Goal: Transaction & Acquisition: Book appointment/travel/reservation

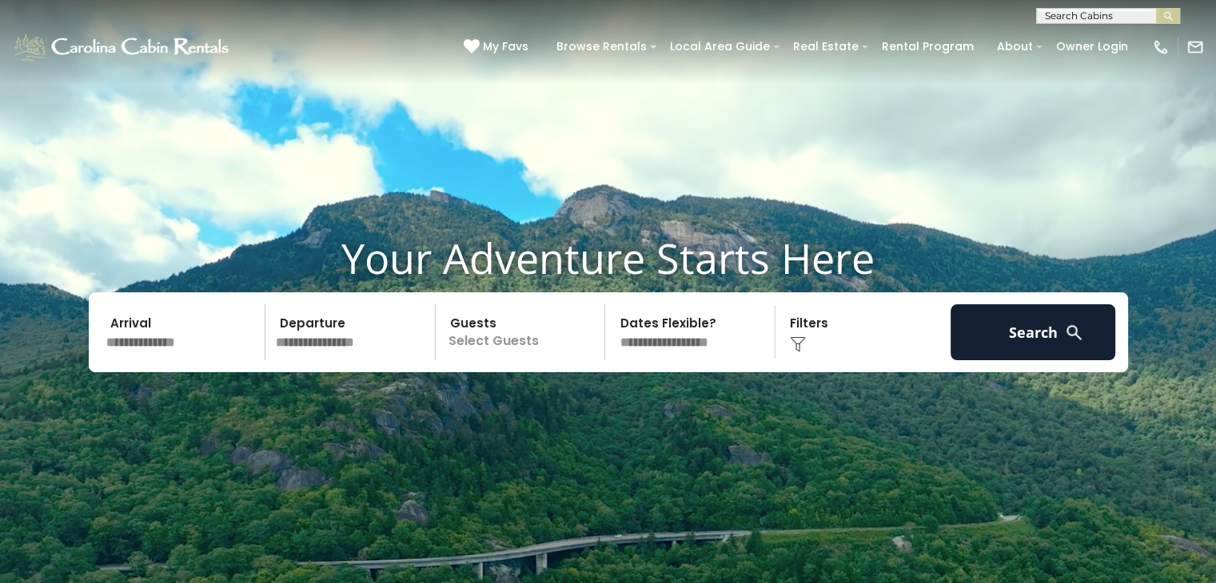
click at [183, 331] on input "text" at bounding box center [183, 333] width 165 height 56
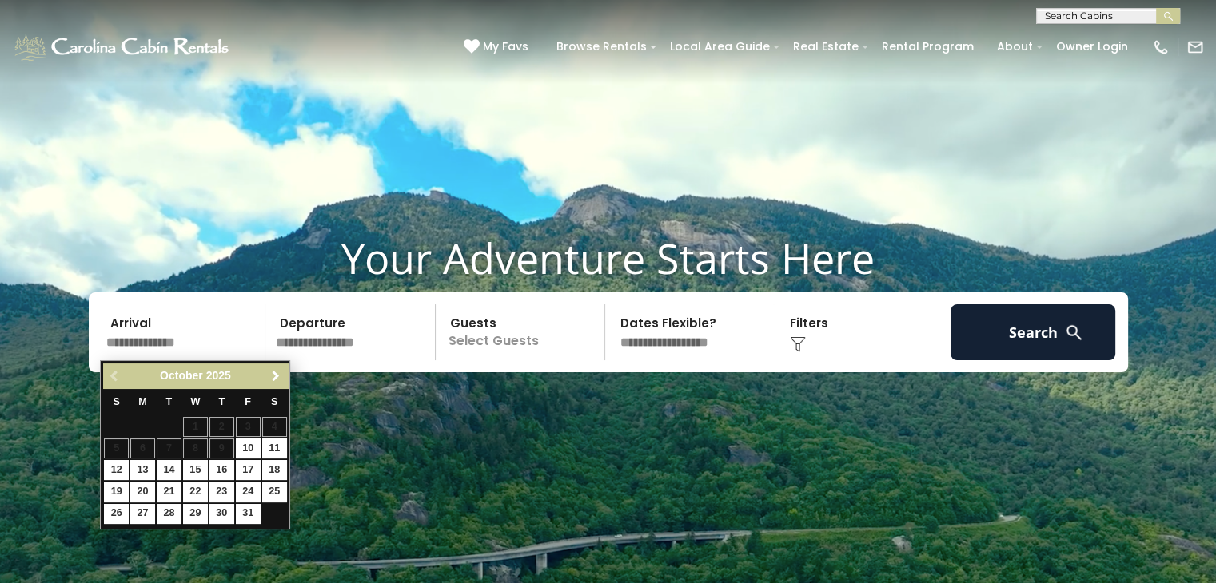
click at [278, 381] on span "Next" at bounding box center [275, 376] width 13 height 13
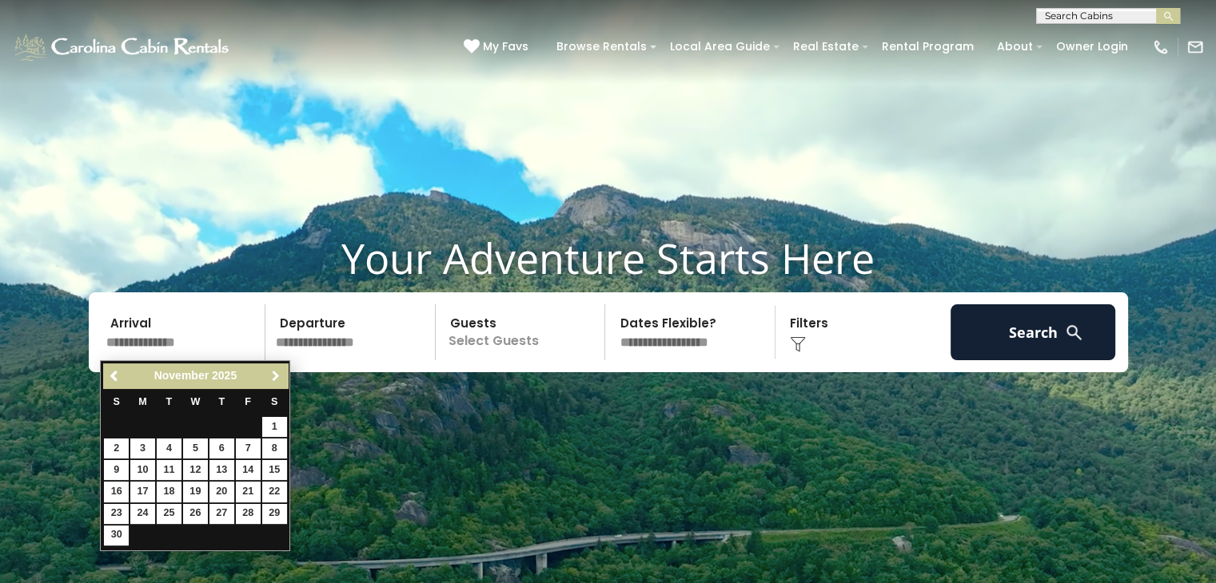
click at [278, 381] on span "Next" at bounding box center [275, 376] width 13 height 13
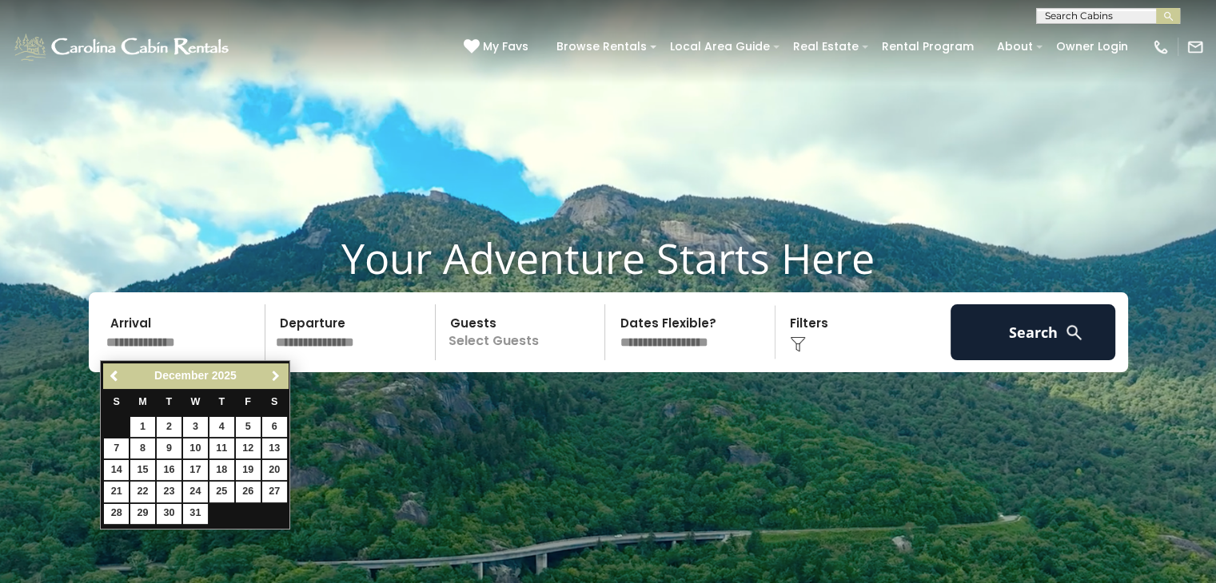
click at [278, 381] on span "Next" at bounding box center [275, 376] width 13 height 13
click at [249, 466] on link "16" at bounding box center [248, 470] width 25 height 20
type input "*******"
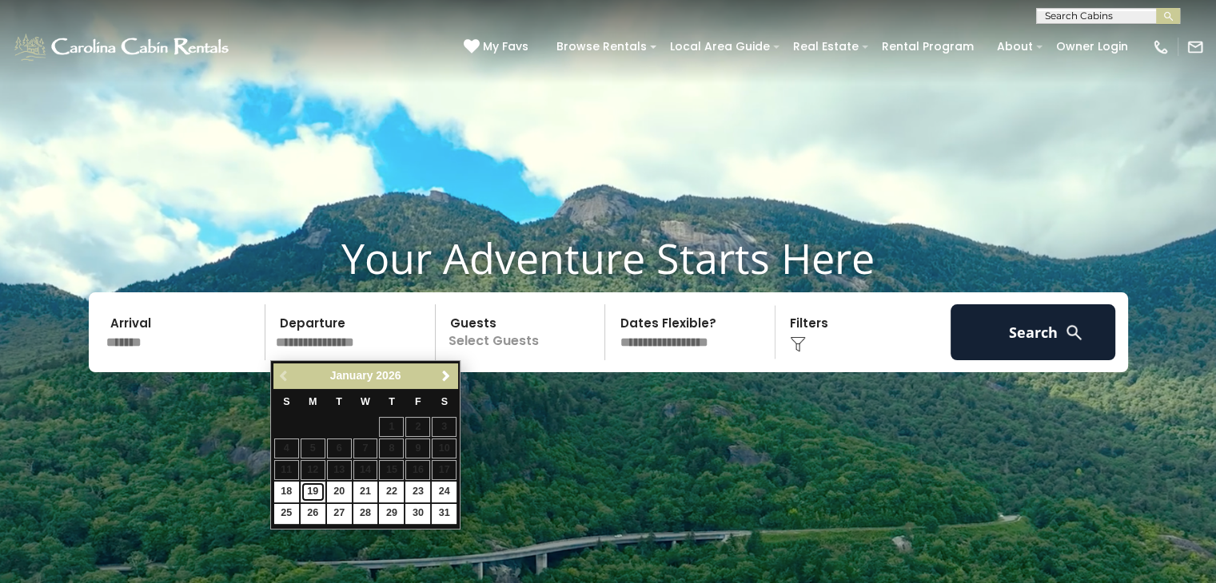
click at [317, 491] on link "19" at bounding box center [313, 492] width 25 height 20
type input "*******"
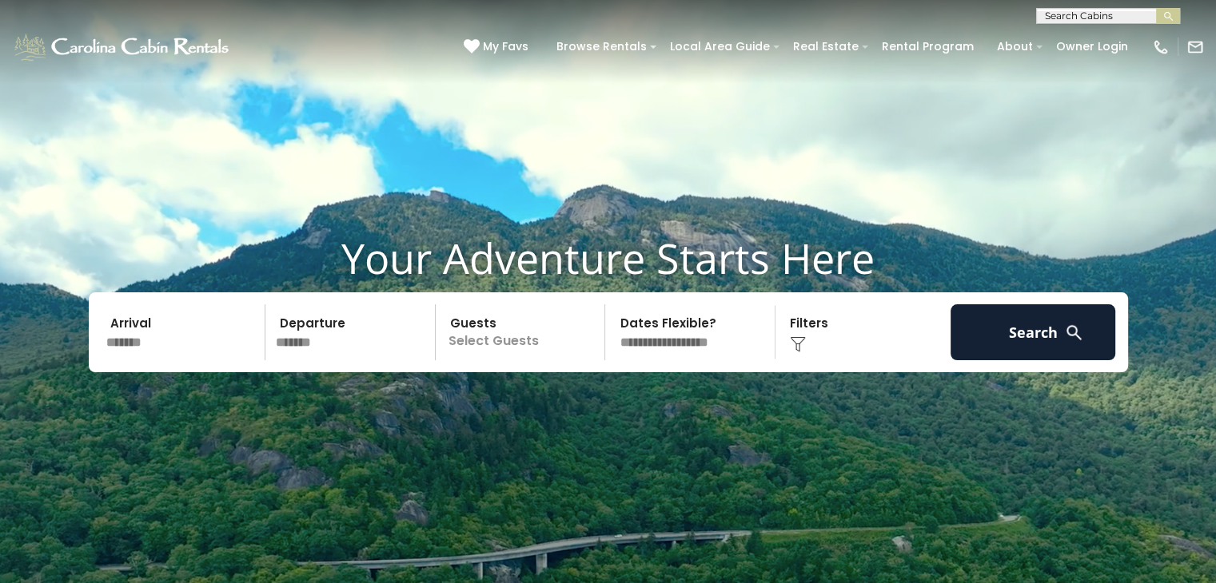
click at [515, 349] on p "Select Guests" at bounding box center [522, 333] width 165 height 56
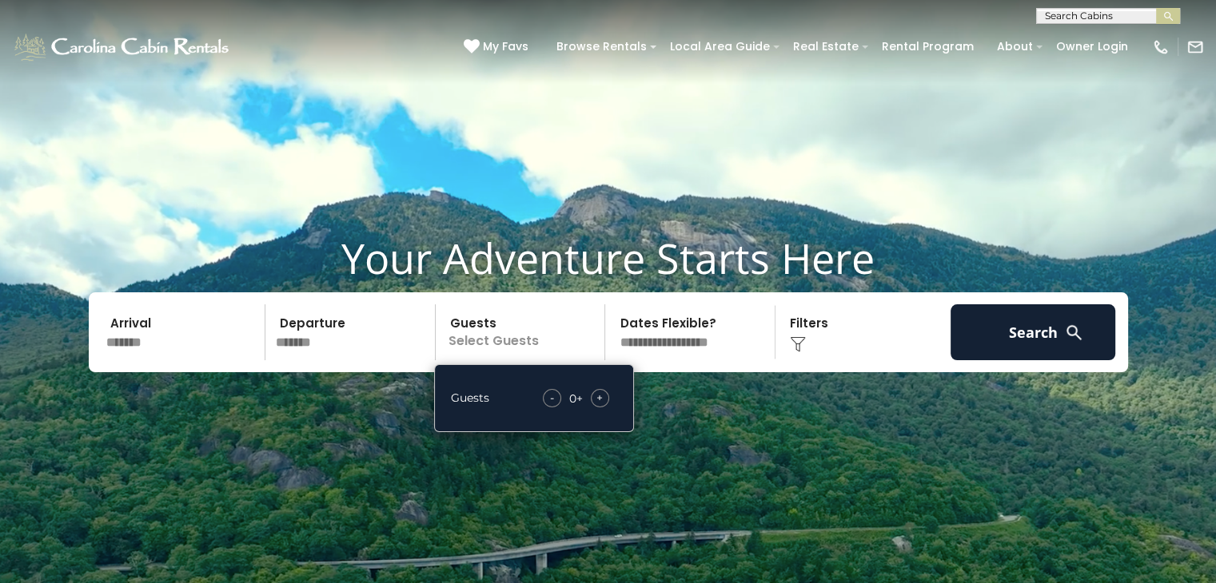
click at [604, 395] on div "+" at bounding box center [600, 398] width 18 height 18
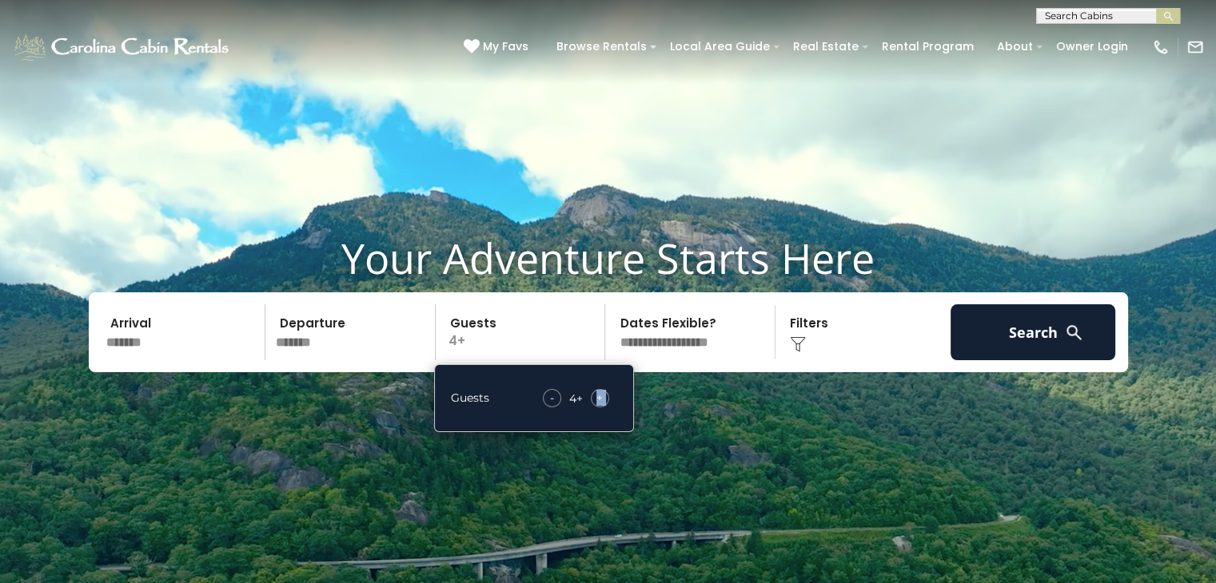
click at [604, 395] on div "+" at bounding box center [600, 398] width 18 height 18
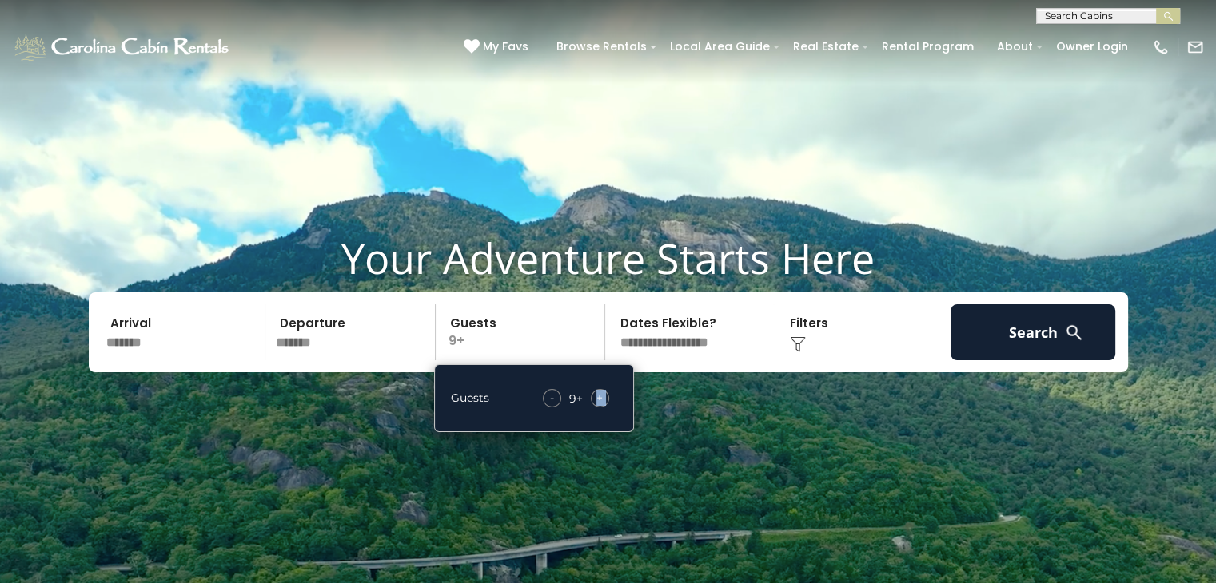
click at [604, 395] on div "+" at bounding box center [600, 398] width 18 height 18
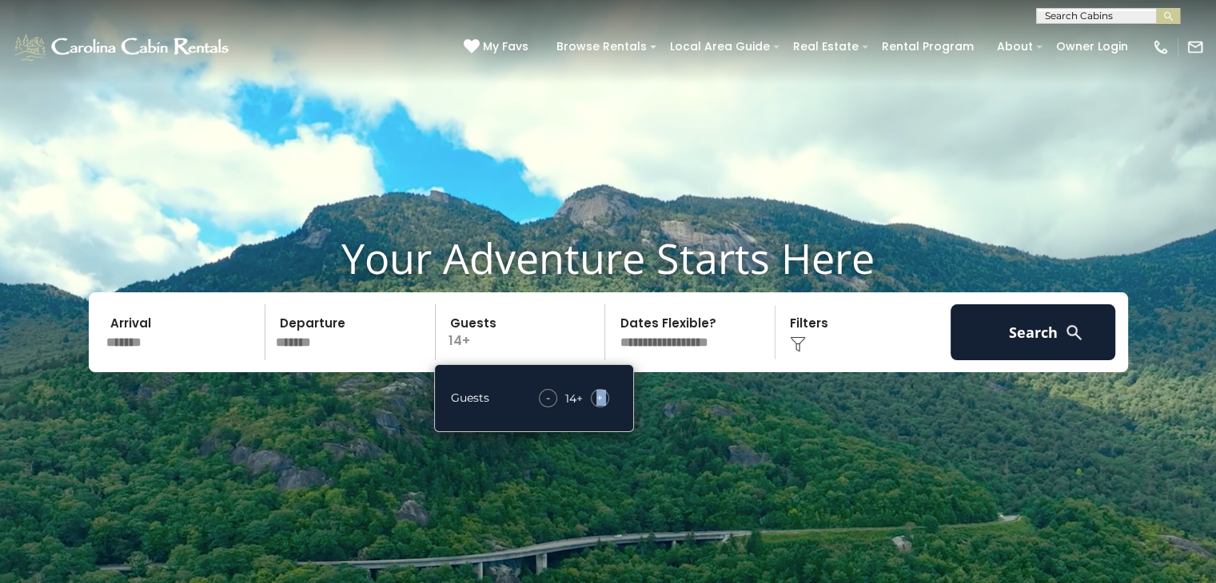
click at [604, 395] on div "+" at bounding box center [600, 398] width 18 height 18
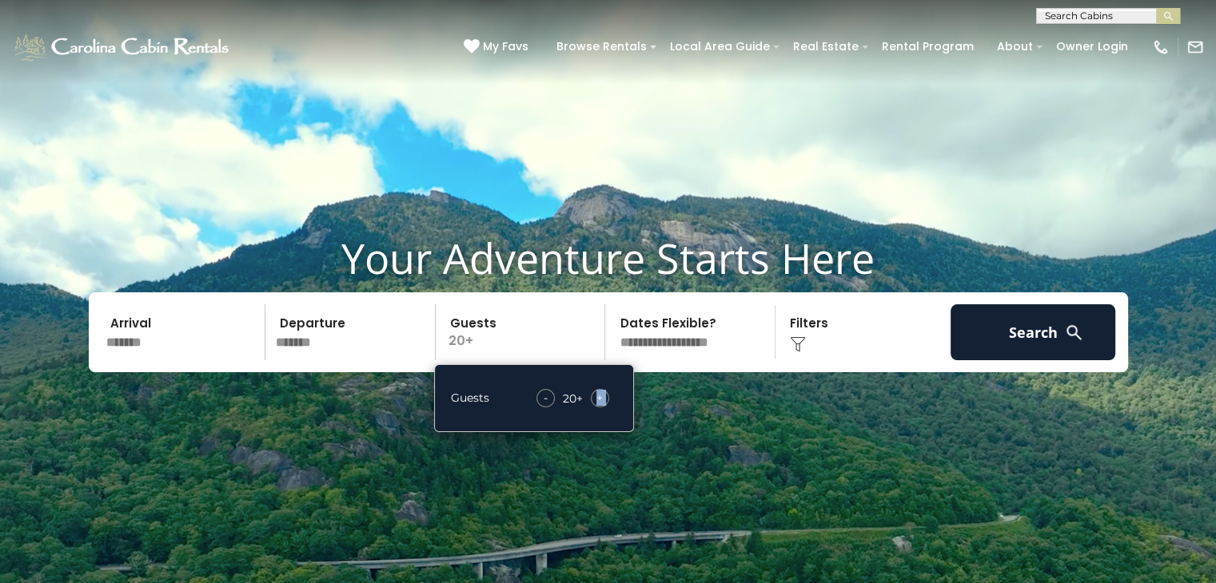
click at [604, 395] on div "+" at bounding box center [600, 398] width 18 height 18
click at [550, 398] on div "-" at bounding box center [545, 398] width 18 height 18
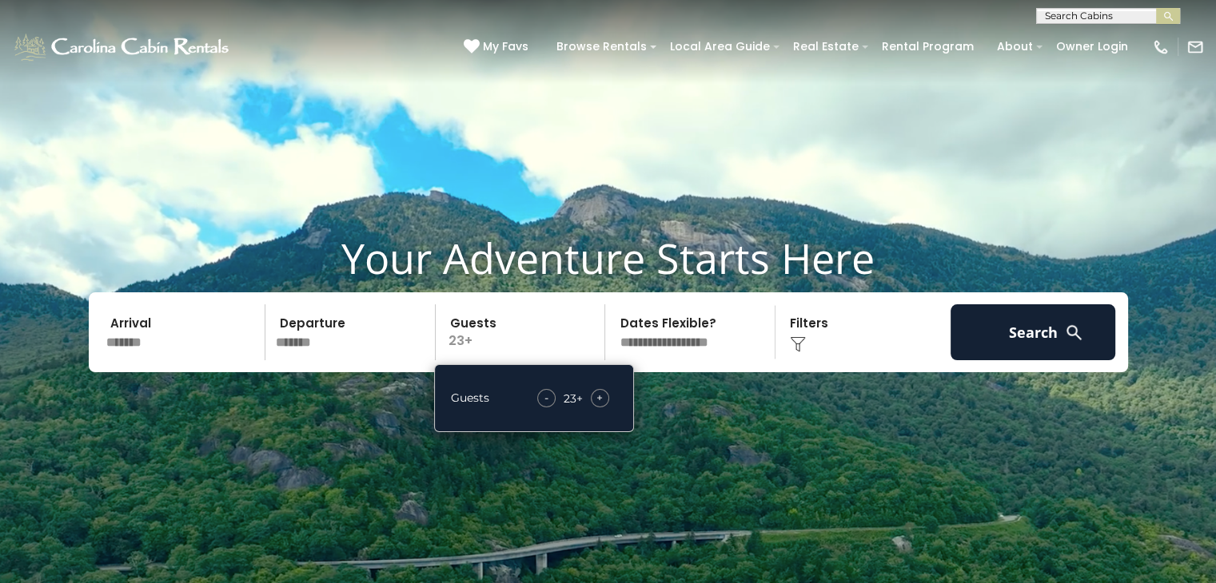
click at [550, 398] on div "-" at bounding box center [546, 398] width 18 height 18
click at [550, 398] on span "-" at bounding box center [549, 398] width 4 height 16
click at [550, 398] on div "-" at bounding box center [545, 398] width 18 height 18
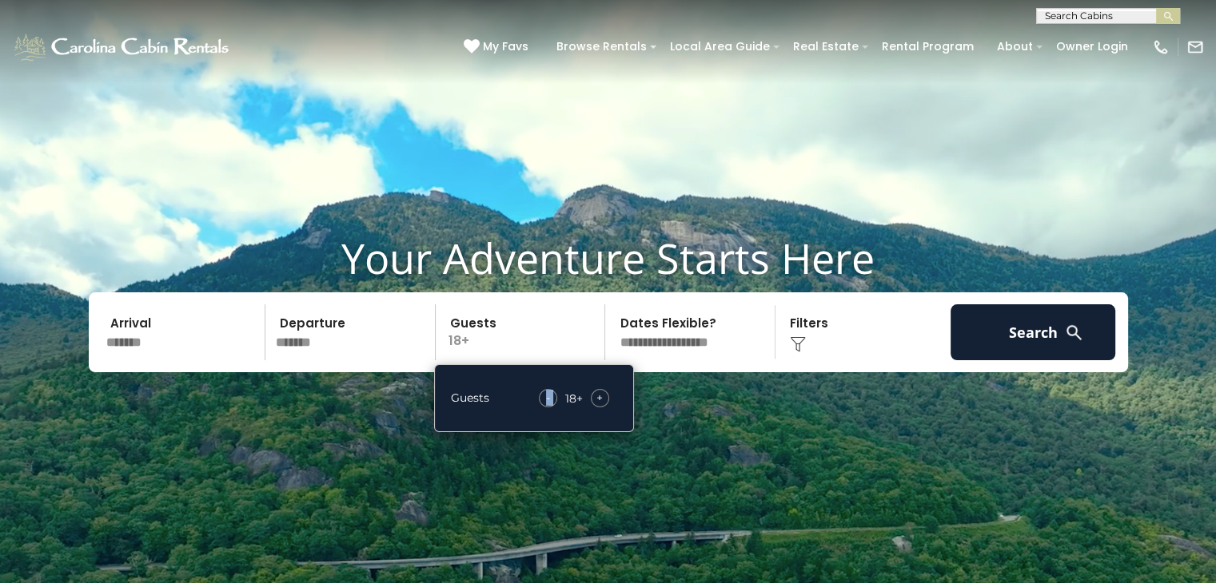
click at [550, 398] on div "-" at bounding box center [548, 398] width 18 height 18
click at [550, 398] on div "-" at bounding box center [549, 398] width 18 height 18
click at [739, 342] on select "**********" at bounding box center [692, 333] width 165 height 56
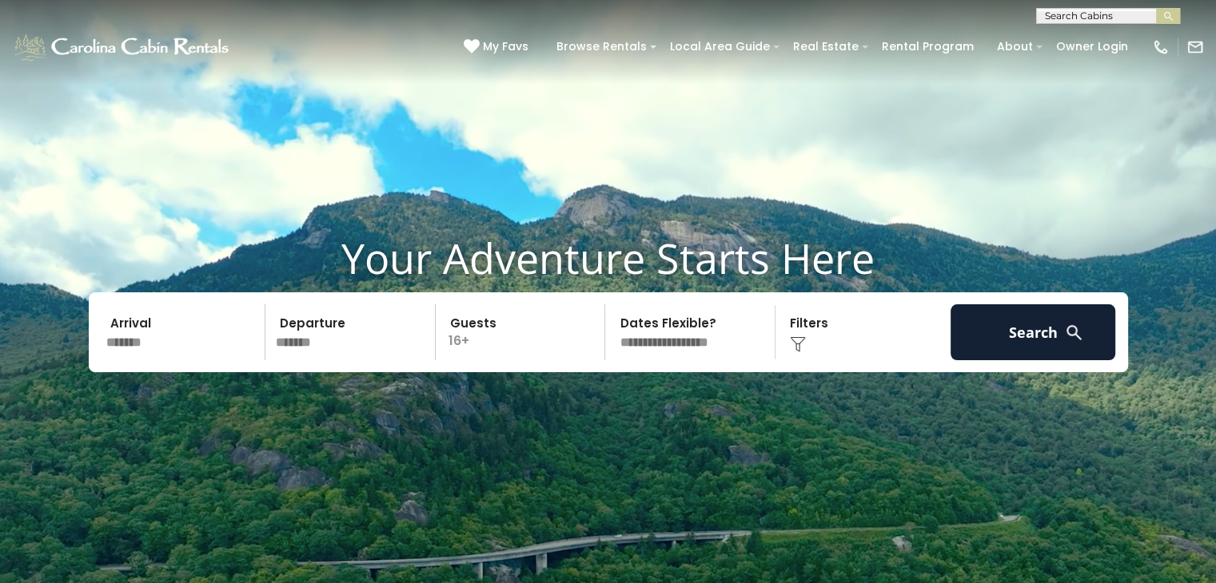
click at [787, 346] on div "Click to Choose" at bounding box center [862, 333] width 165 height 56
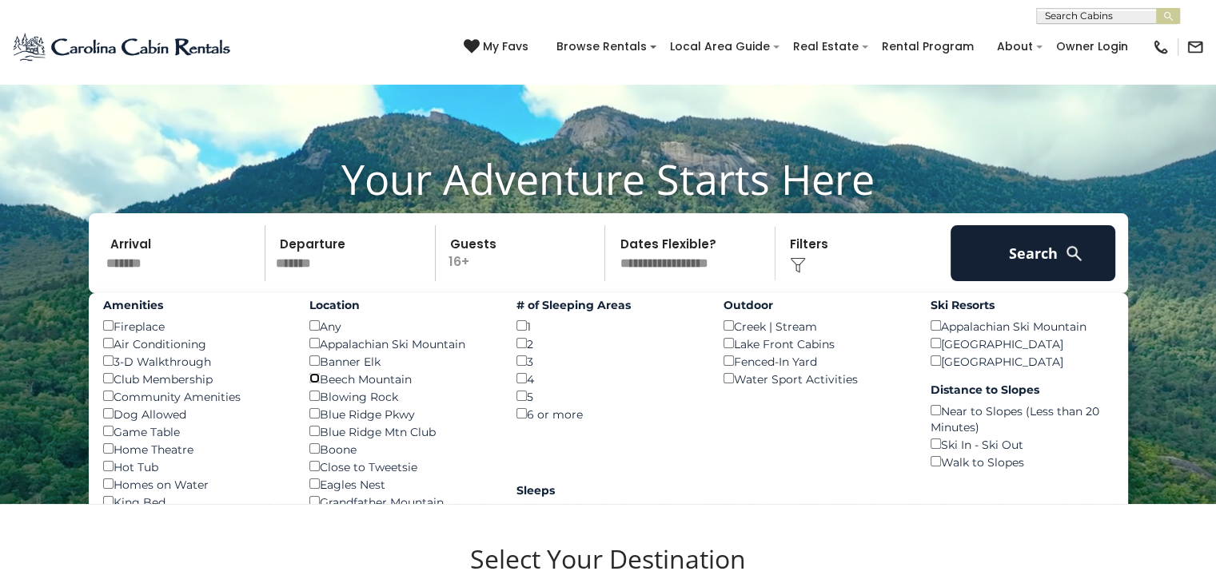
scroll to position [78, 0]
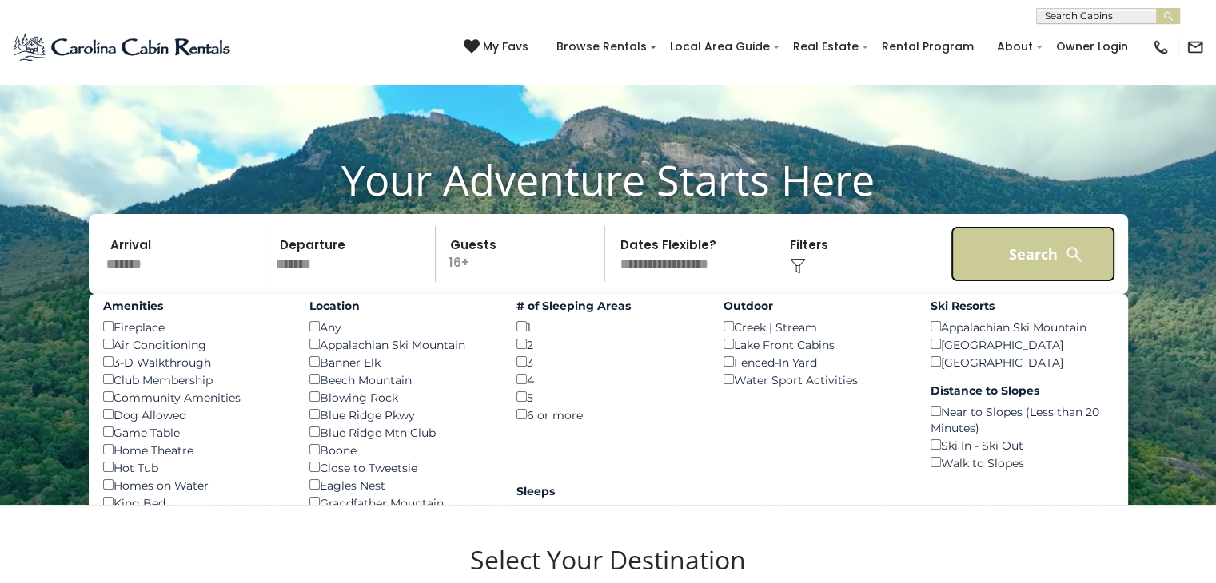
click at [1010, 250] on button "Search" at bounding box center [1032, 254] width 165 height 56
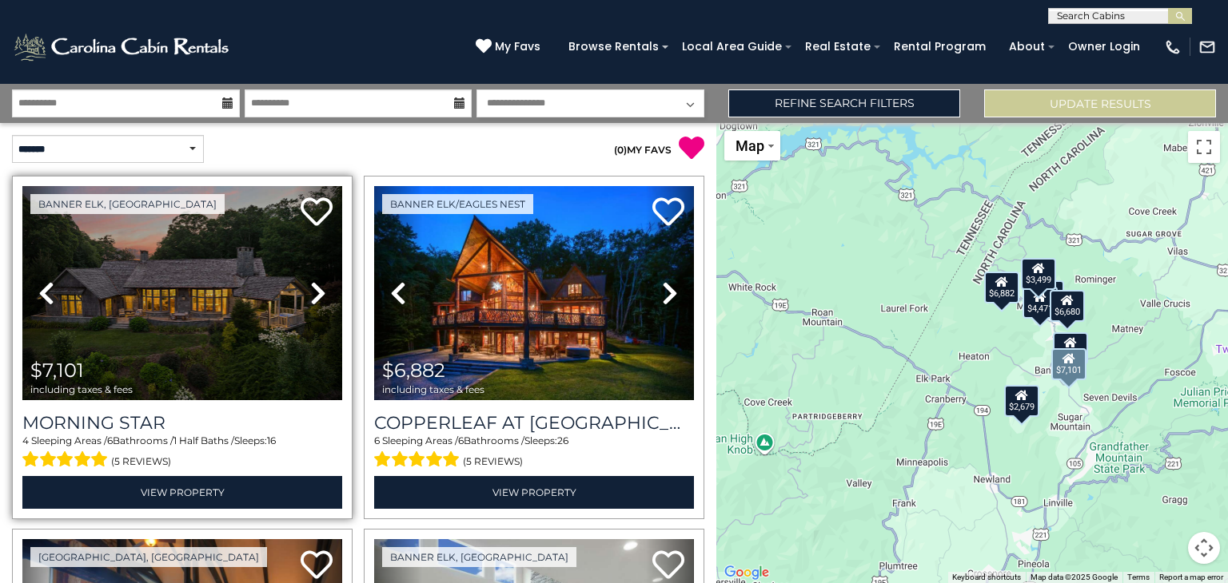
click at [313, 293] on icon at bounding box center [318, 294] width 16 height 26
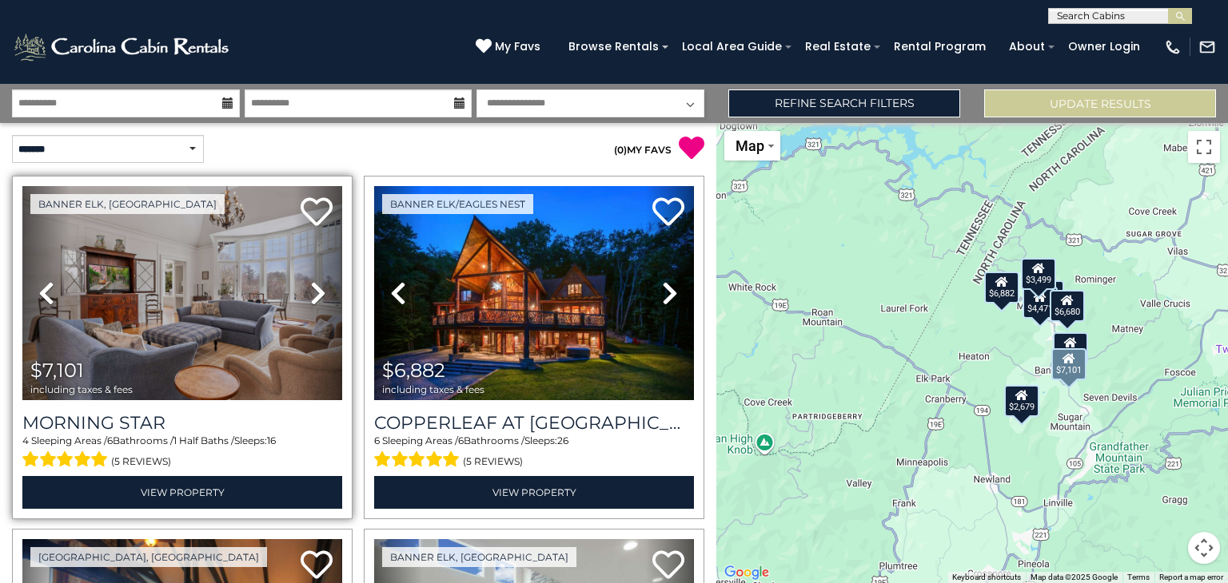
click at [313, 293] on icon at bounding box center [318, 294] width 16 height 26
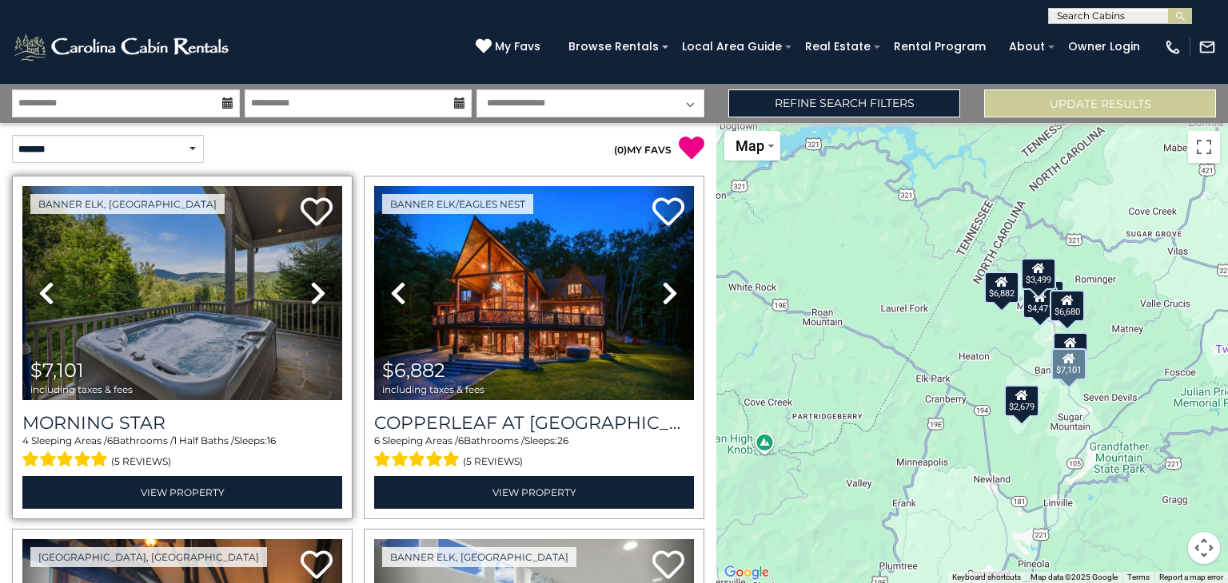
click at [313, 293] on icon at bounding box center [318, 294] width 16 height 26
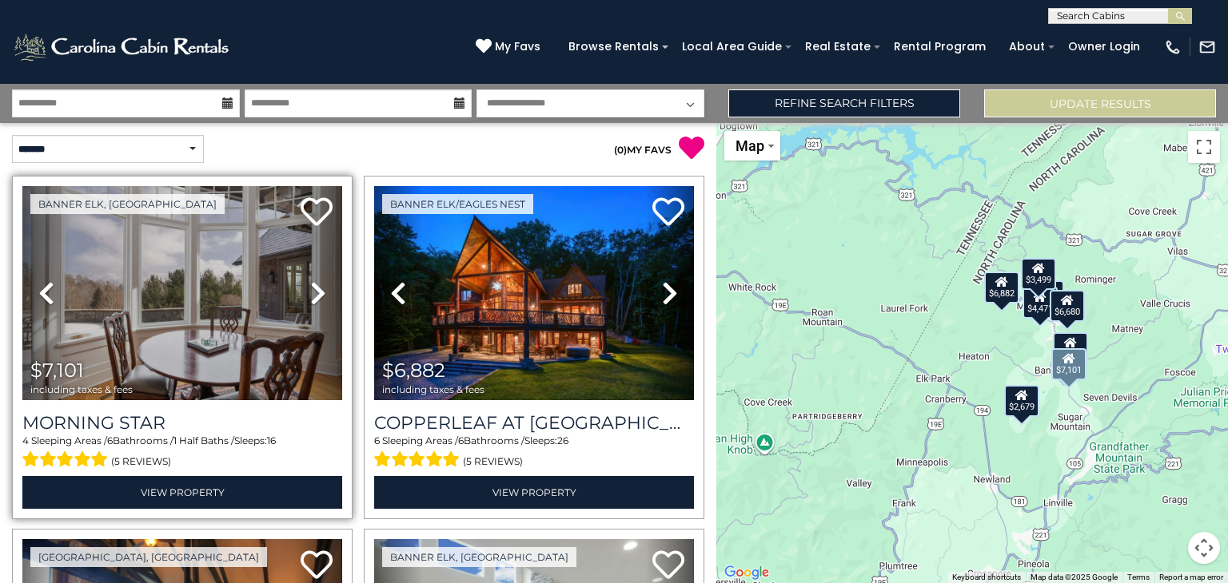
click at [313, 293] on icon at bounding box center [318, 294] width 16 height 26
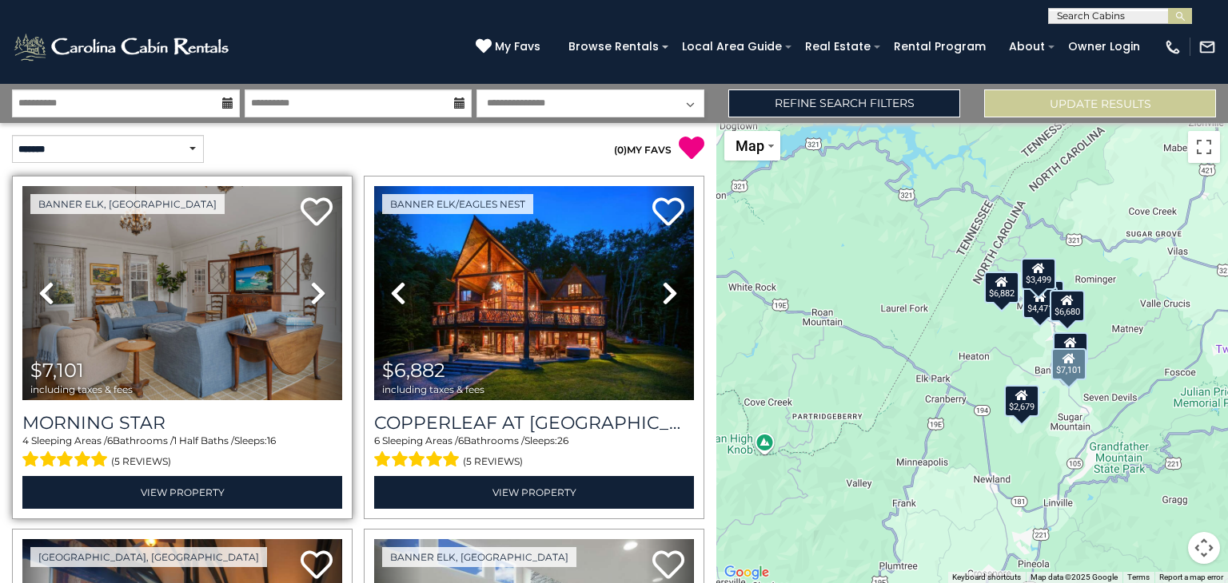
click at [313, 293] on icon at bounding box center [318, 294] width 16 height 26
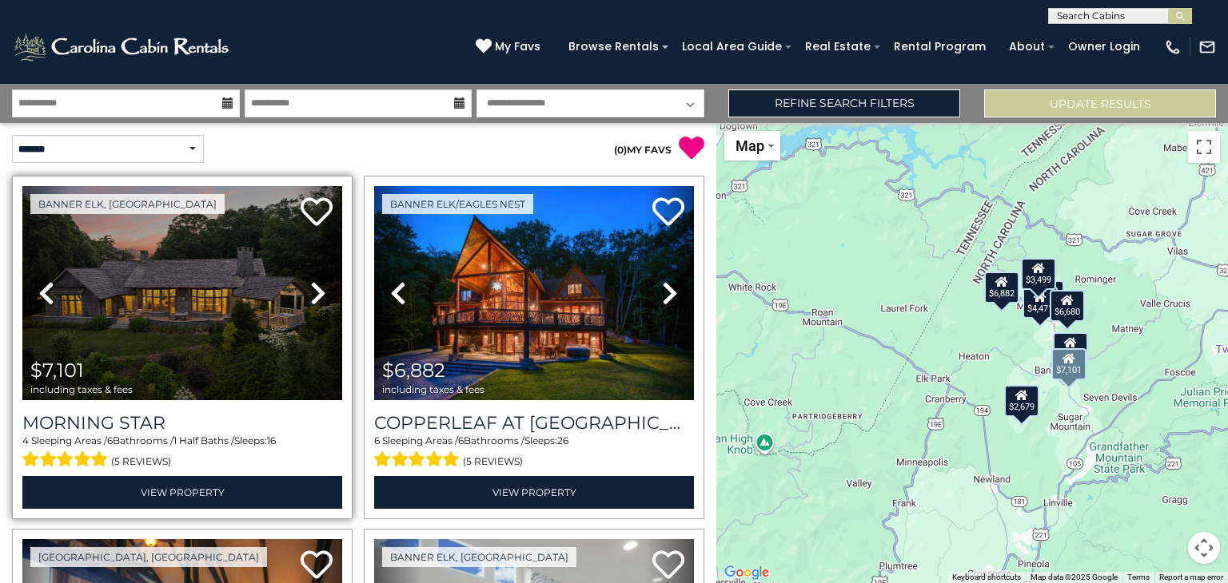
click at [313, 293] on icon at bounding box center [318, 294] width 16 height 26
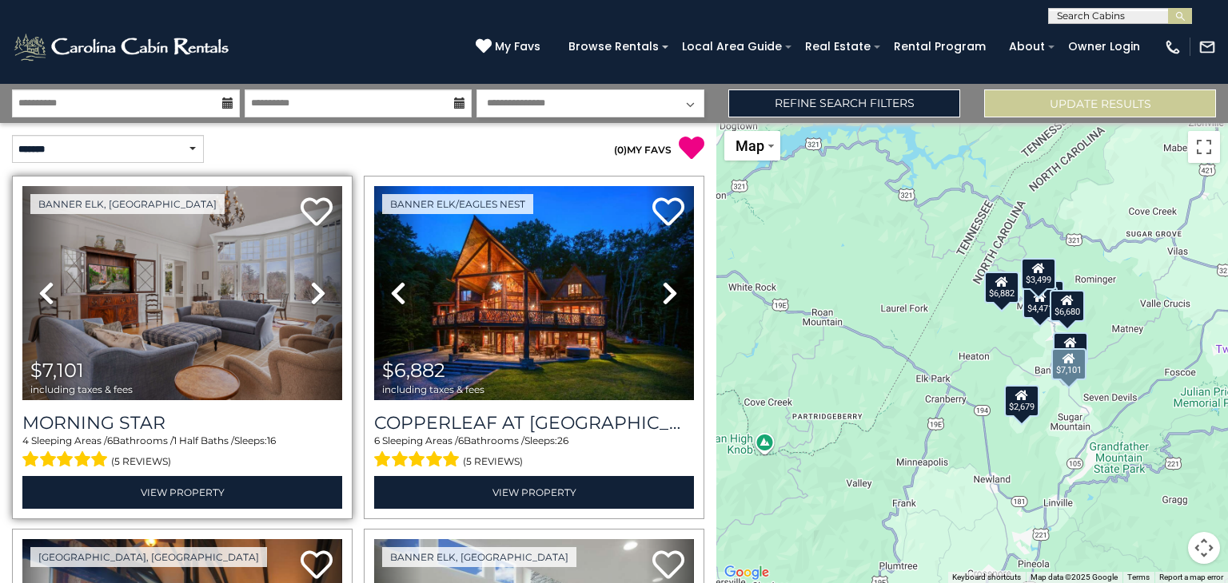
click at [313, 293] on icon at bounding box center [318, 294] width 16 height 26
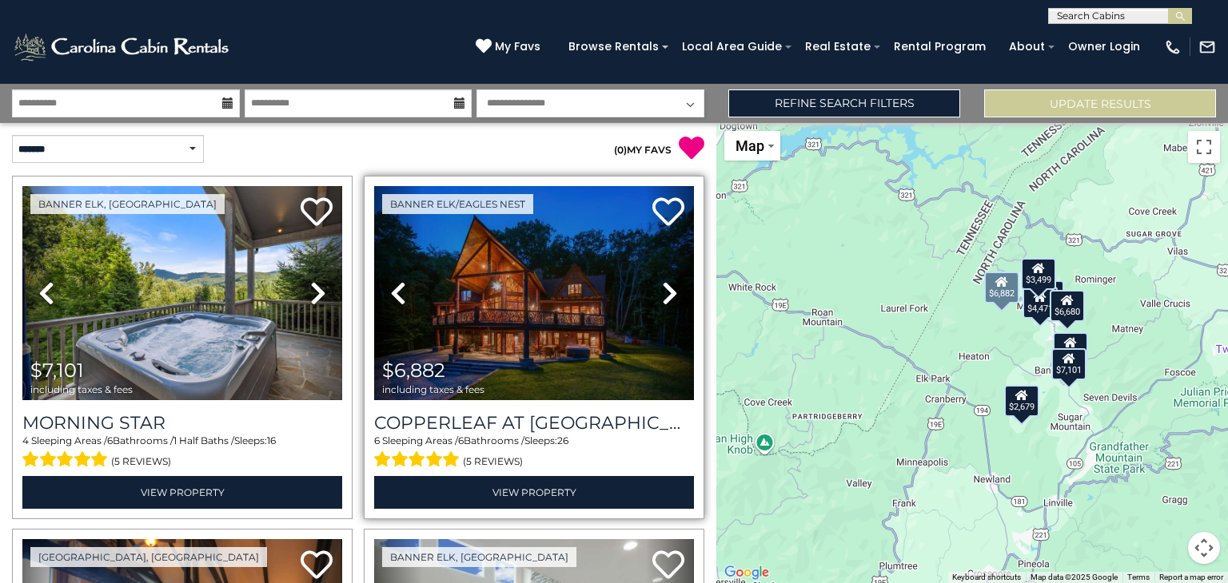
click at [662, 290] on icon at bounding box center [670, 294] width 16 height 26
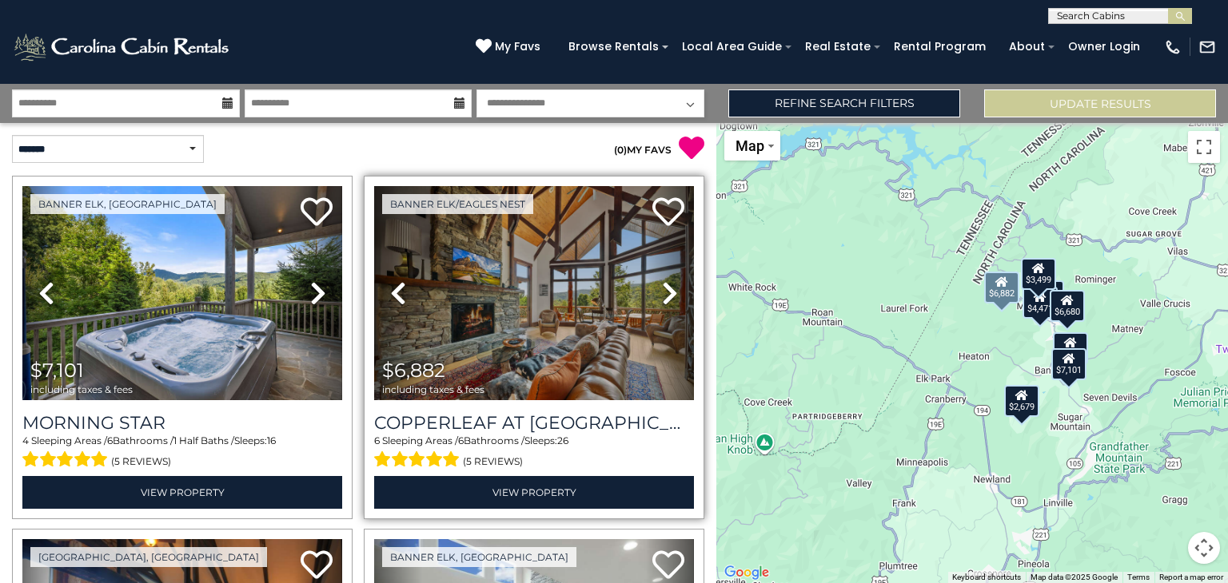
click at [662, 290] on icon at bounding box center [670, 294] width 16 height 26
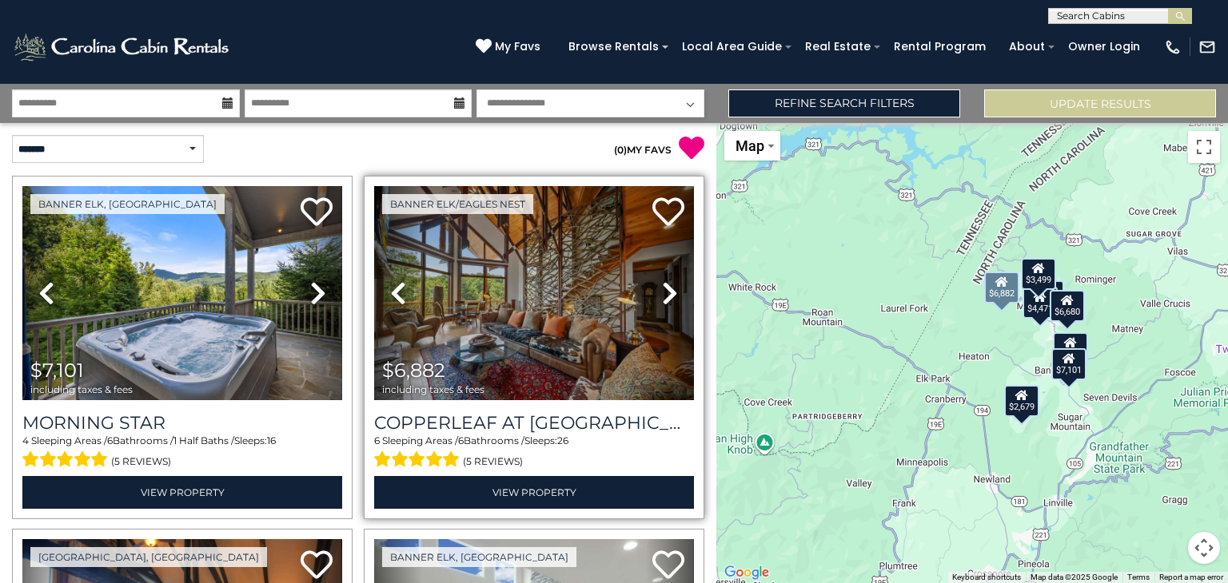
click at [662, 290] on icon at bounding box center [670, 294] width 16 height 26
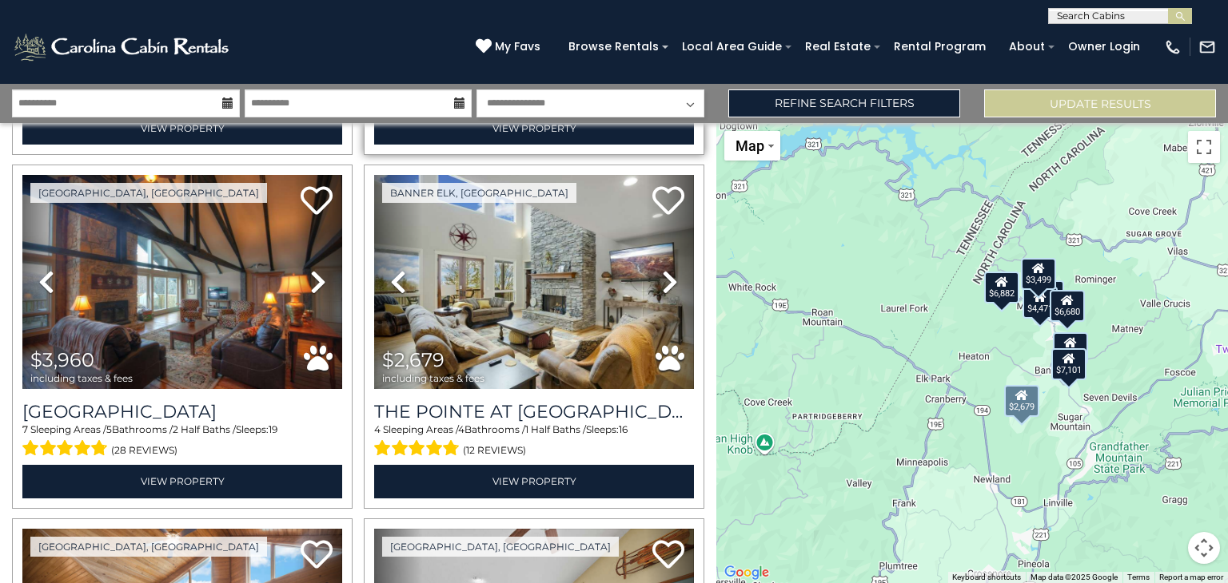
scroll to position [370, 0]
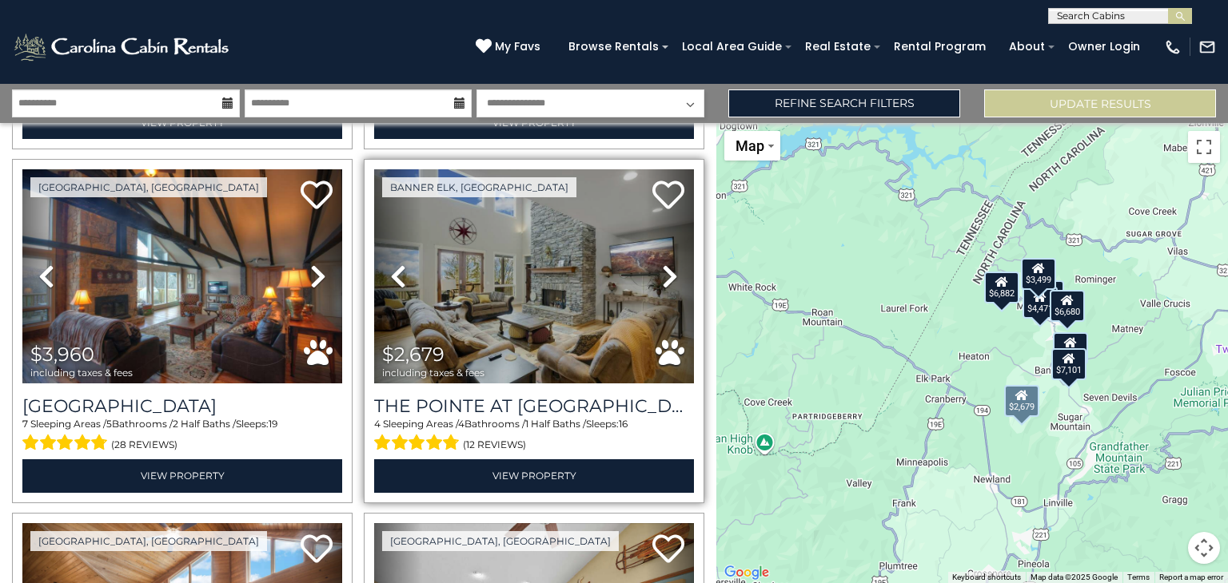
click at [662, 274] on icon at bounding box center [670, 277] width 16 height 26
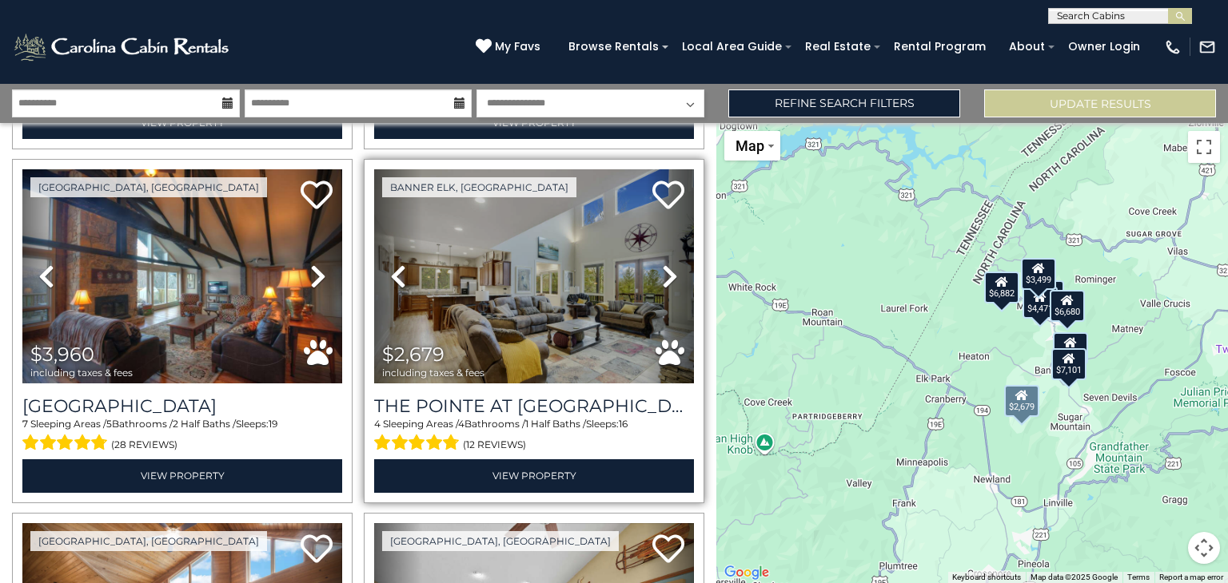
click at [662, 274] on icon at bounding box center [670, 277] width 16 height 26
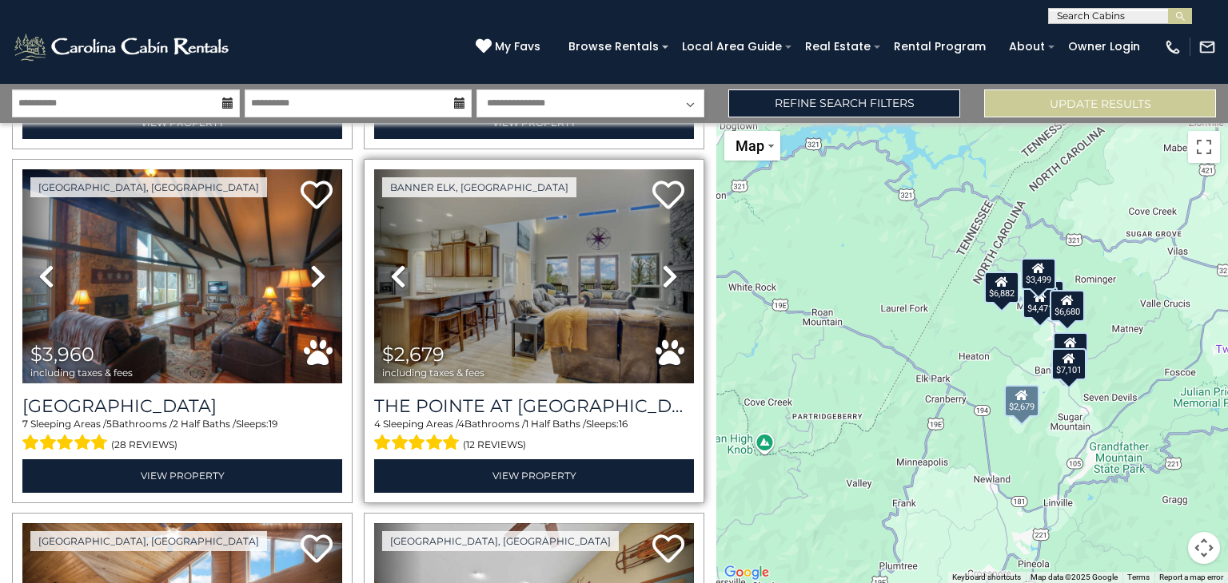
click at [662, 274] on icon at bounding box center [670, 277] width 16 height 26
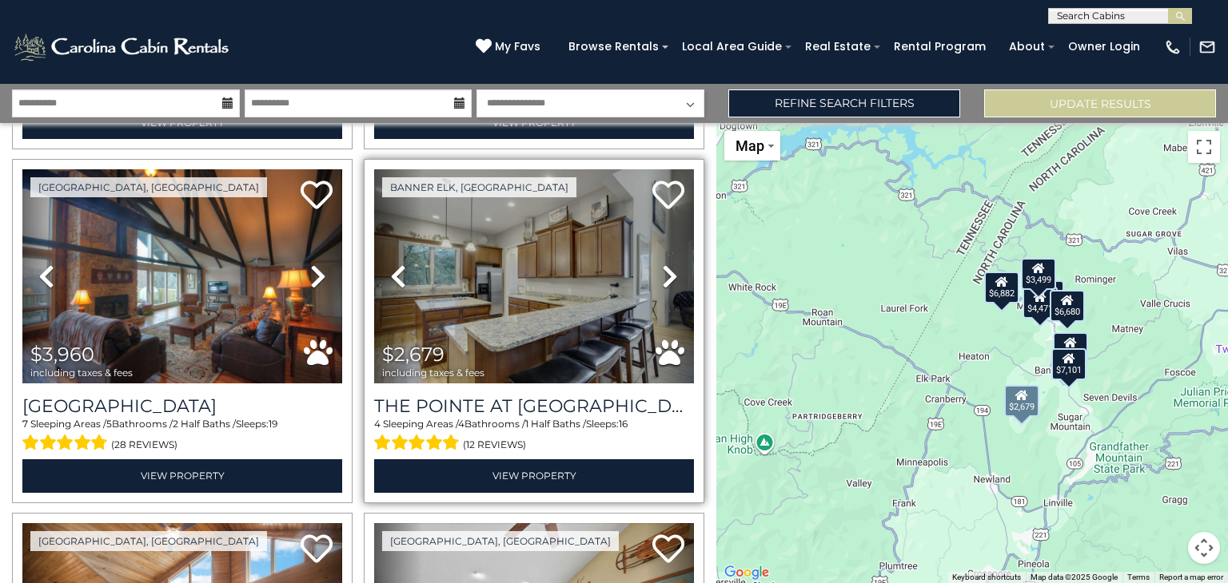
click at [662, 267] on icon at bounding box center [670, 277] width 16 height 26
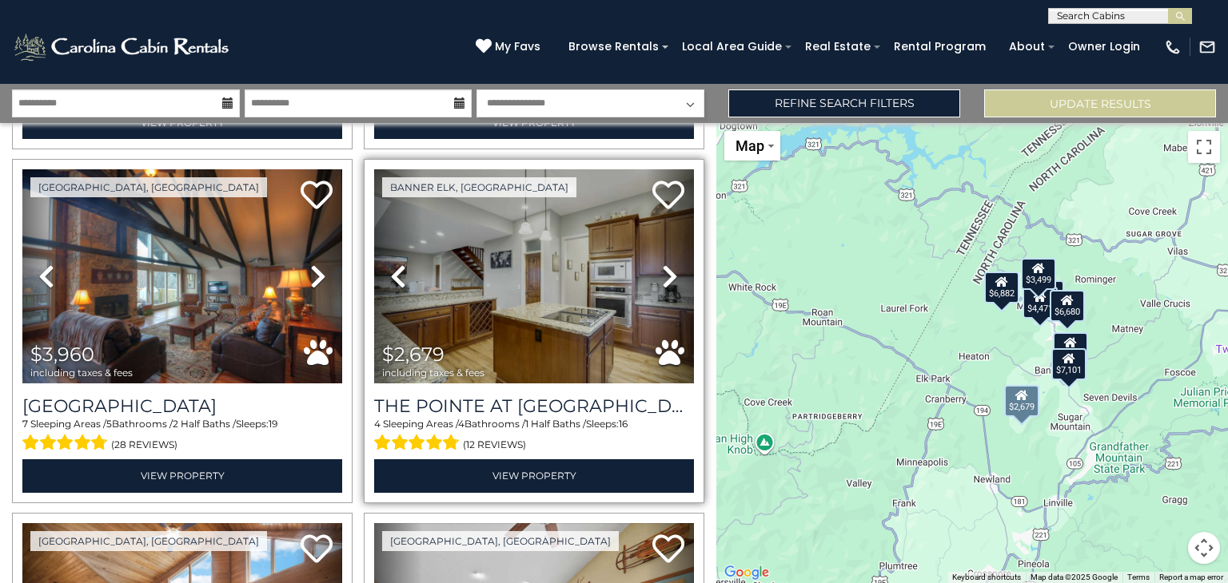
click at [662, 267] on icon at bounding box center [670, 277] width 16 height 26
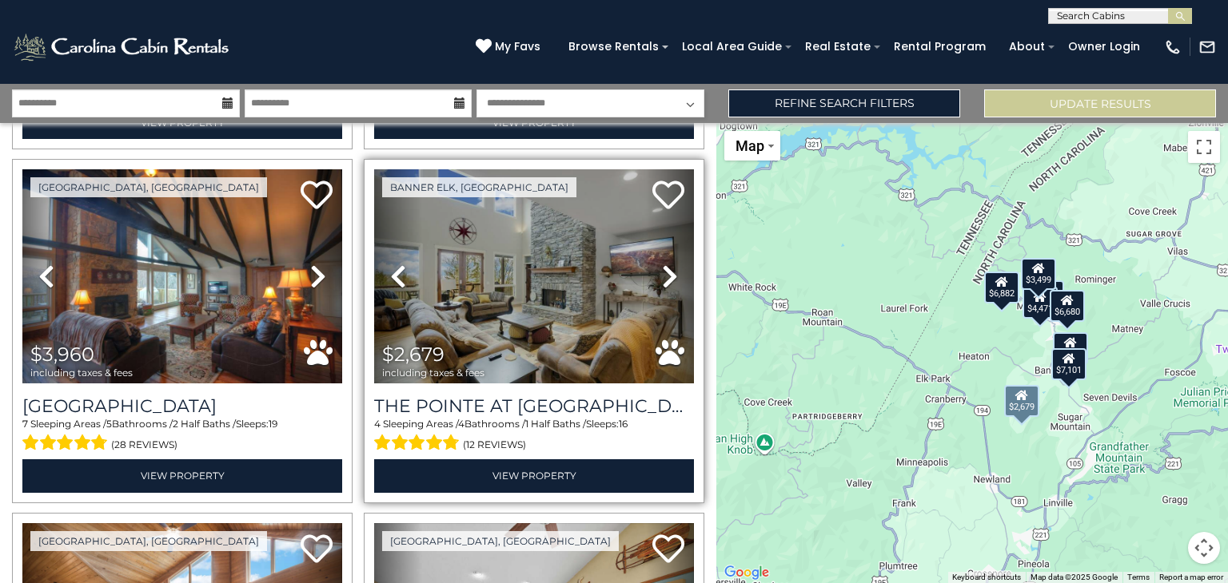
click at [662, 267] on icon at bounding box center [670, 277] width 16 height 26
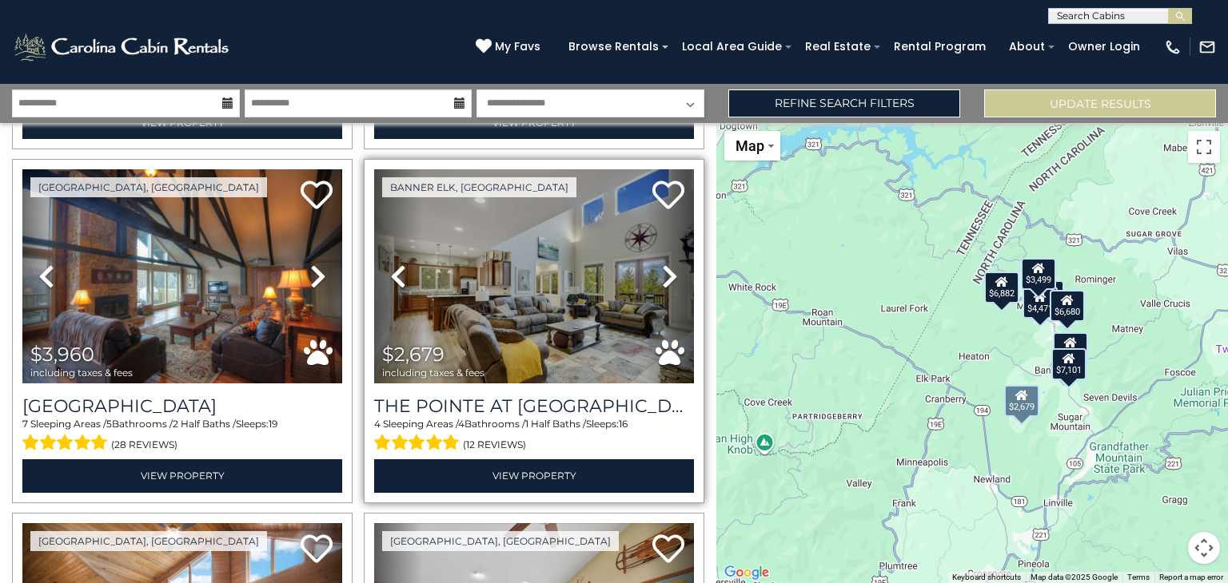
click at [662, 273] on icon at bounding box center [670, 277] width 16 height 26
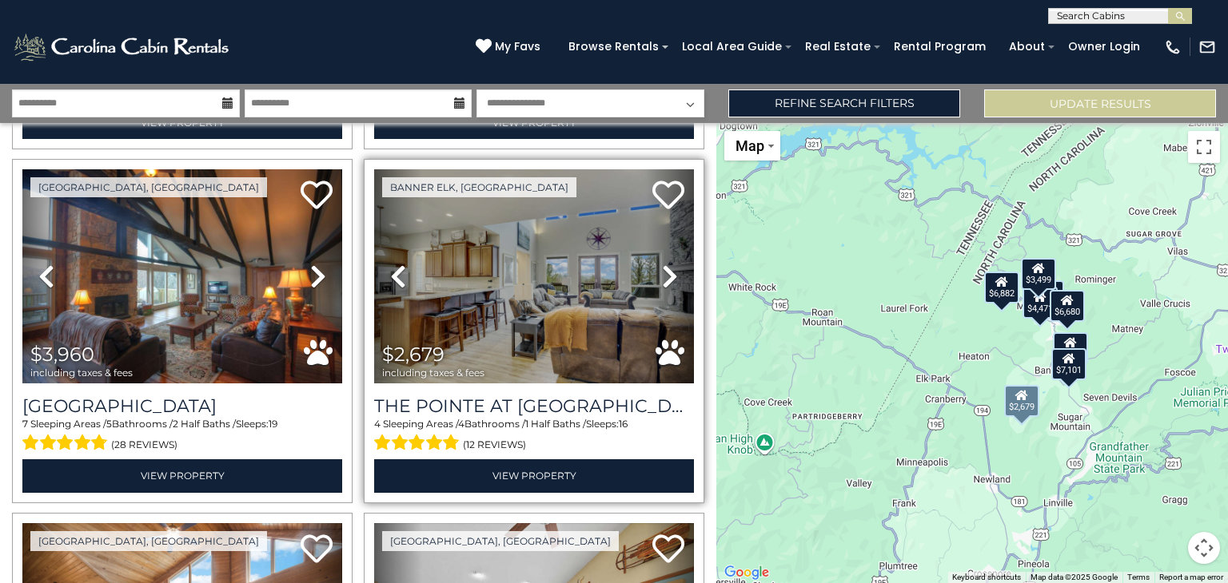
click at [662, 273] on icon at bounding box center [670, 277] width 16 height 26
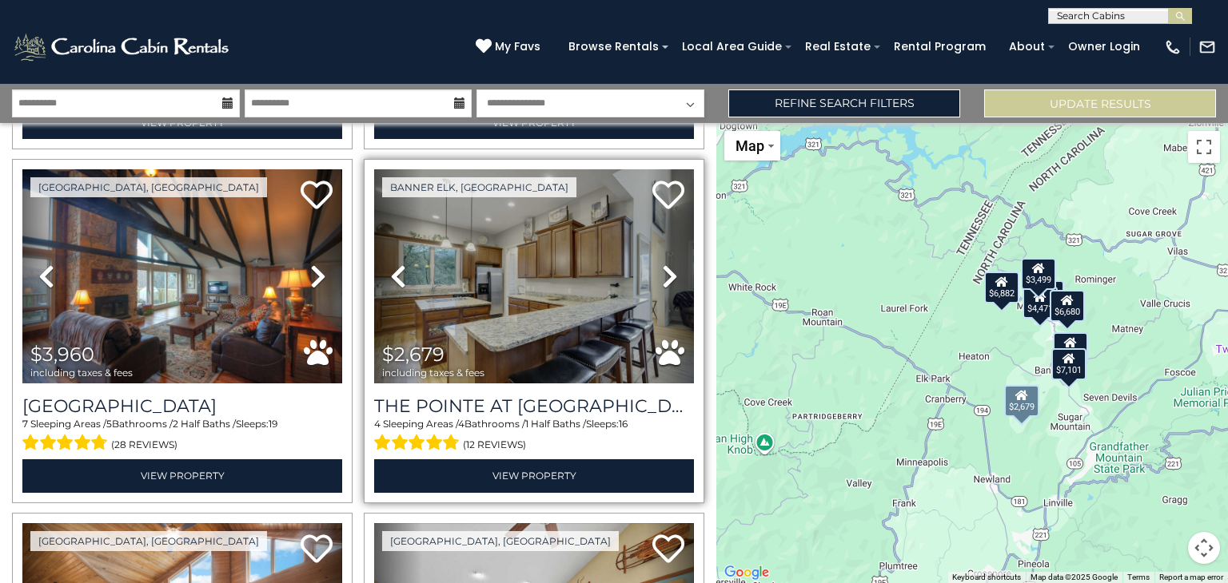
click at [662, 273] on icon at bounding box center [670, 277] width 16 height 26
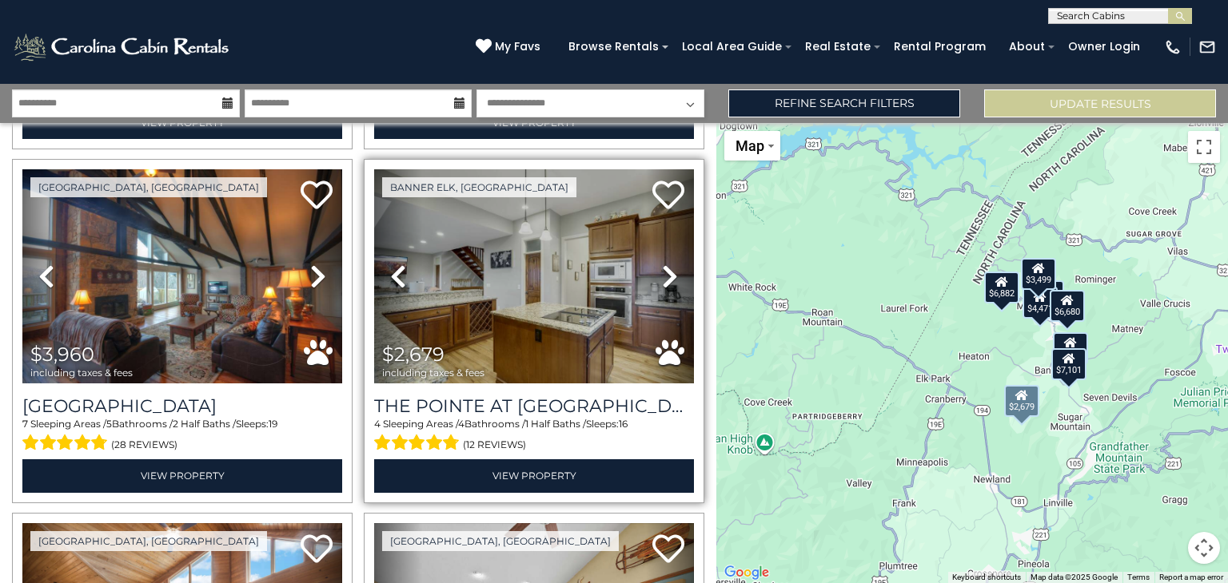
click at [662, 273] on icon at bounding box center [670, 277] width 16 height 26
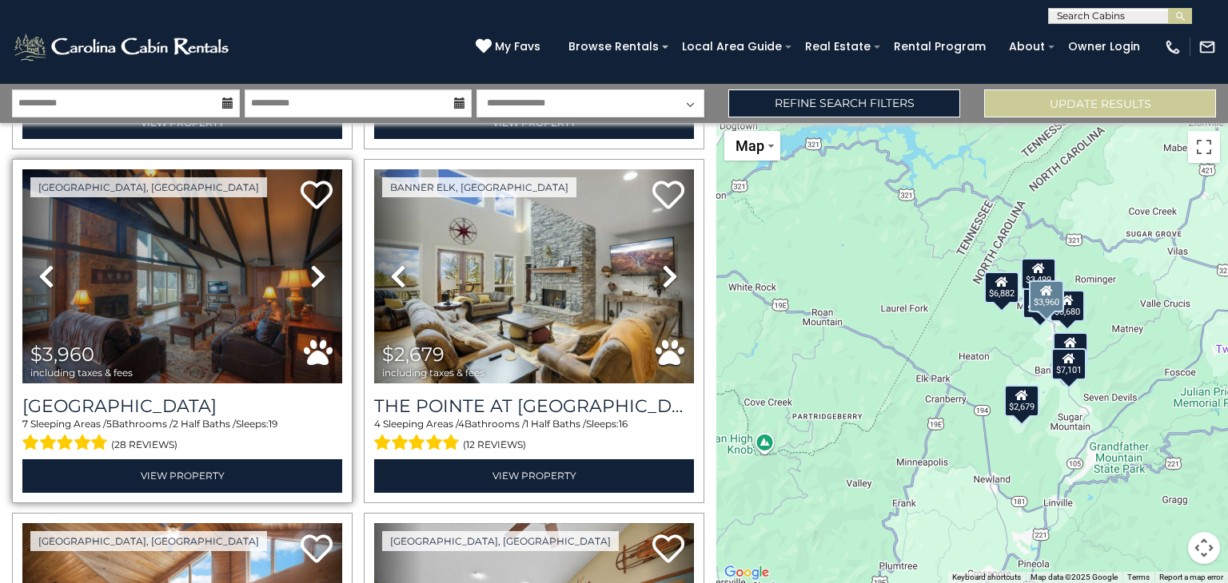
click at [314, 281] on icon at bounding box center [318, 277] width 16 height 26
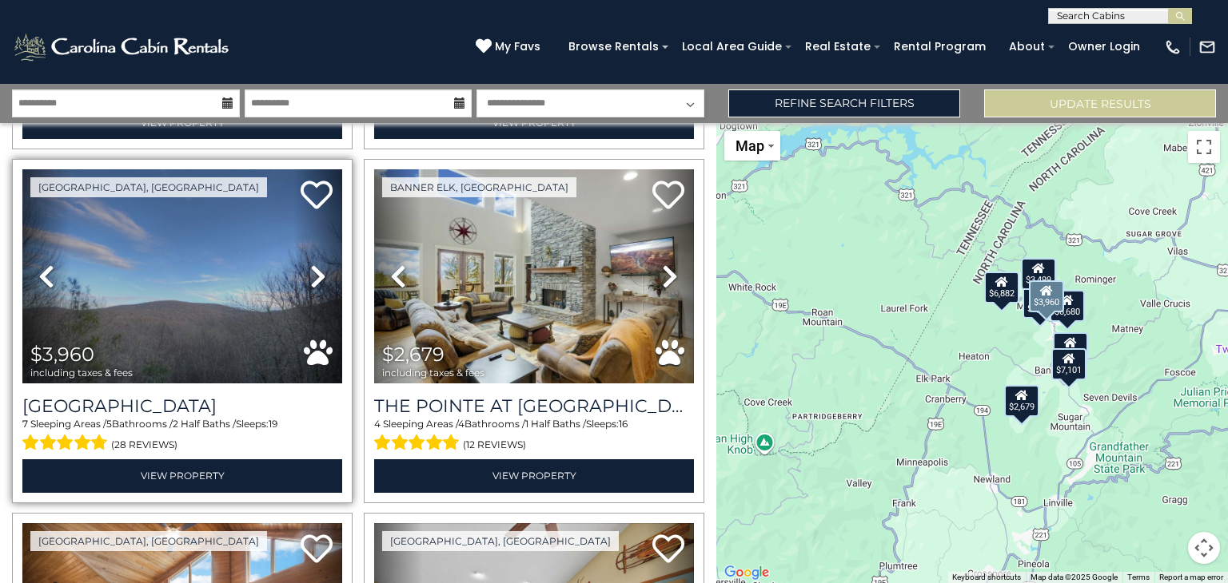
click at [315, 276] on icon at bounding box center [318, 277] width 16 height 26
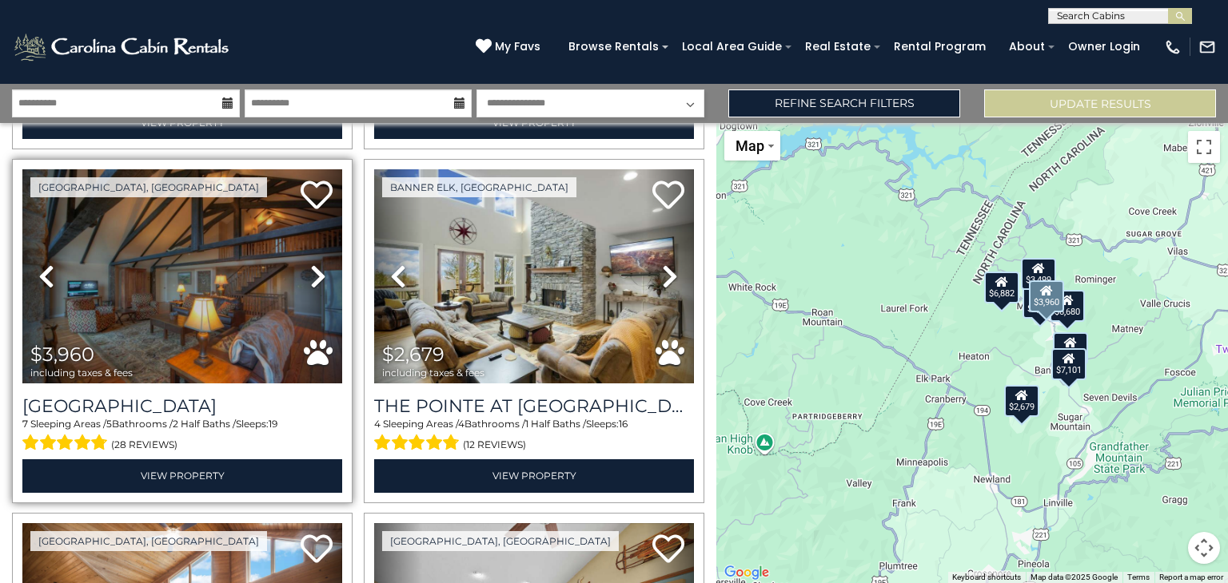
click at [315, 276] on icon at bounding box center [318, 277] width 16 height 26
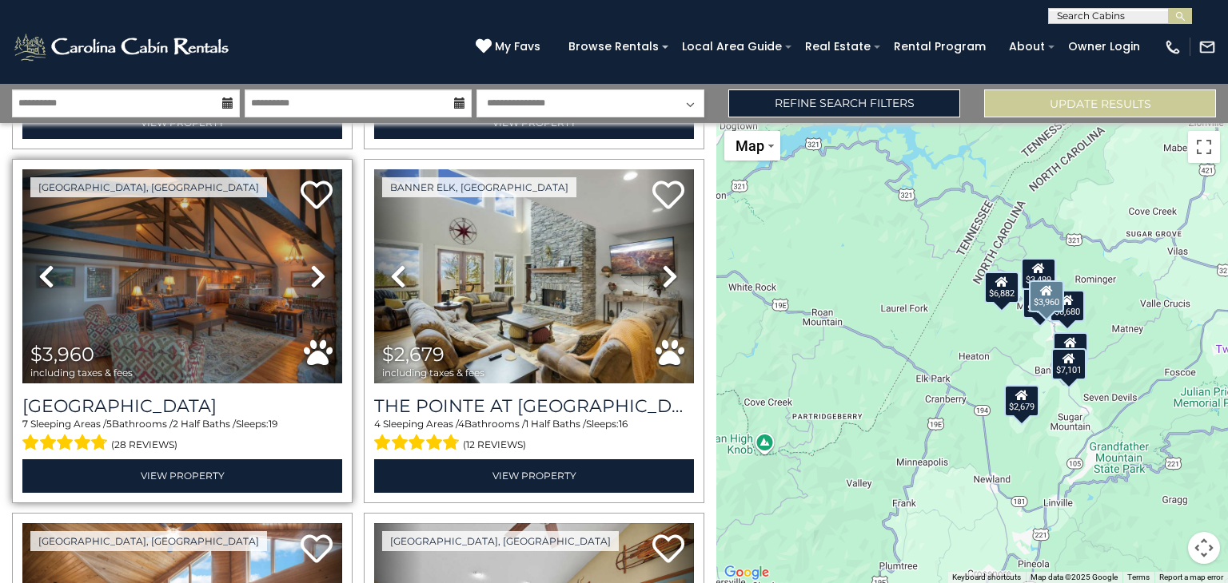
click at [315, 276] on icon at bounding box center [318, 277] width 16 height 26
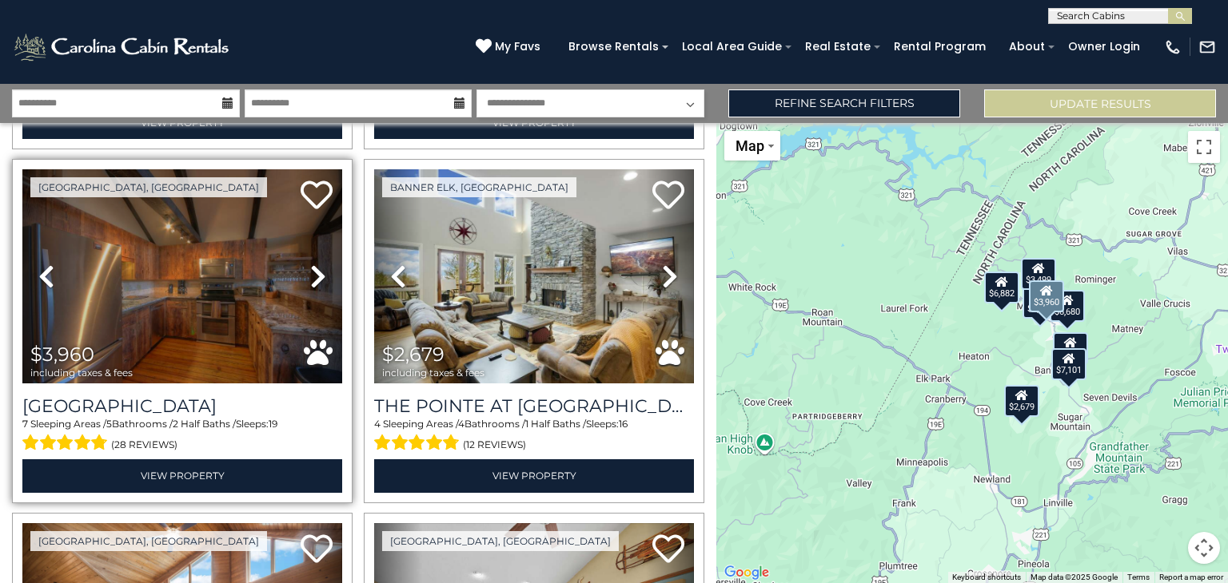
click at [315, 276] on icon at bounding box center [318, 277] width 16 height 26
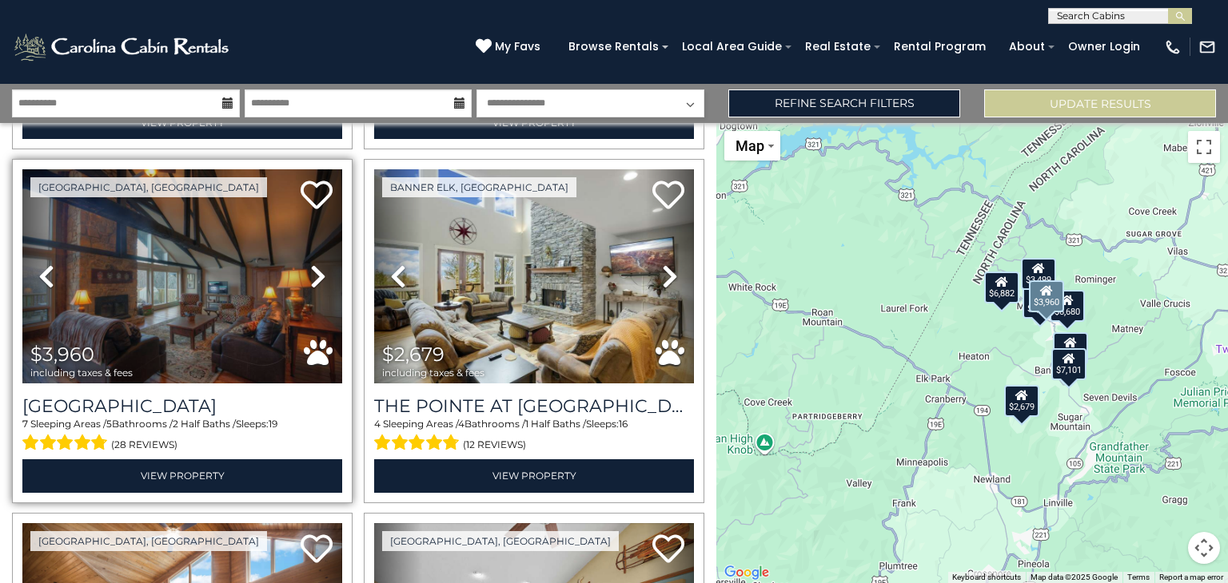
click at [315, 276] on icon at bounding box center [318, 277] width 16 height 26
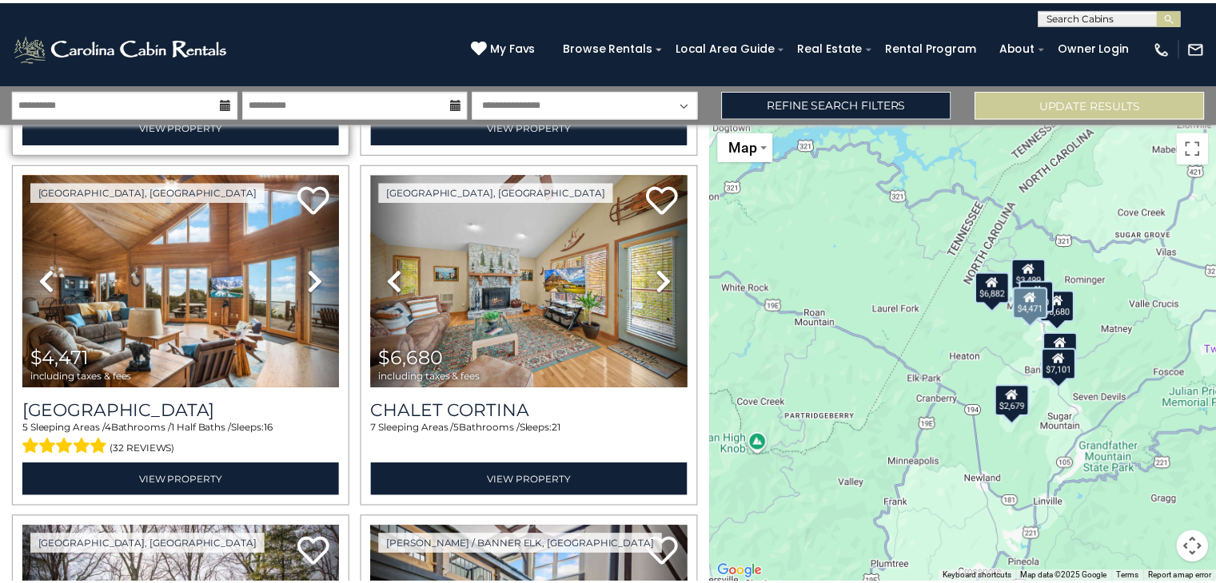
scroll to position [721, 0]
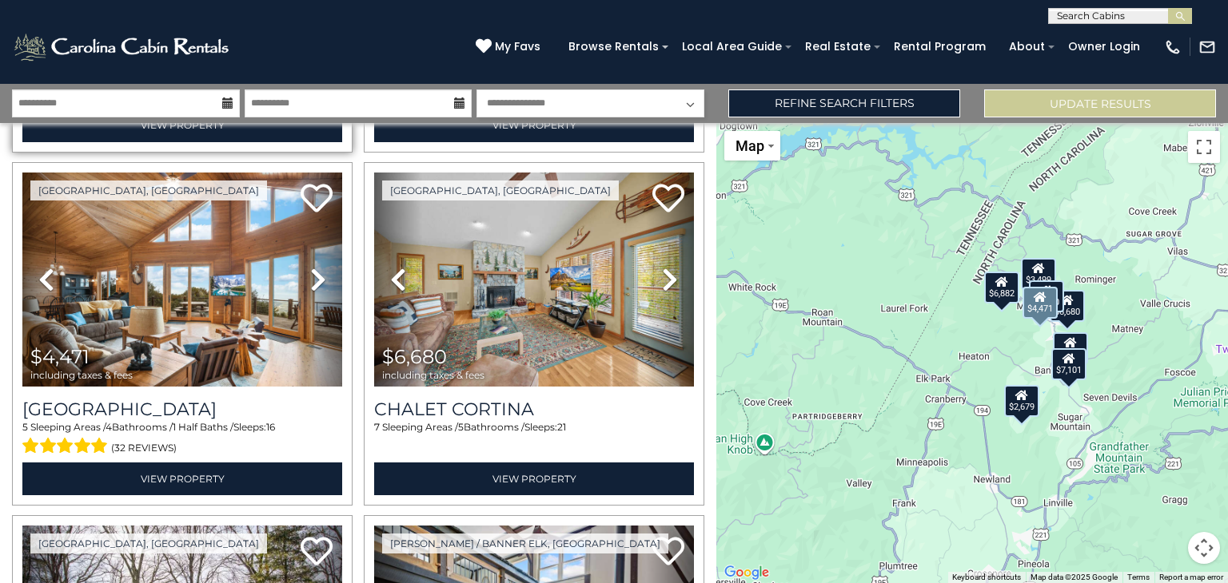
click at [315, 276] on icon at bounding box center [318, 280] width 16 height 26
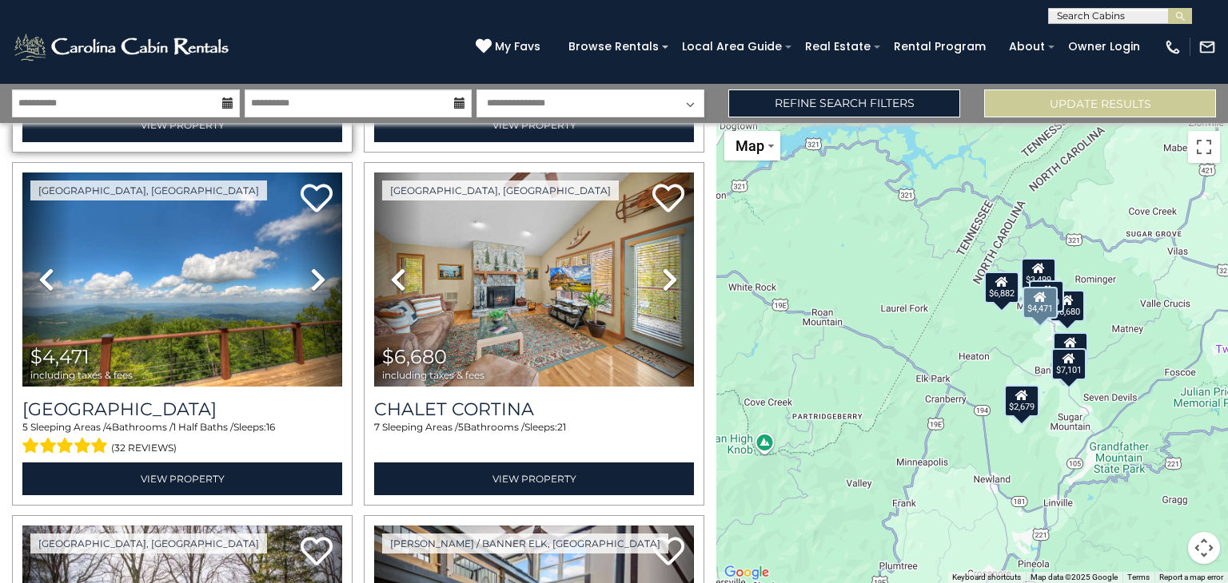
click at [315, 276] on icon at bounding box center [318, 280] width 16 height 26
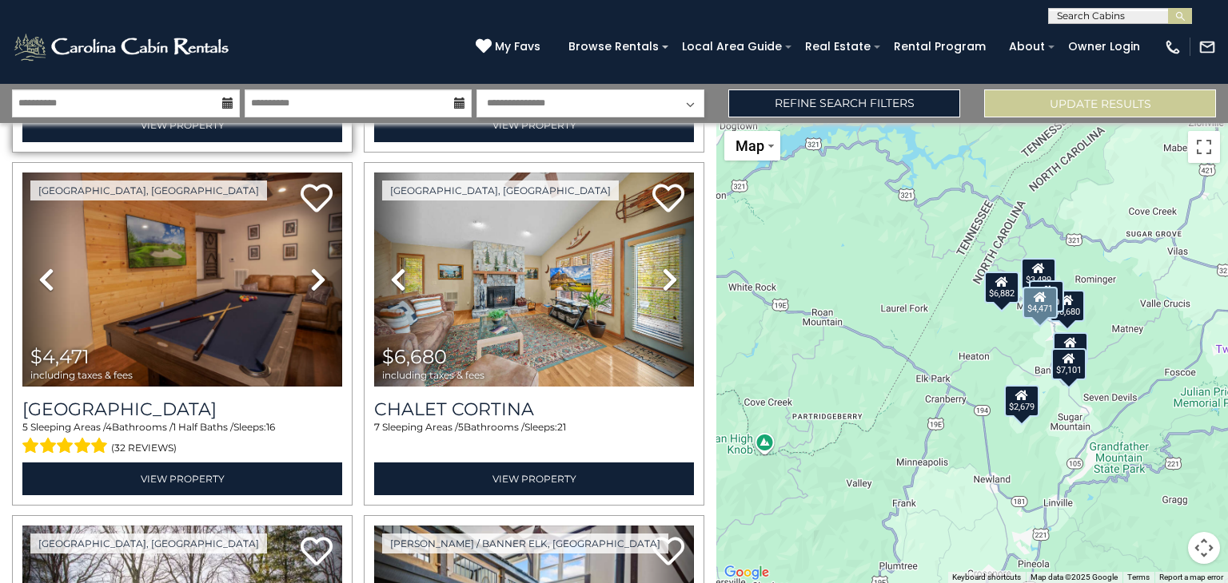
click at [315, 276] on icon at bounding box center [318, 280] width 16 height 26
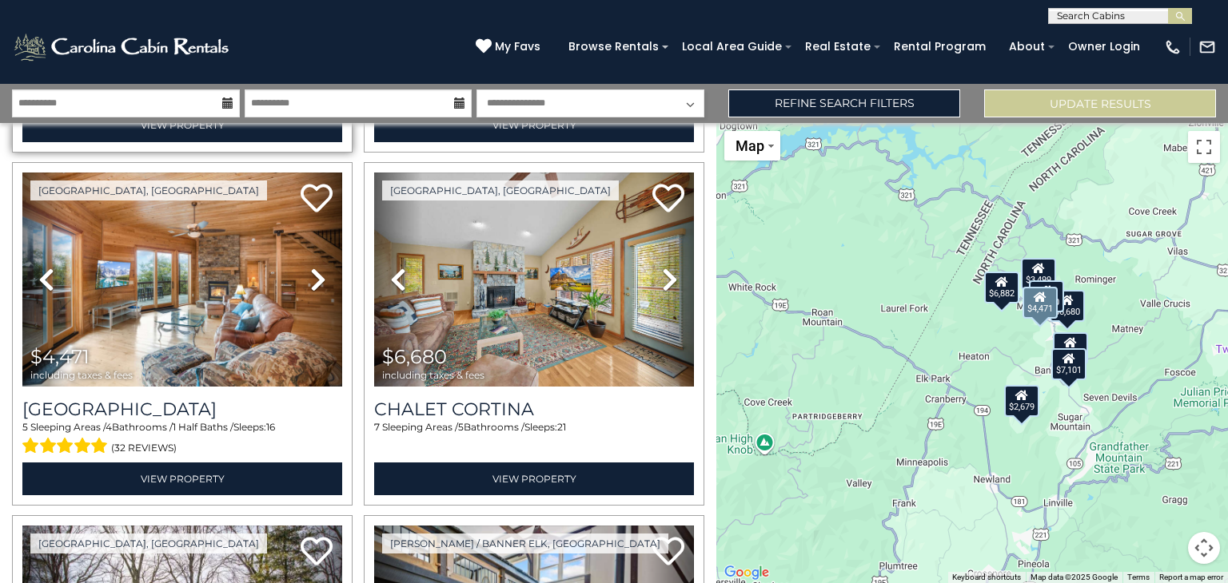
click at [315, 276] on icon at bounding box center [318, 280] width 16 height 26
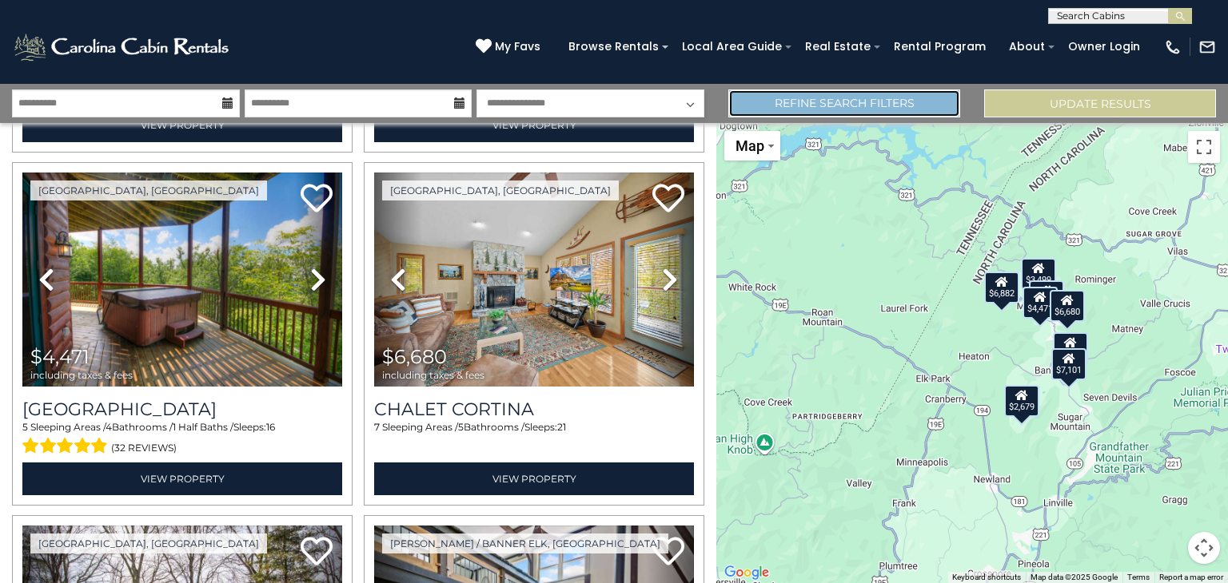
click at [914, 109] on link "Refine Search Filters" at bounding box center [844, 104] width 232 height 28
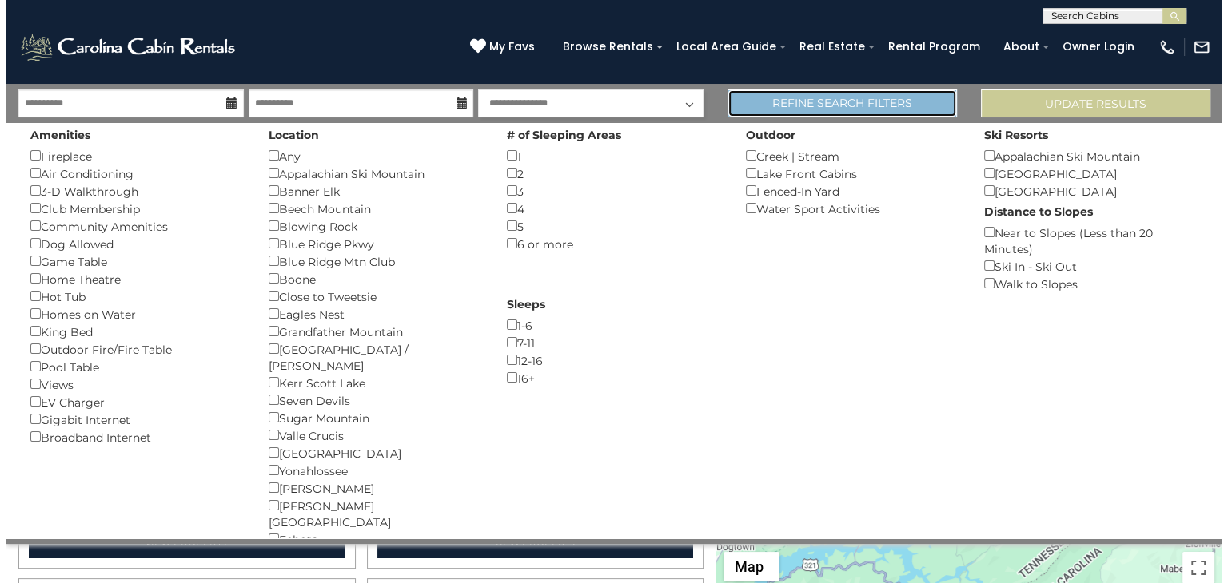
scroll to position [716, 0]
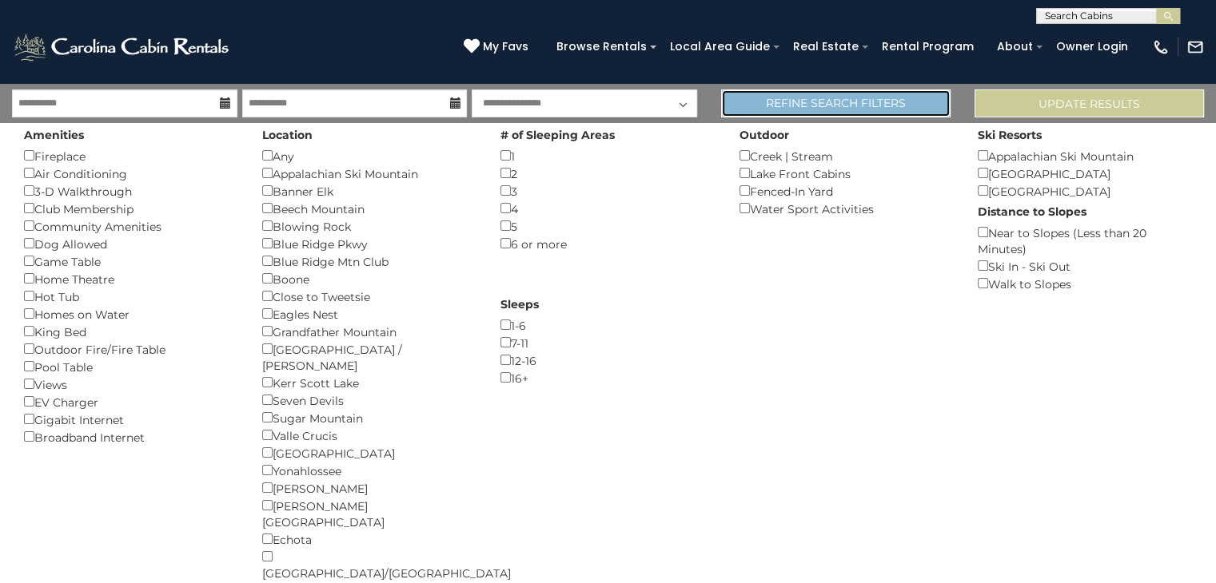
click at [866, 90] on link "Refine Search Filters" at bounding box center [835, 104] width 229 height 28
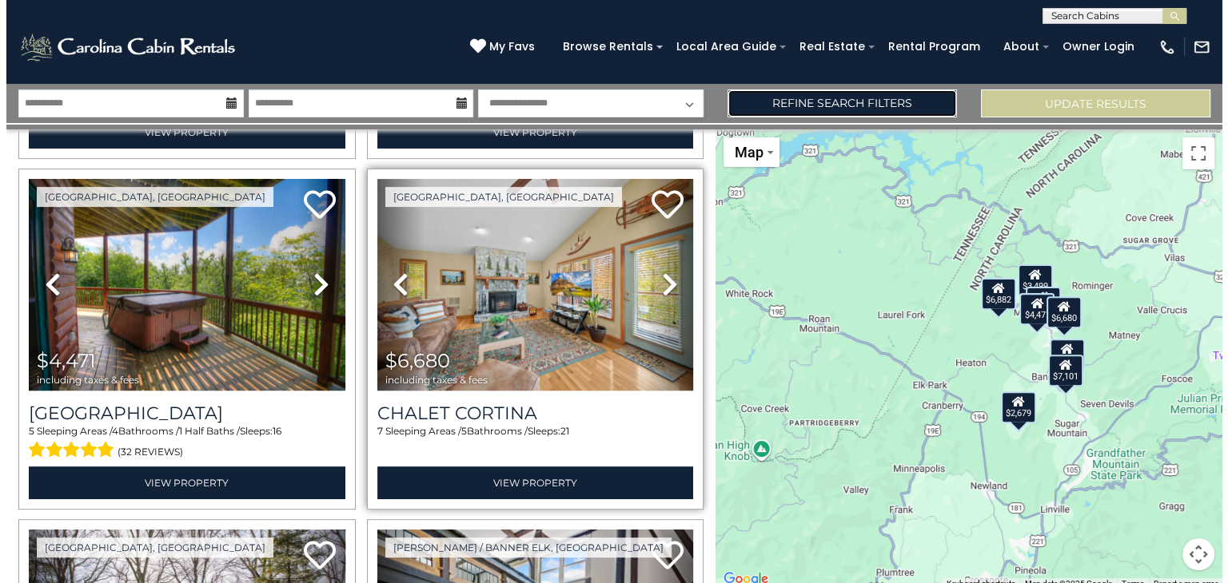
scroll to position [721, 0]
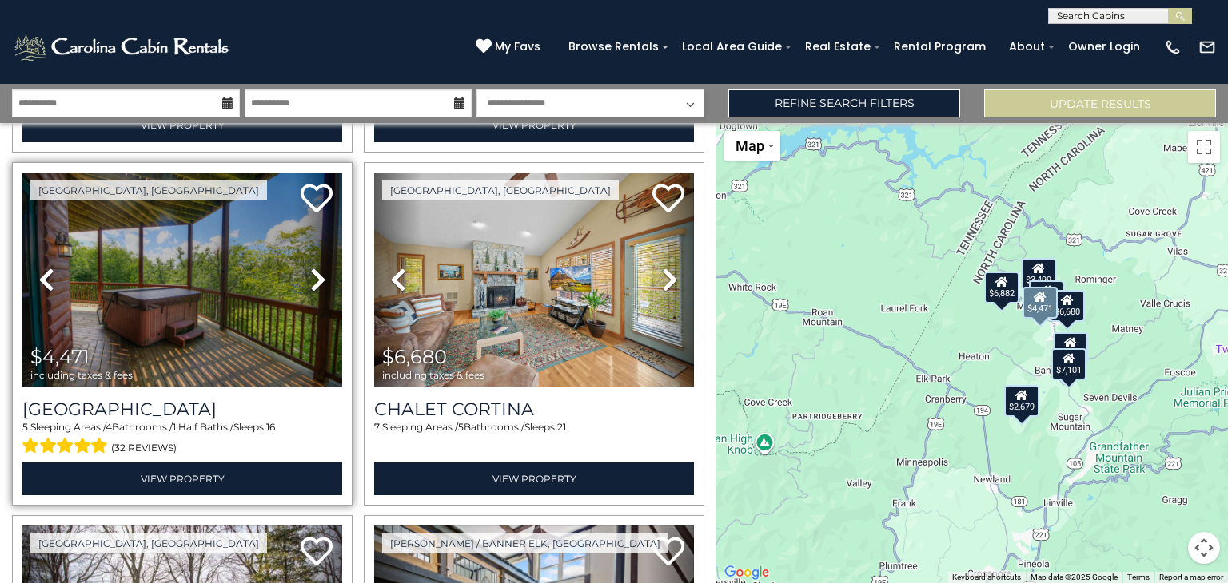
click at [313, 276] on icon at bounding box center [318, 280] width 16 height 26
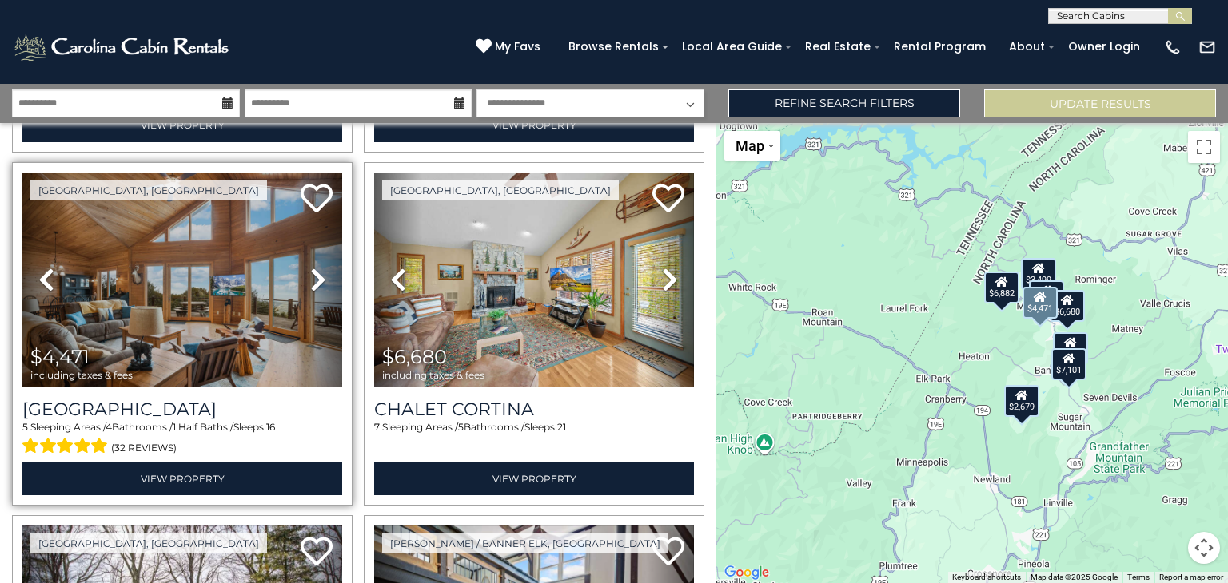
click at [313, 276] on icon at bounding box center [318, 280] width 16 height 26
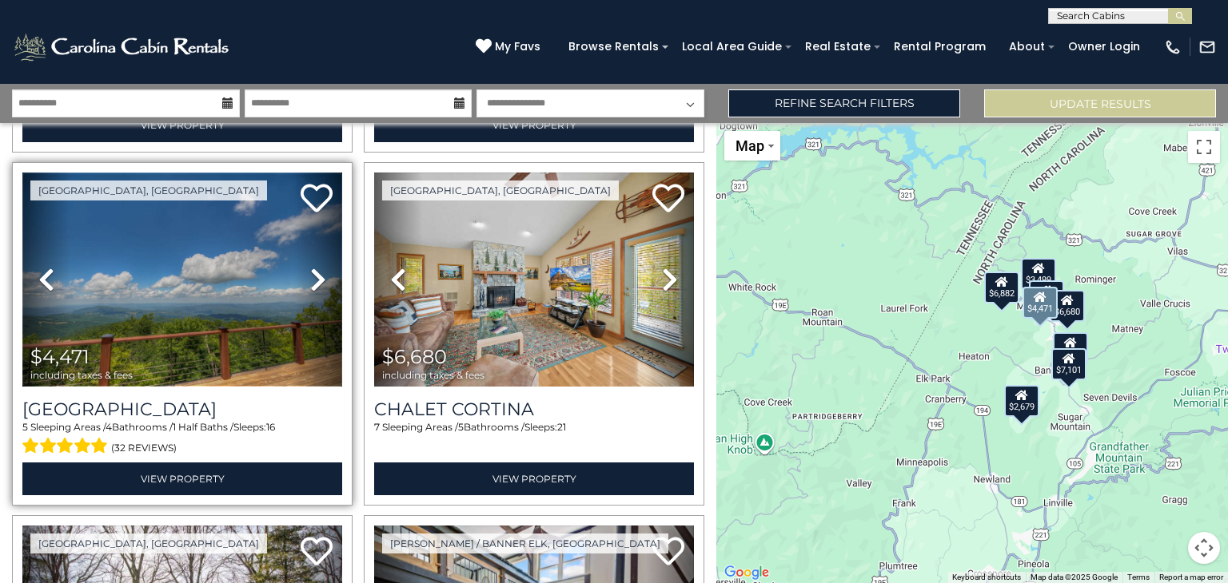
click at [196, 257] on img at bounding box center [182, 280] width 320 height 214
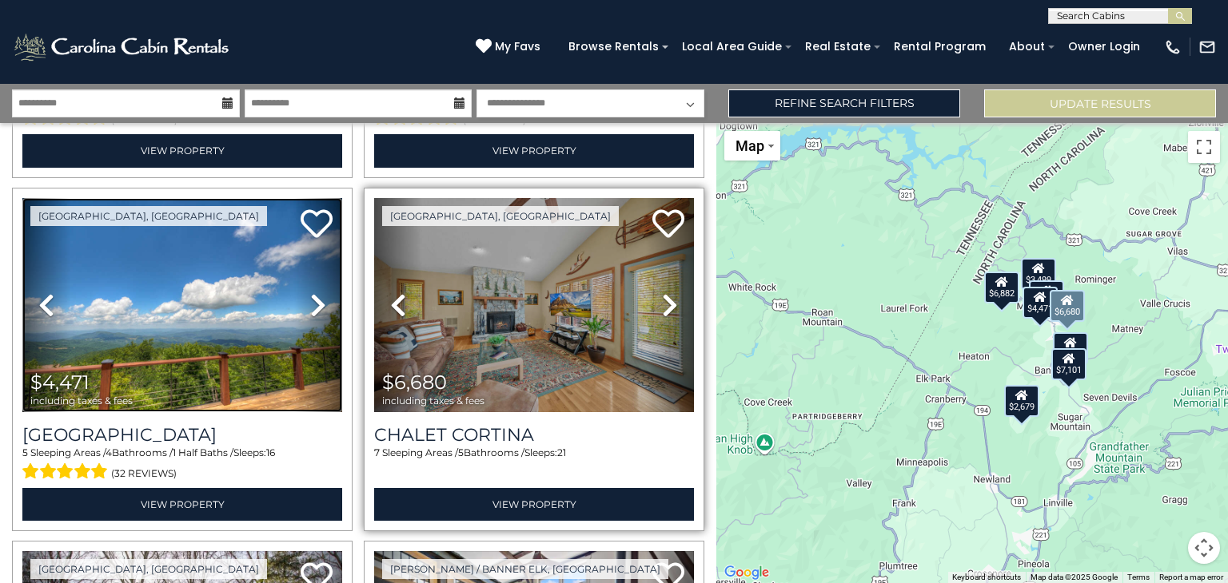
scroll to position [689, 0]
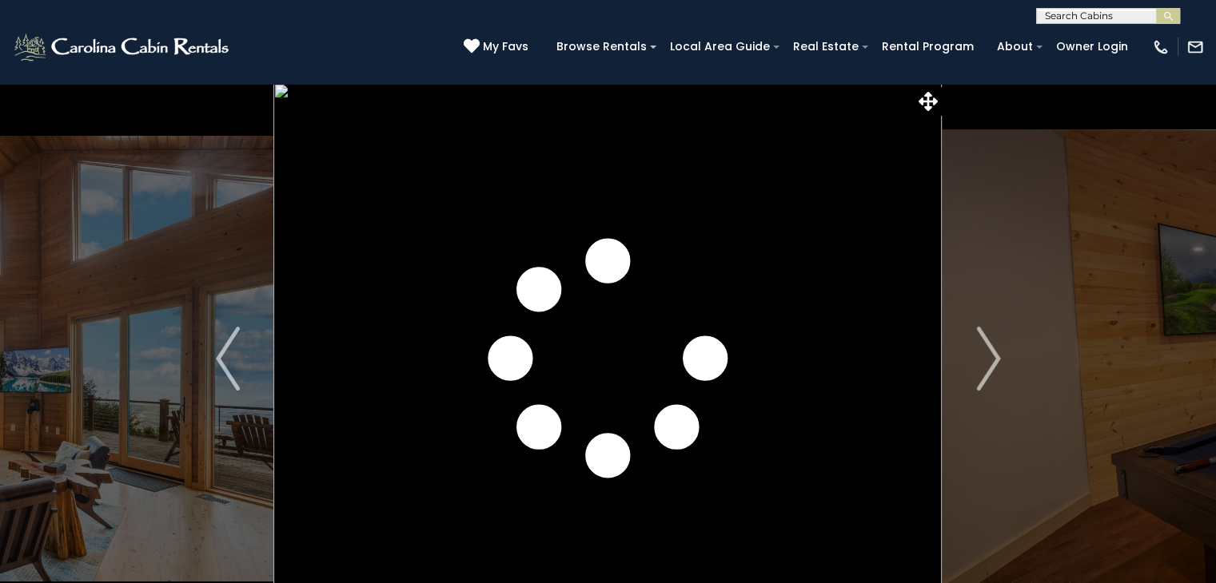
click at [987, 347] on img "Next" at bounding box center [988, 359] width 24 height 64
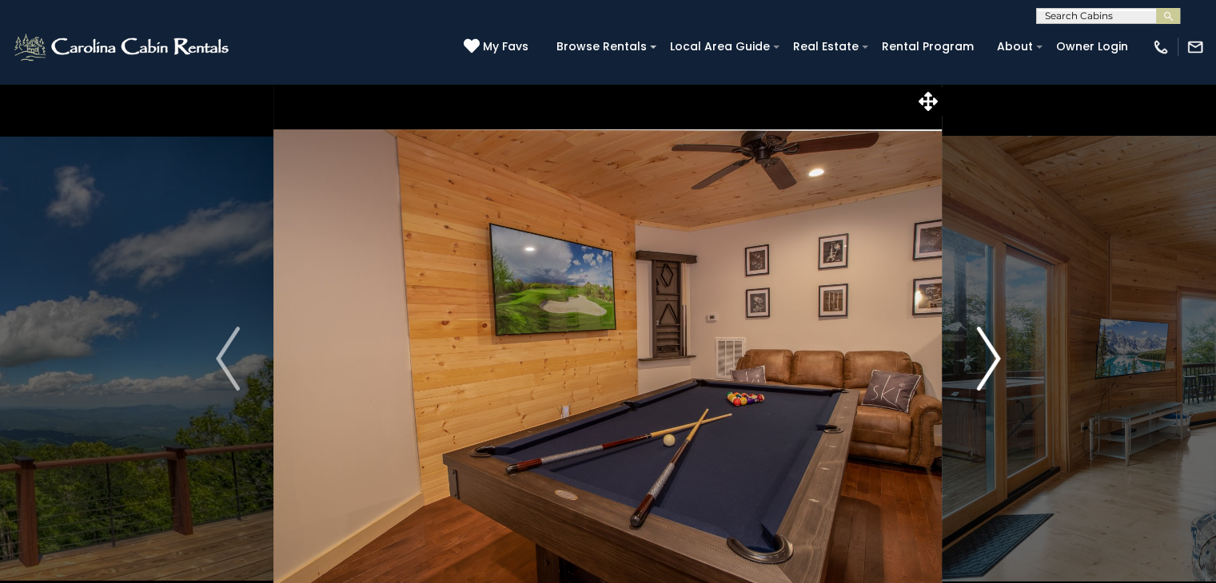
click at [980, 184] on button "Next" at bounding box center [988, 359] width 92 height 552
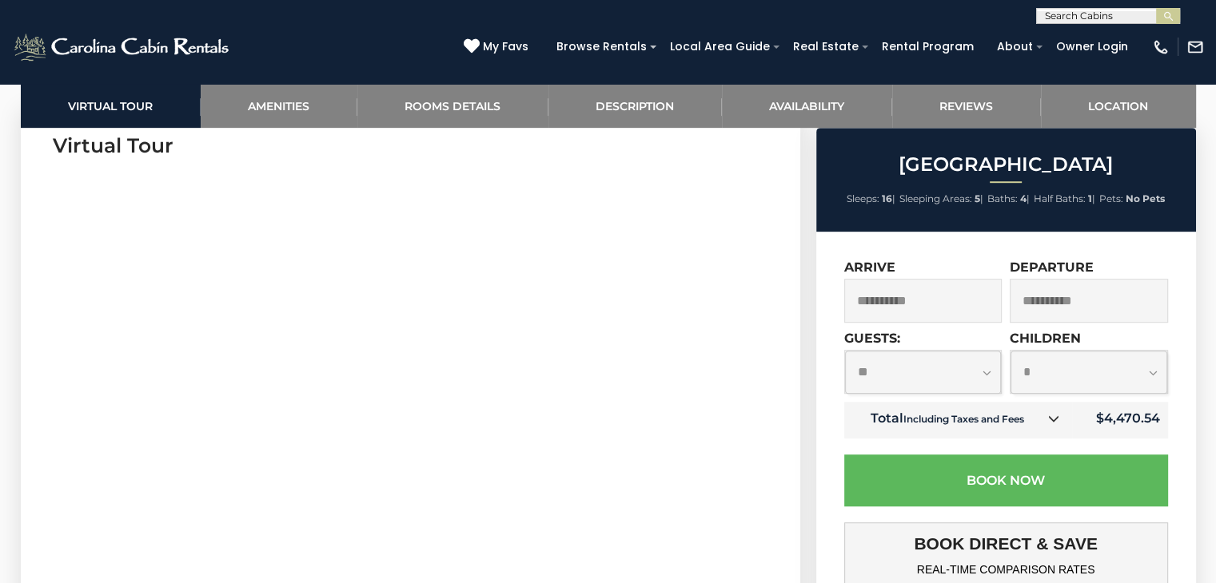
scroll to position [766, 0]
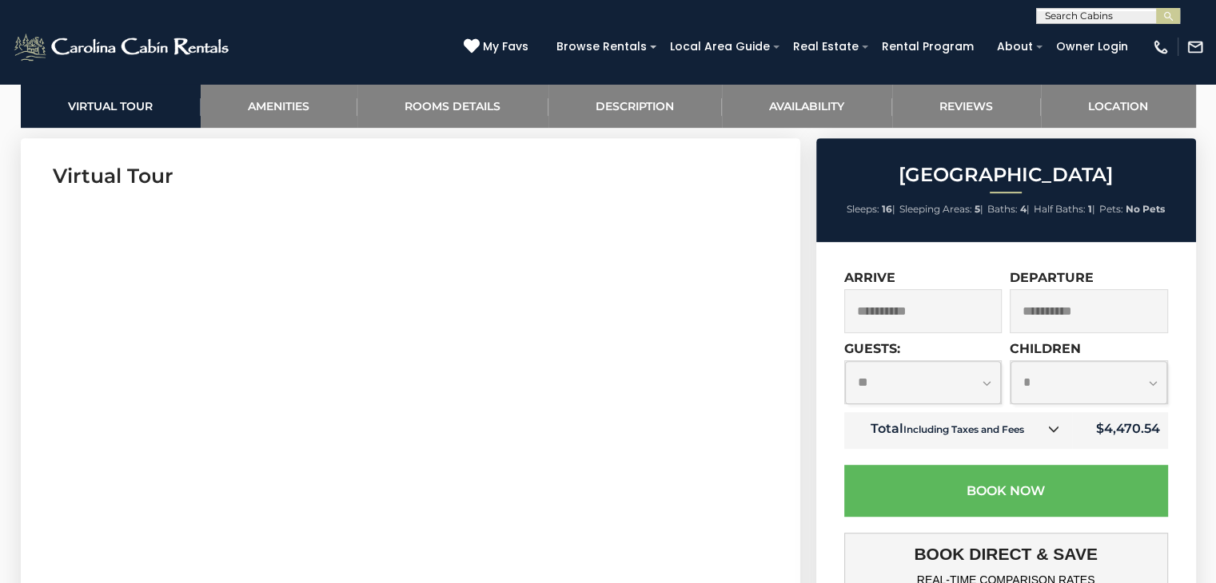
click at [767, 298] on section "Virtual Tour" at bounding box center [410, 382] width 779 height 488
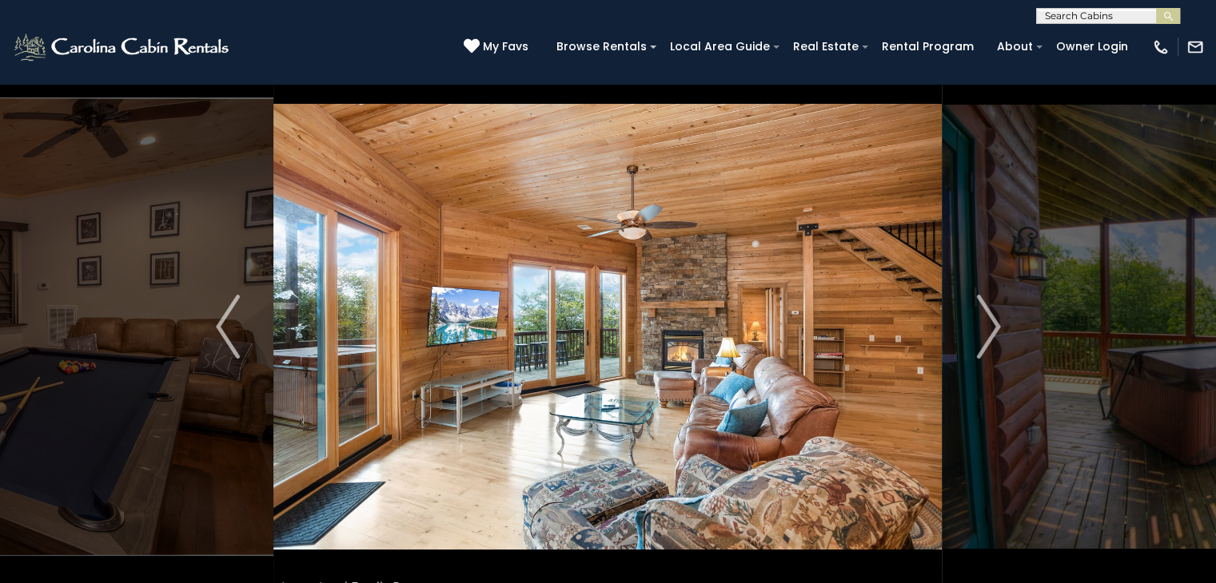
scroll to position [32, 0]
click at [978, 330] on img "Next" at bounding box center [988, 327] width 24 height 64
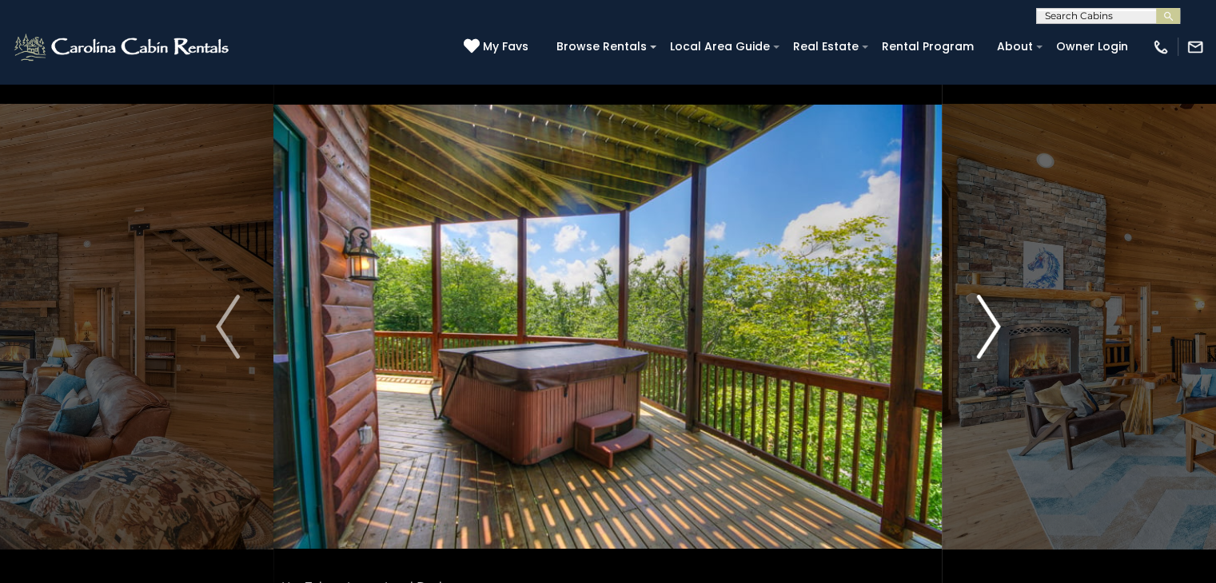
click at [978, 330] on img "Next" at bounding box center [988, 327] width 24 height 64
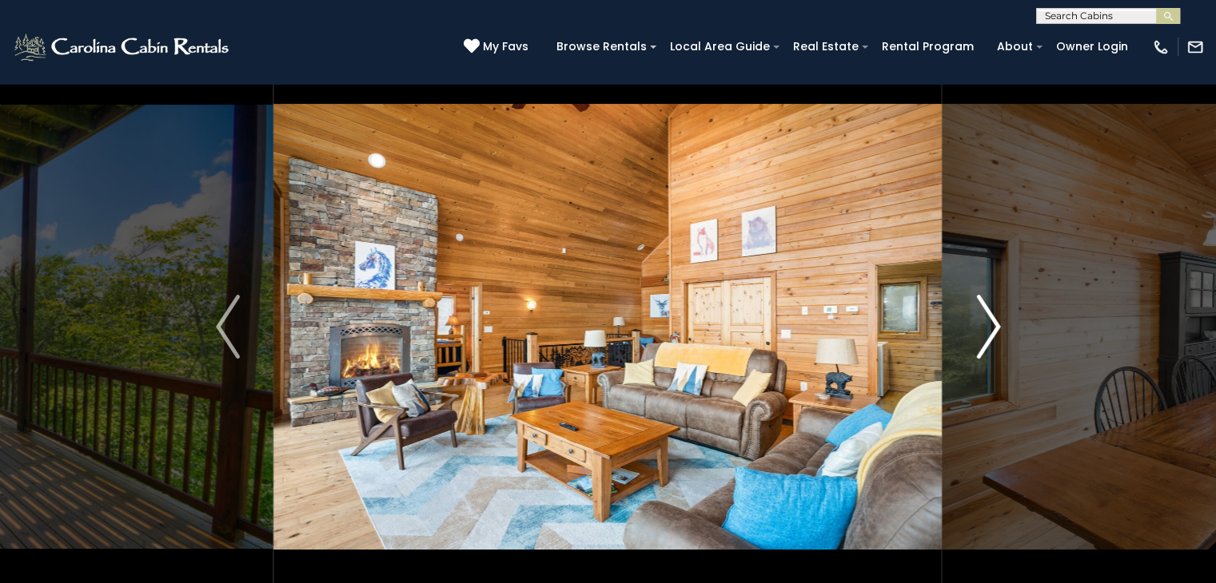
click at [978, 330] on img "Next" at bounding box center [988, 327] width 24 height 64
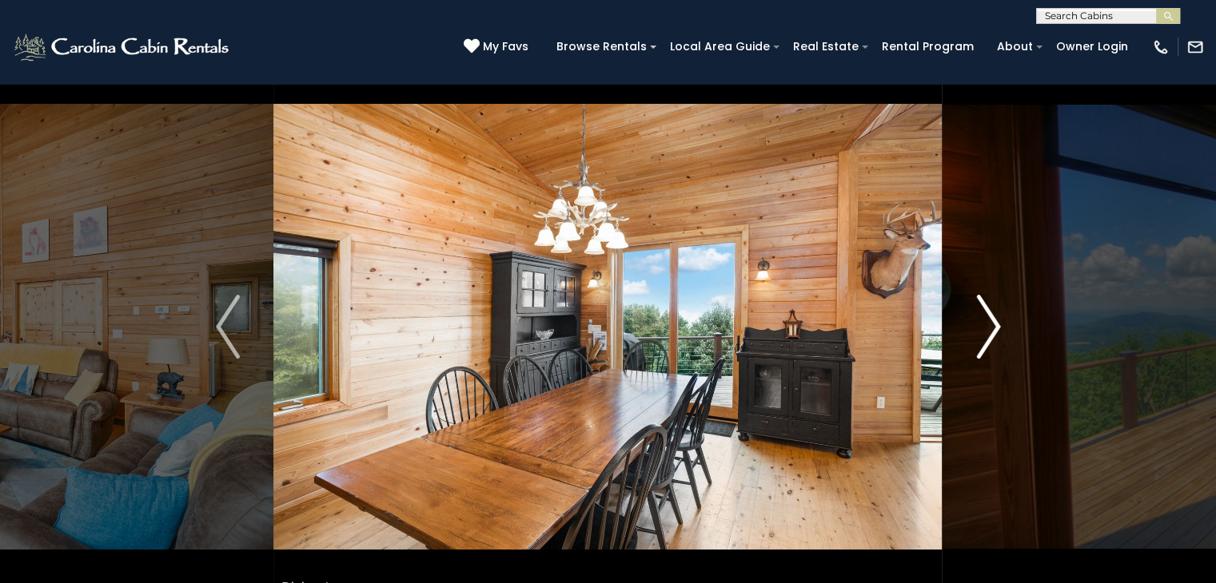
click at [978, 330] on img "Next" at bounding box center [988, 327] width 24 height 64
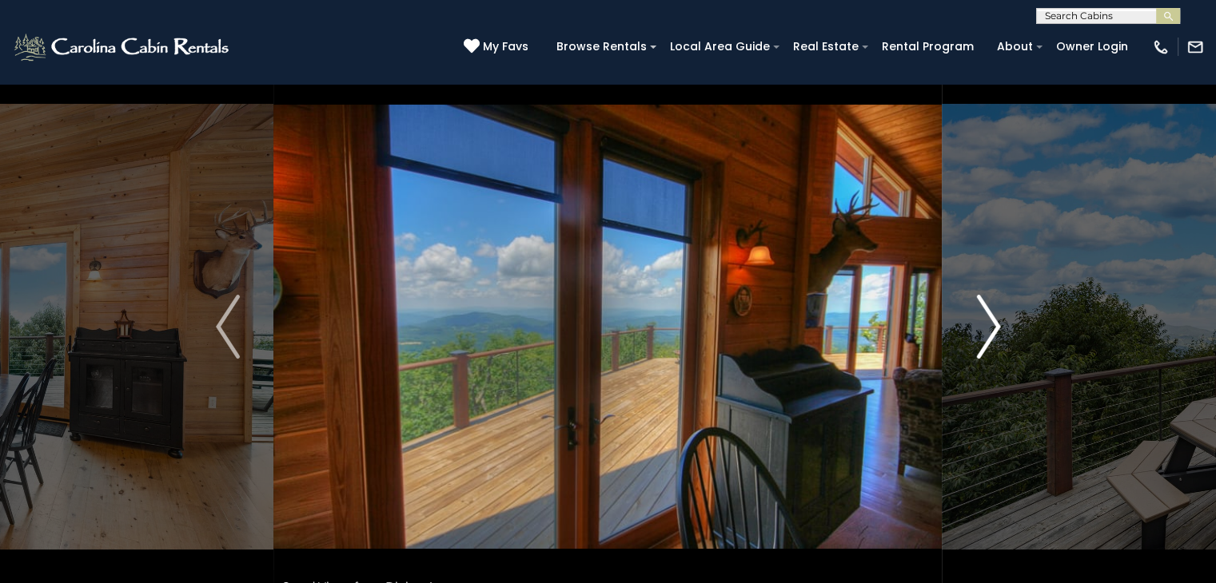
click at [978, 330] on img "Next" at bounding box center [988, 327] width 24 height 64
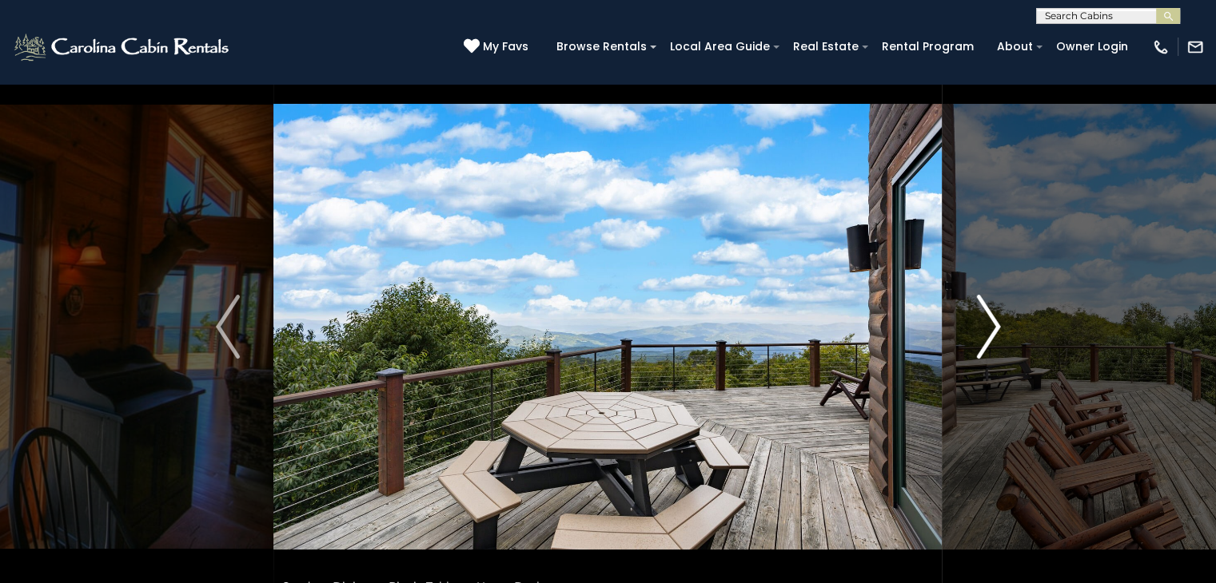
click at [978, 330] on img "Next" at bounding box center [988, 327] width 24 height 64
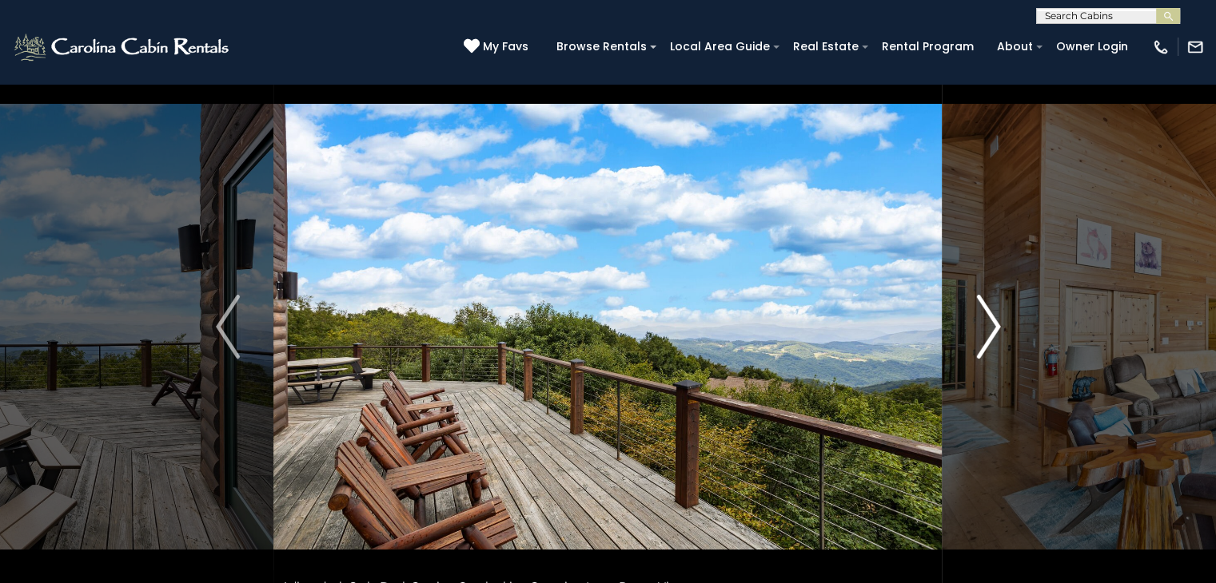
click at [978, 330] on img "Next" at bounding box center [988, 327] width 24 height 64
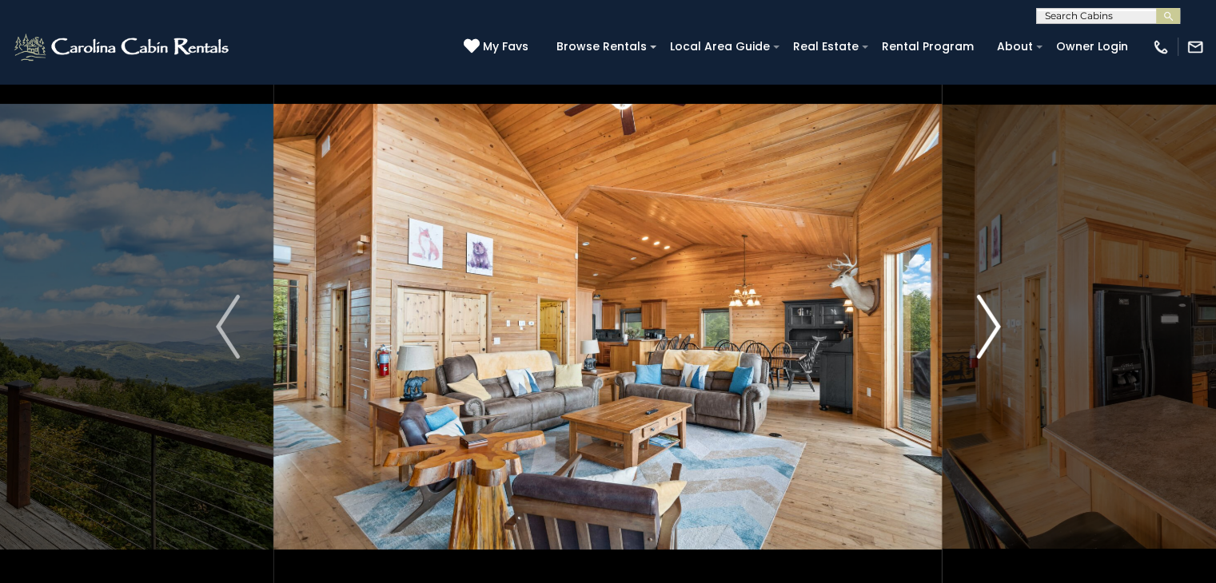
click at [992, 331] on img "Next" at bounding box center [988, 327] width 24 height 64
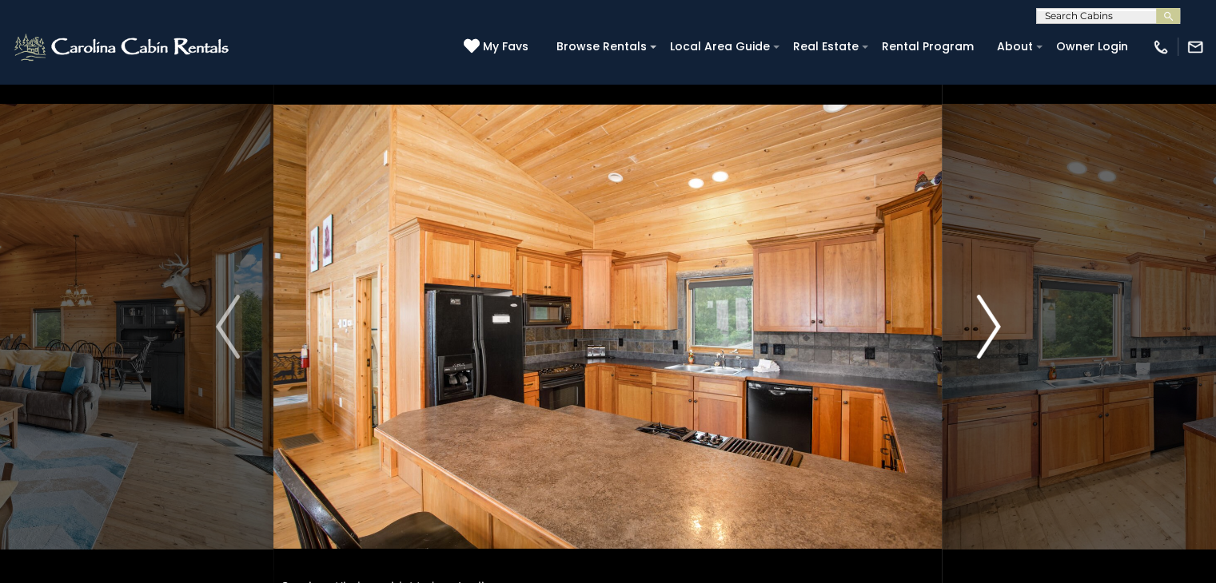
click at [992, 331] on img "Next" at bounding box center [988, 327] width 24 height 64
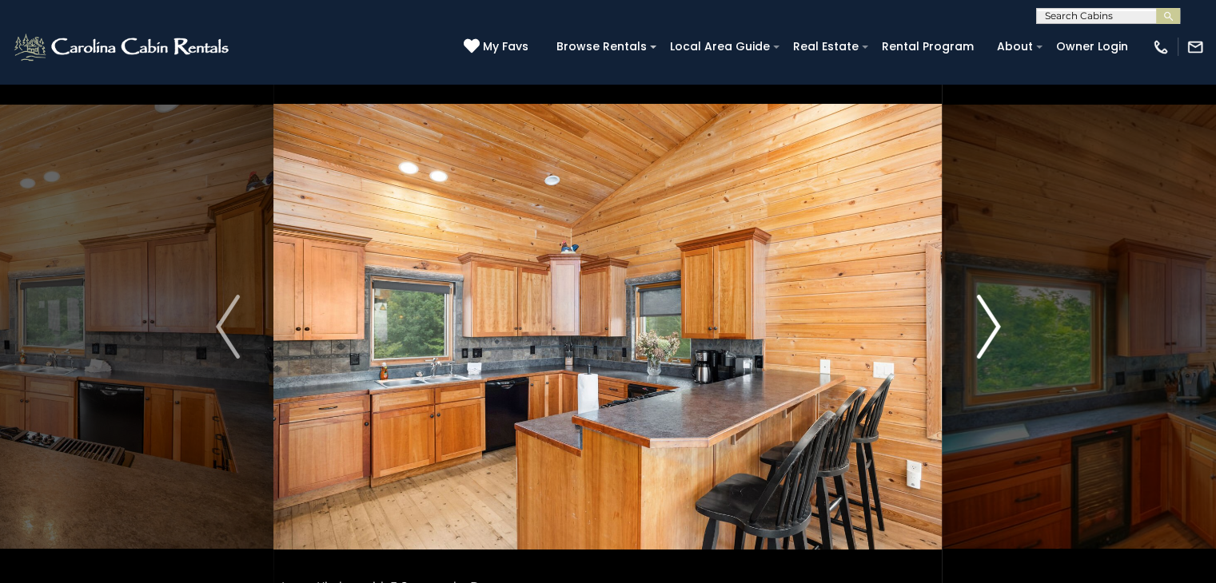
click at [992, 331] on img "Next" at bounding box center [988, 327] width 24 height 64
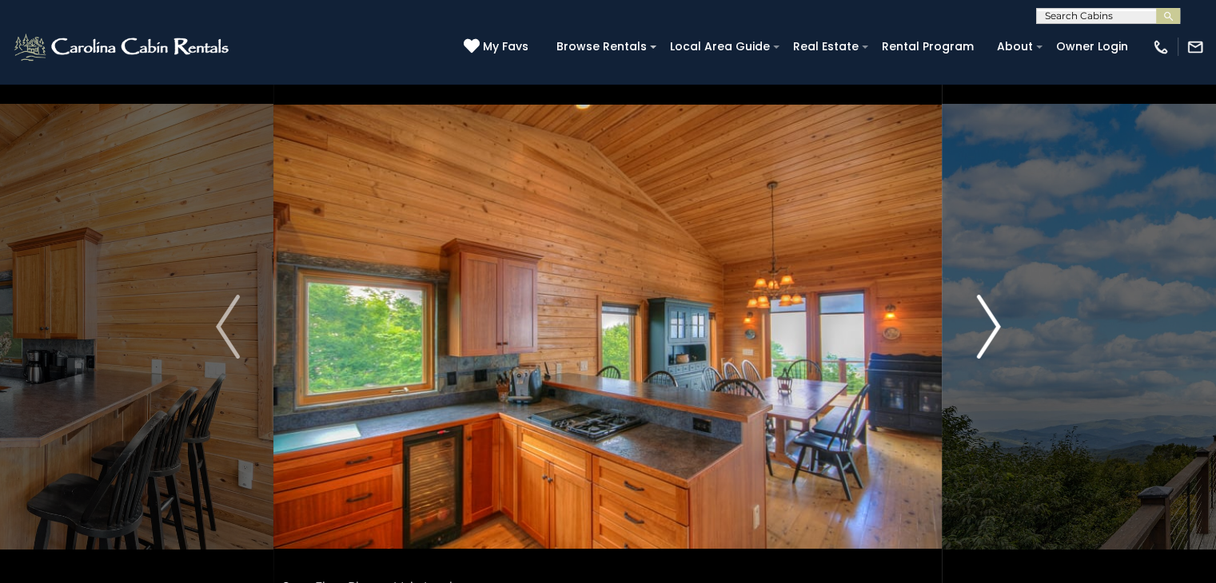
click at [992, 331] on img "Next" at bounding box center [988, 327] width 24 height 64
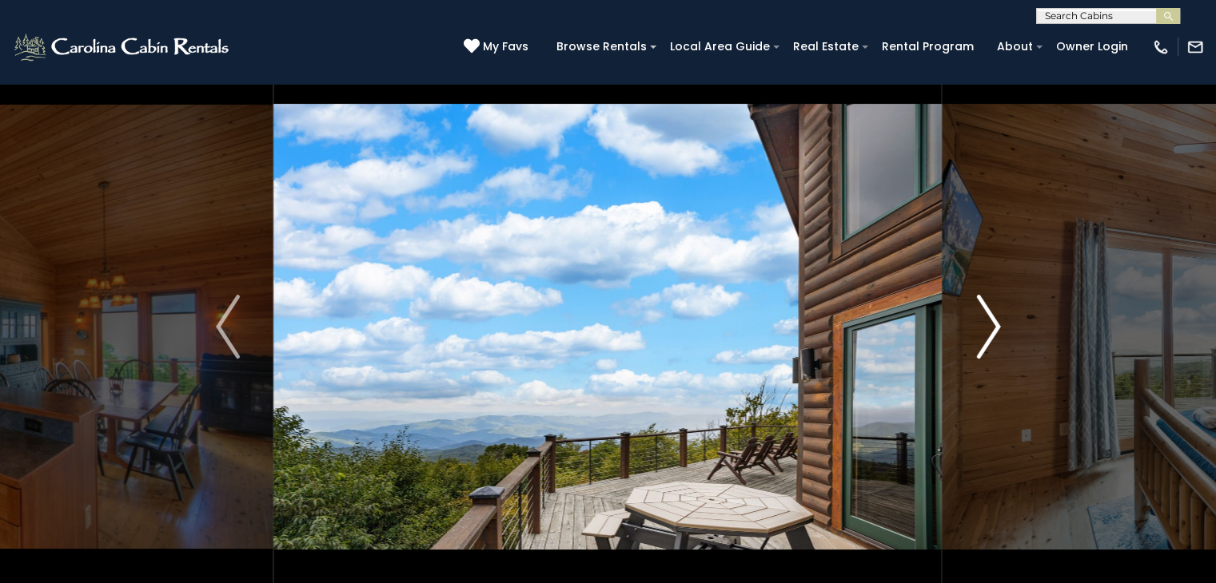
click at [992, 331] on img "Next" at bounding box center [988, 327] width 24 height 64
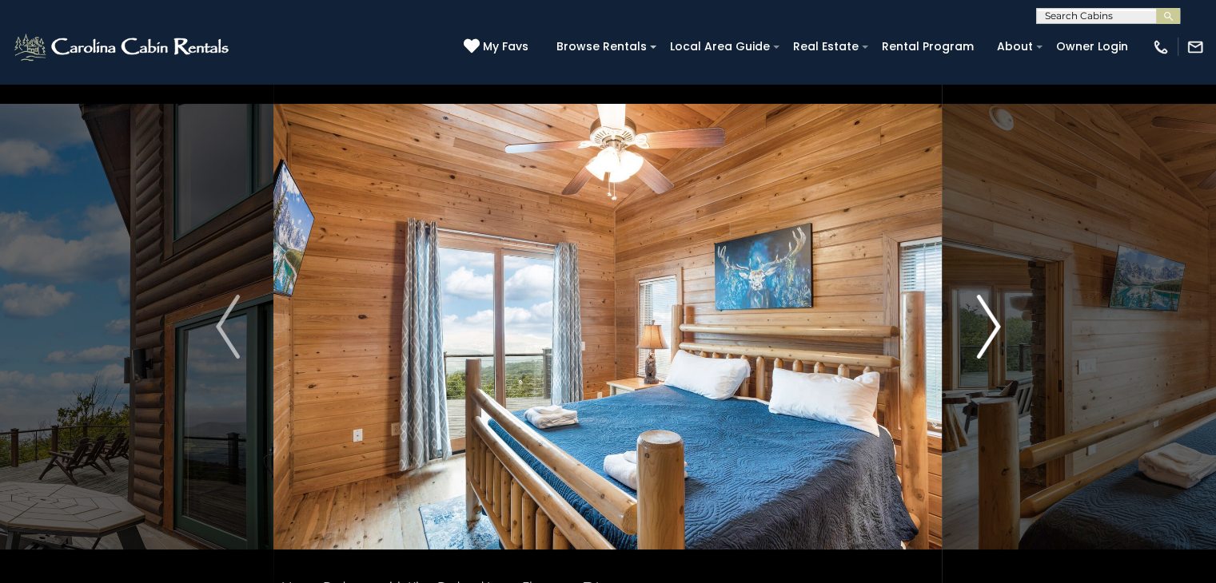
click at [992, 331] on img "Next" at bounding box center [988, 327] width 24 height 64
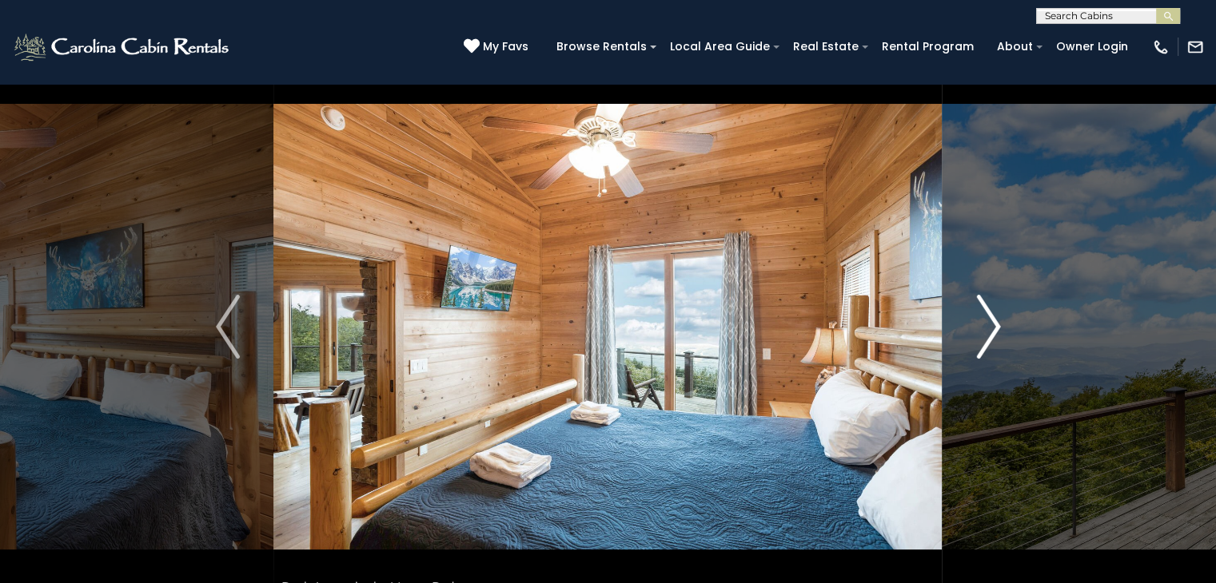
click at [992, 331] on img "Next" at bounding box center [988, 327] width 24 height 64
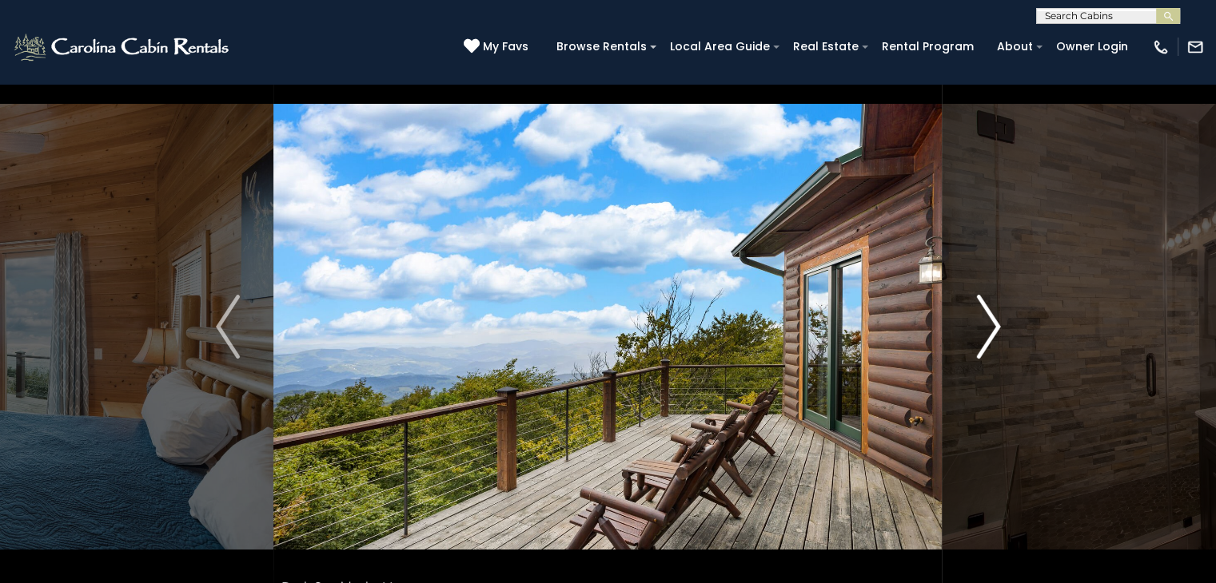
click at [992, 331] on img "Next" at bounding box center [988, 327] width 24 height 64
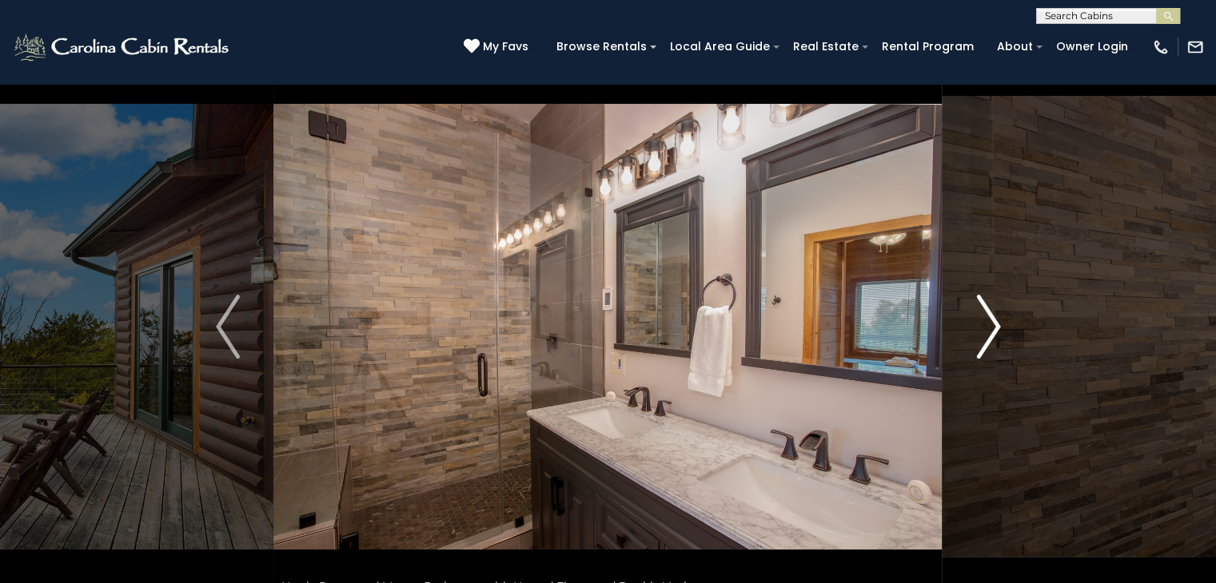
click at [992, 331] on img "Next" at bounding box center [988, 327] width 24 height 64
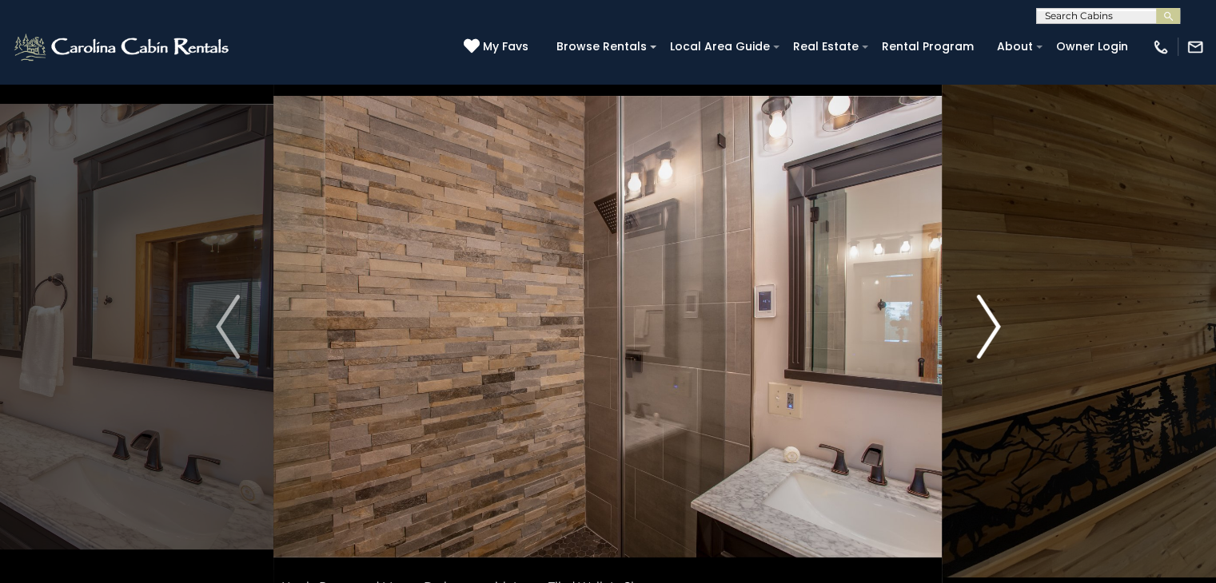
click at [992, 331] on img "Next" at bounding box center [988, 327] width 24 height 64
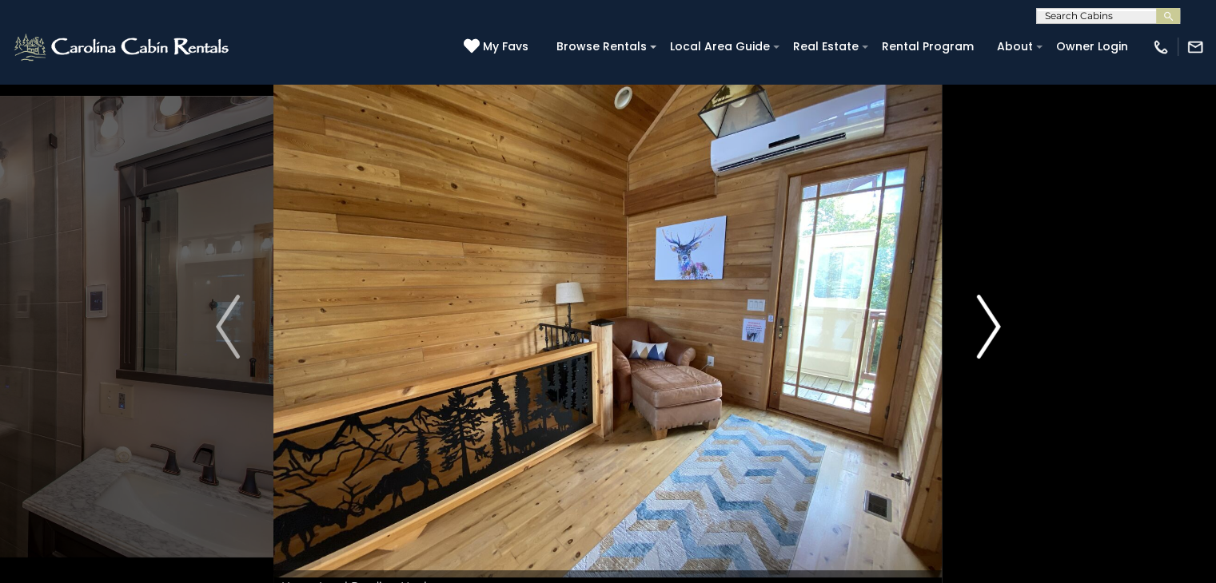
click at [992, 331] on img "Next" at bounding box center [988, 327] width 24 height 64
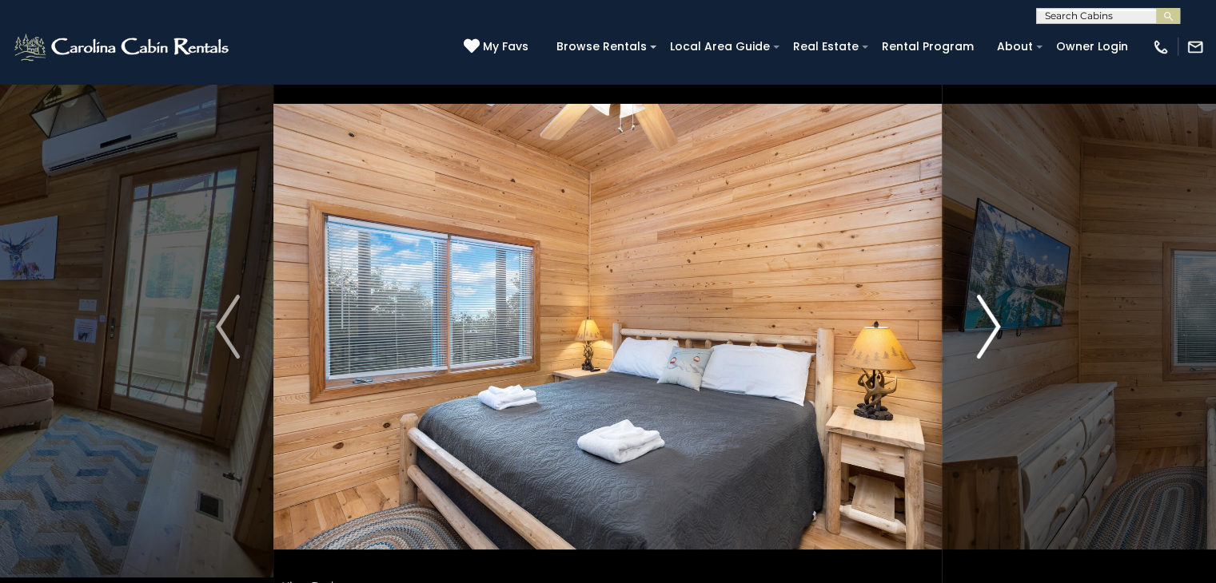
click at [992, 331] on img "Next" at bounding box center [988, 327] width 24 height 64
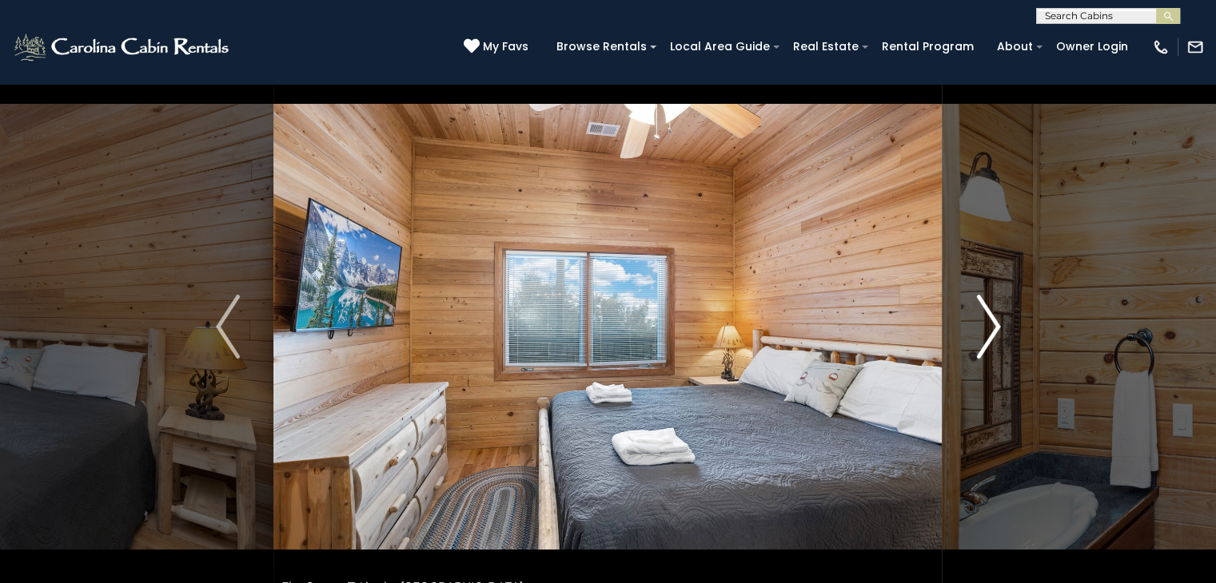
click at [992, 331] on img "Next" at bounding box center [988, 327] width 24 height 64
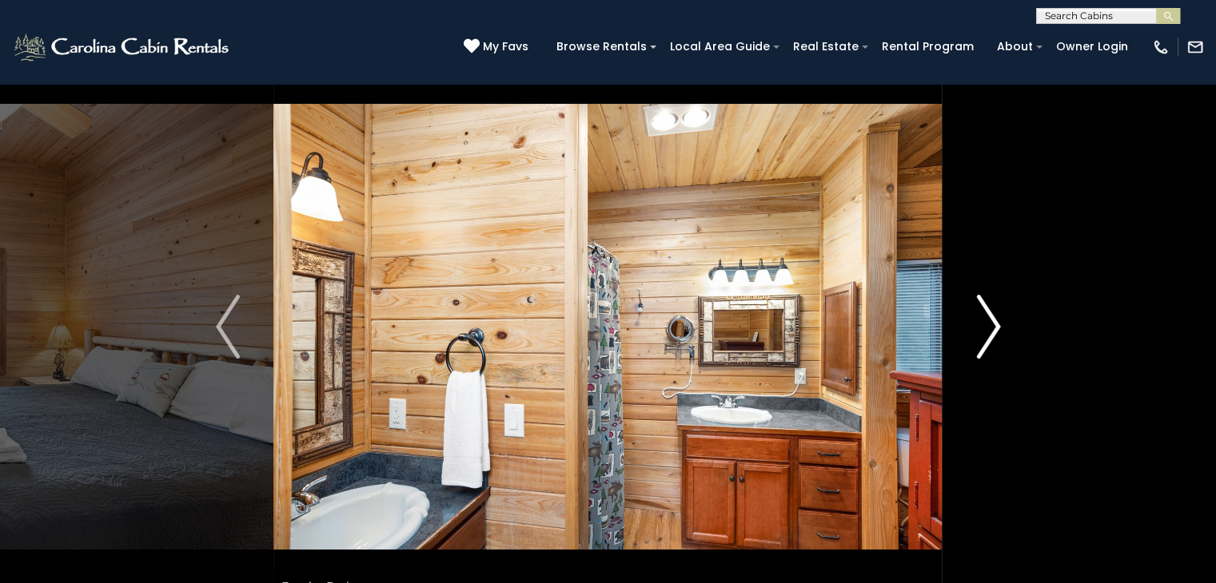
click at [992, 331] on img "Next" at bounding box center [988, 327] width 24 height 64
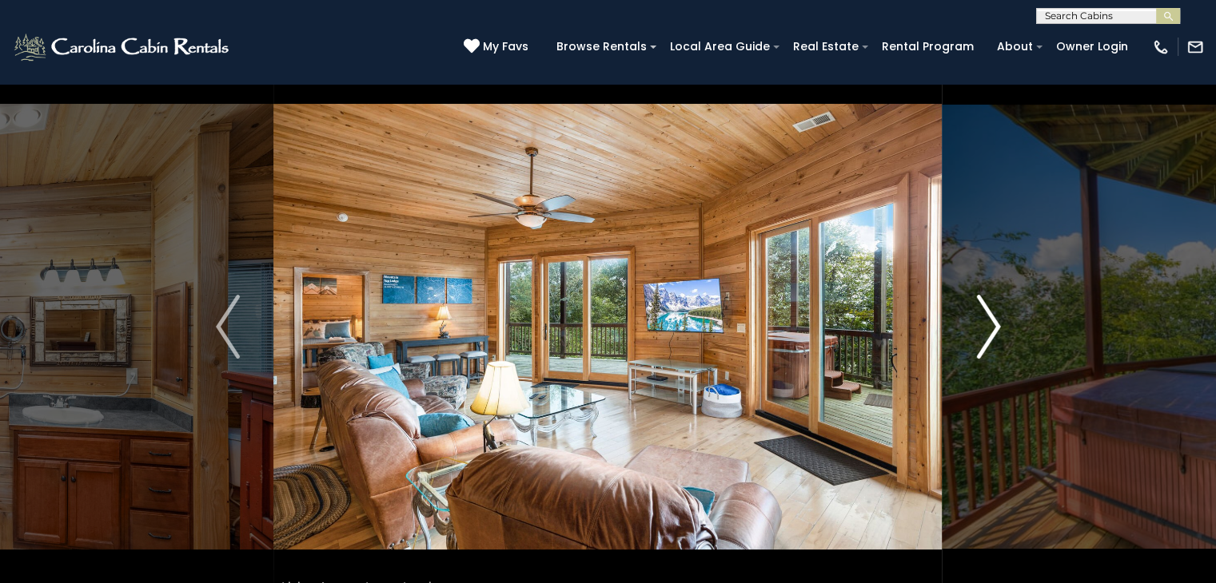
click at [992, 331] on img "Next" at bounding box center [988, 327] width 24 height 64
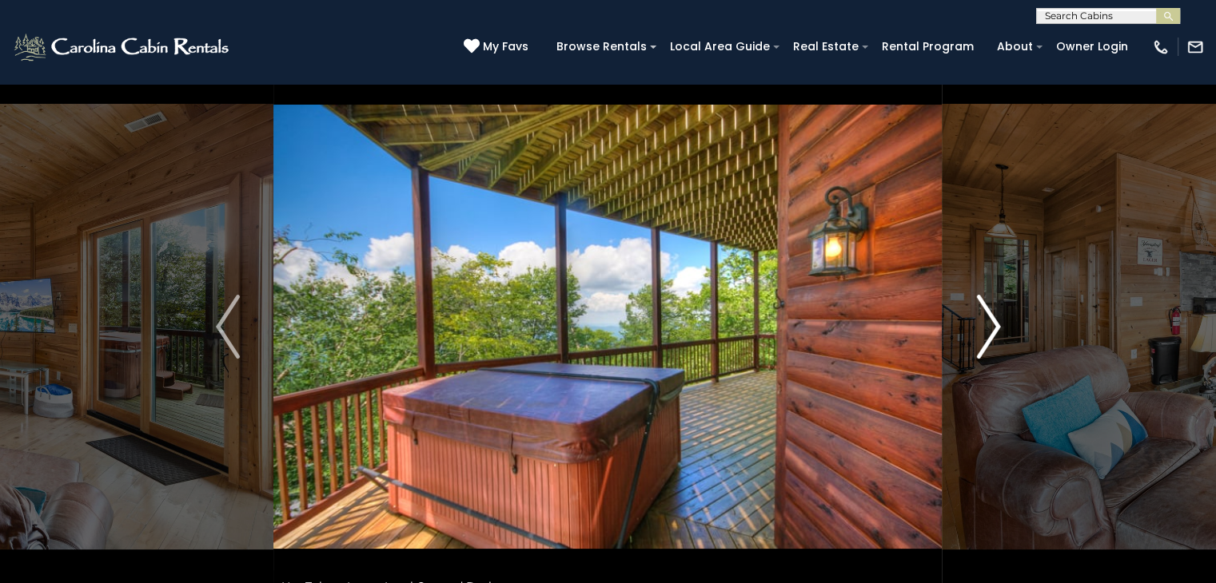
click at [992, 331] on img "Next" at bounding box center [988, 327] width 24 height 64
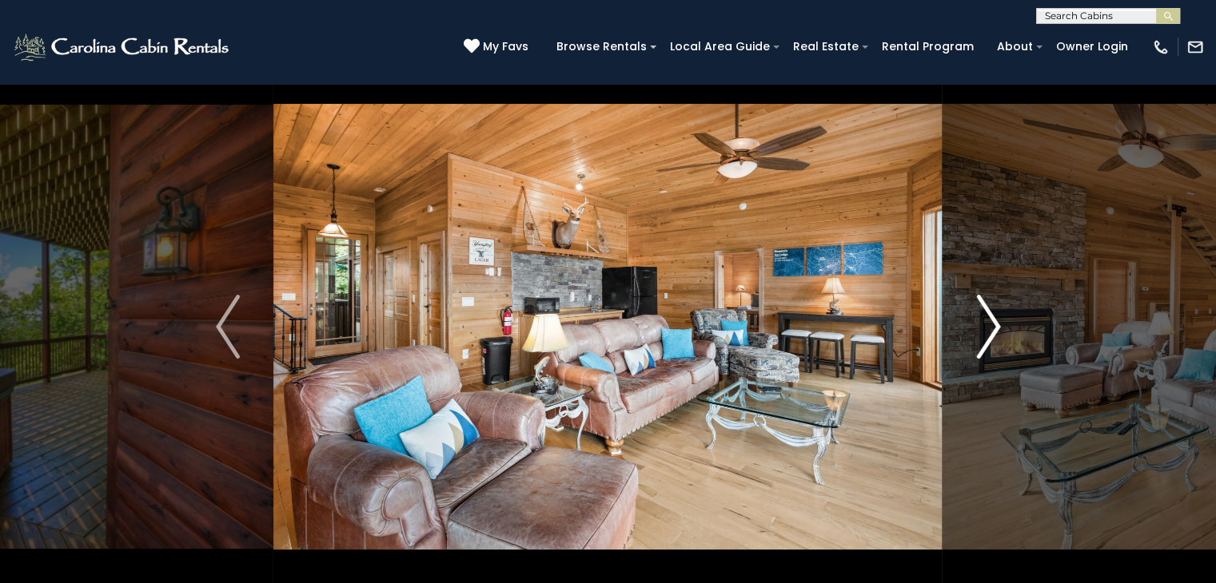
click at [992, 331] on img "Next" at bounding box center [988, 327] width 24 height 64
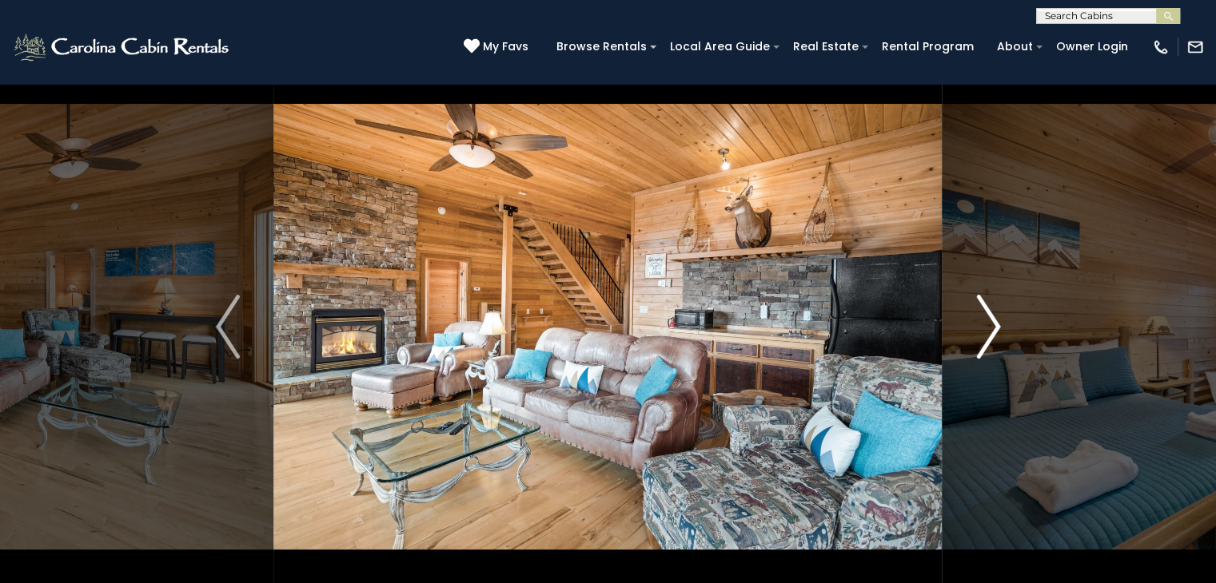
click at [992, 331] on img "Next" at bounding box center [988, 327] width 24 height 64
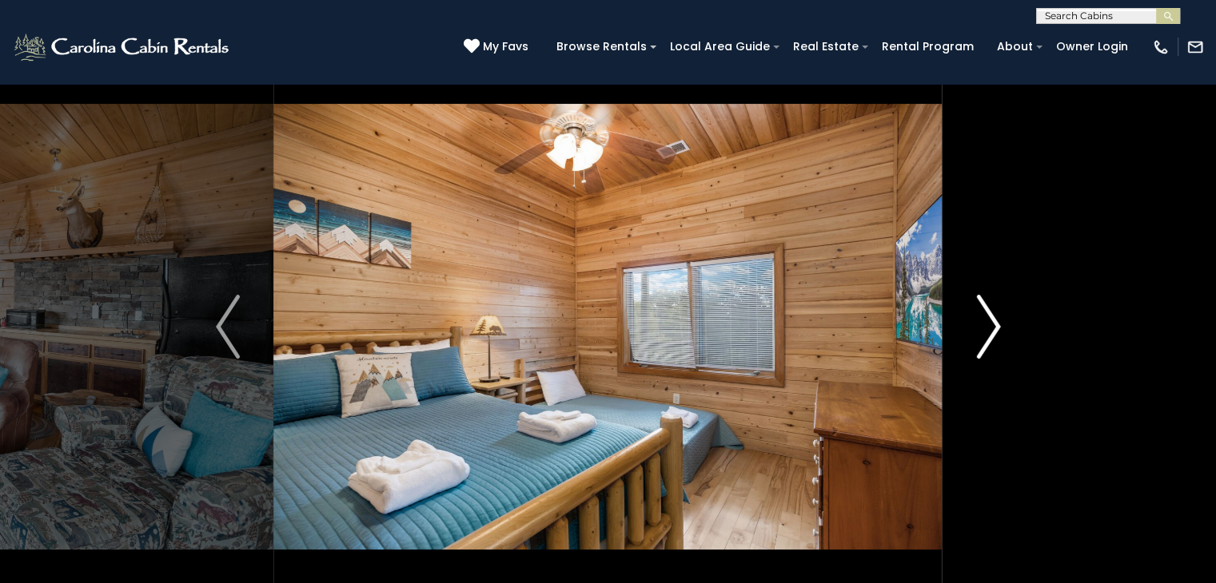
click at [992, 331] on img "Next" at bounding box center [988, 327] width 24 height 64
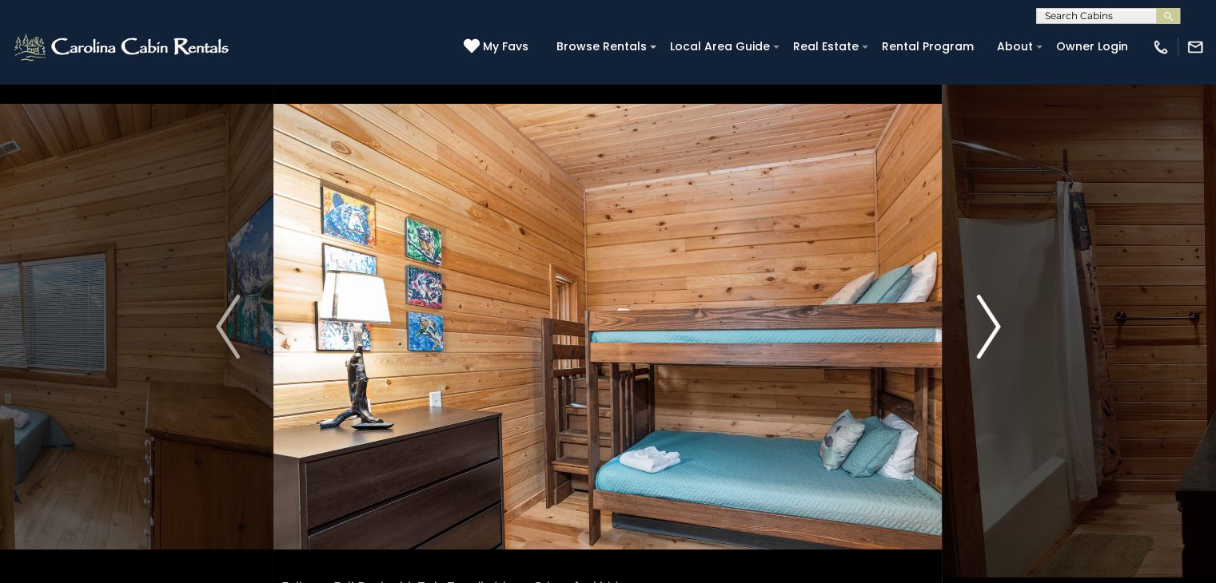
click at [992, 331] on img "Next" at bounding box center [988, 327] width 24 height 64
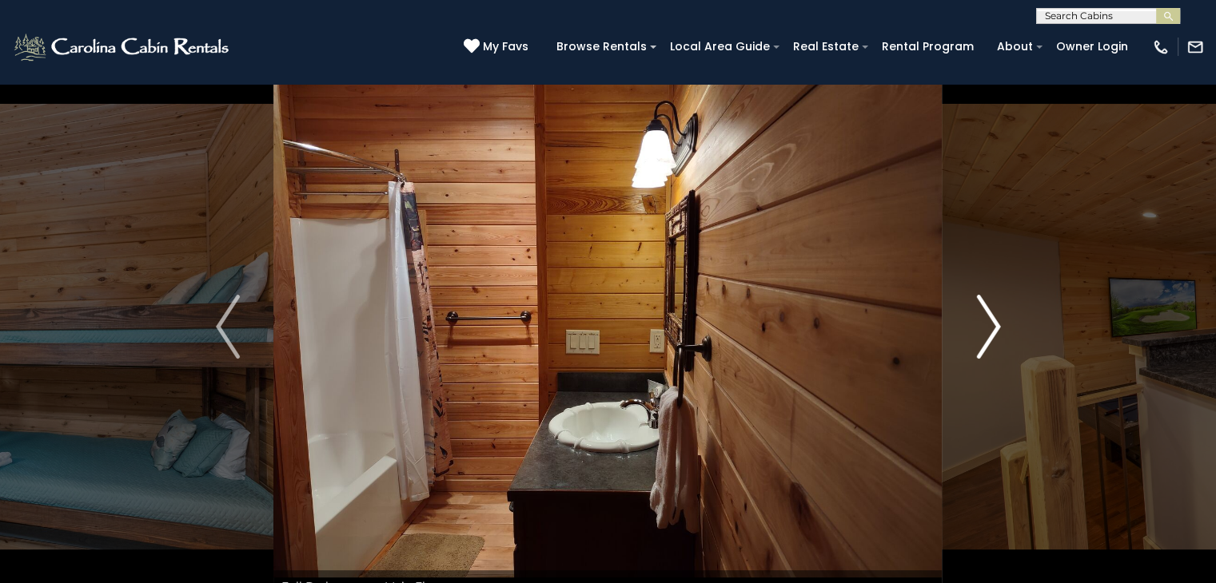
click at [992, 331] on img "Next" at bounding box center [988, 327] width 24 height 64
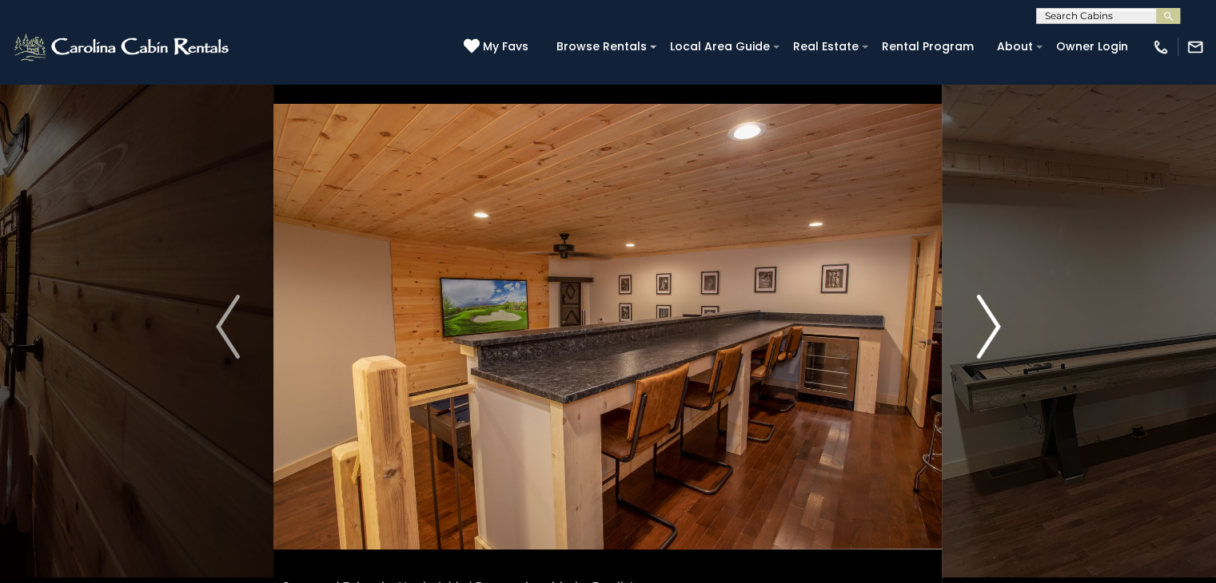
click at [992, 331] on img "Next" at bounding box center [988, 327] width 24 height 64
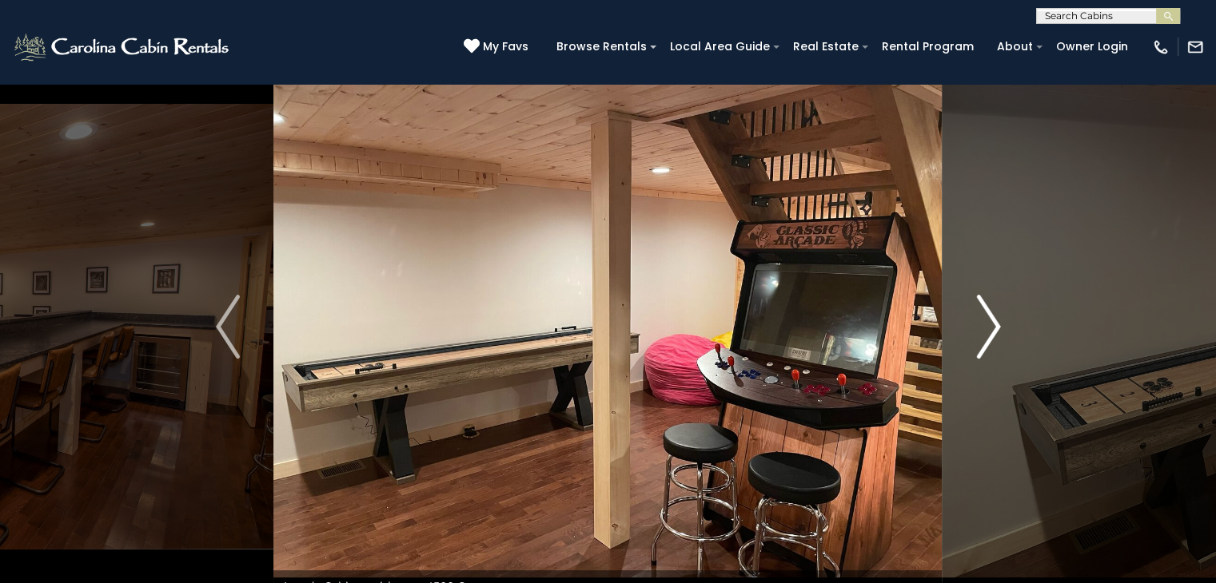
click at [992, 331] on img "Next" at bounding box center [988, 327] width 24 height 64
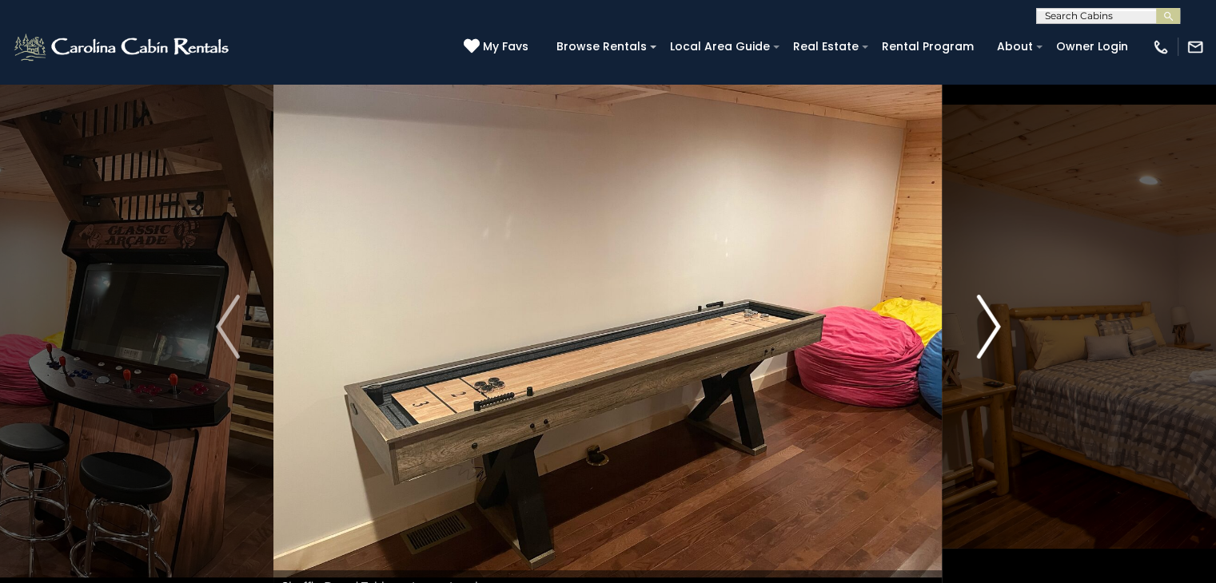
click at [992, 331] on img "Next" at bounding box center [988, 327] width 24 height 64
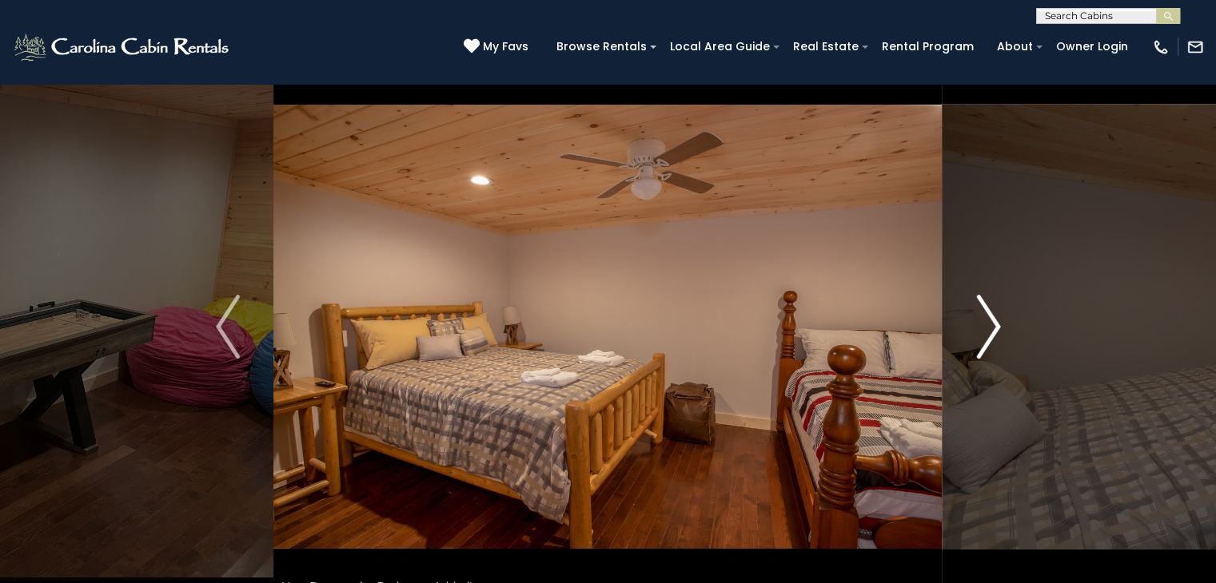
click at [992, 331] on img "Next" at bounding box center [988, 327] width 24 height 64
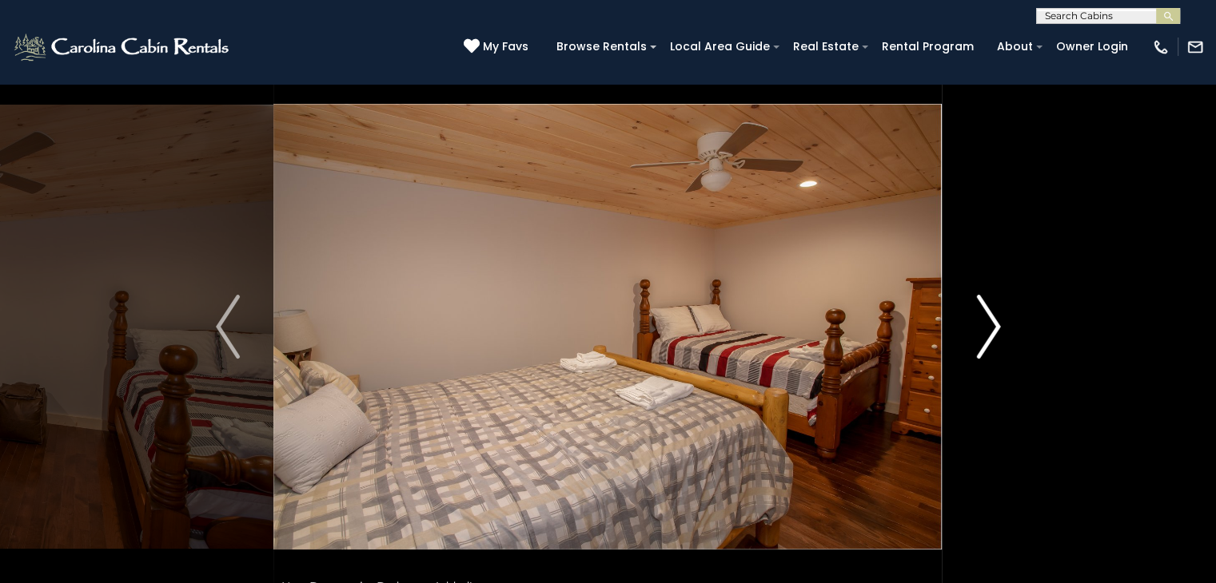
click at [992, 331] on img "Next" at bounding box center [988, 327] width 24 height 64
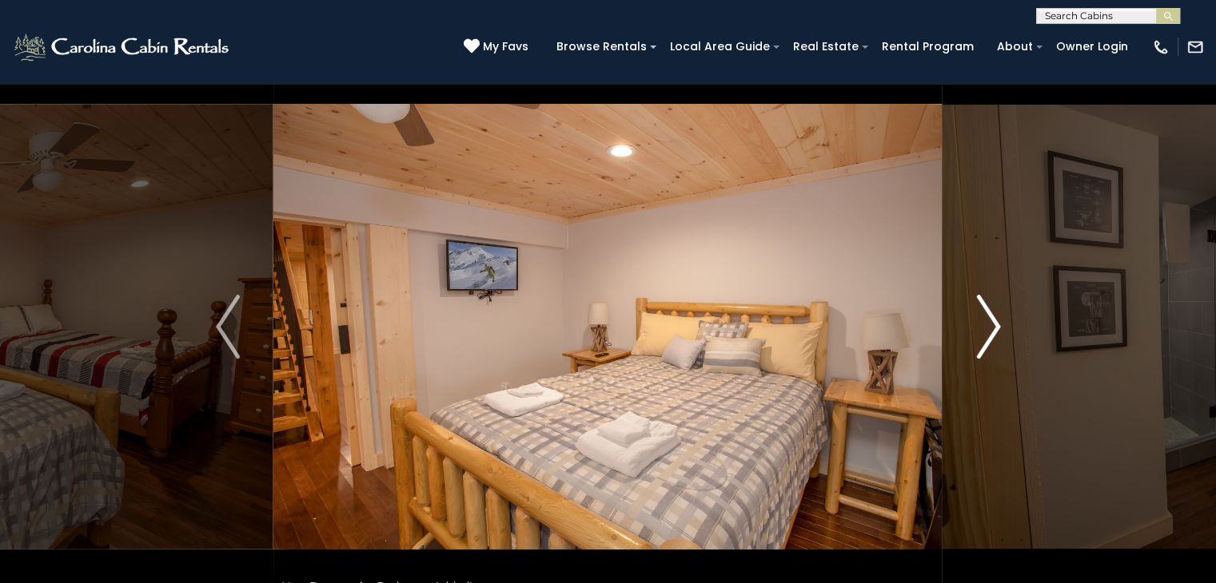
click at [992, 331] on img "Next" at bounding box center [988, 327] width 24 height 64
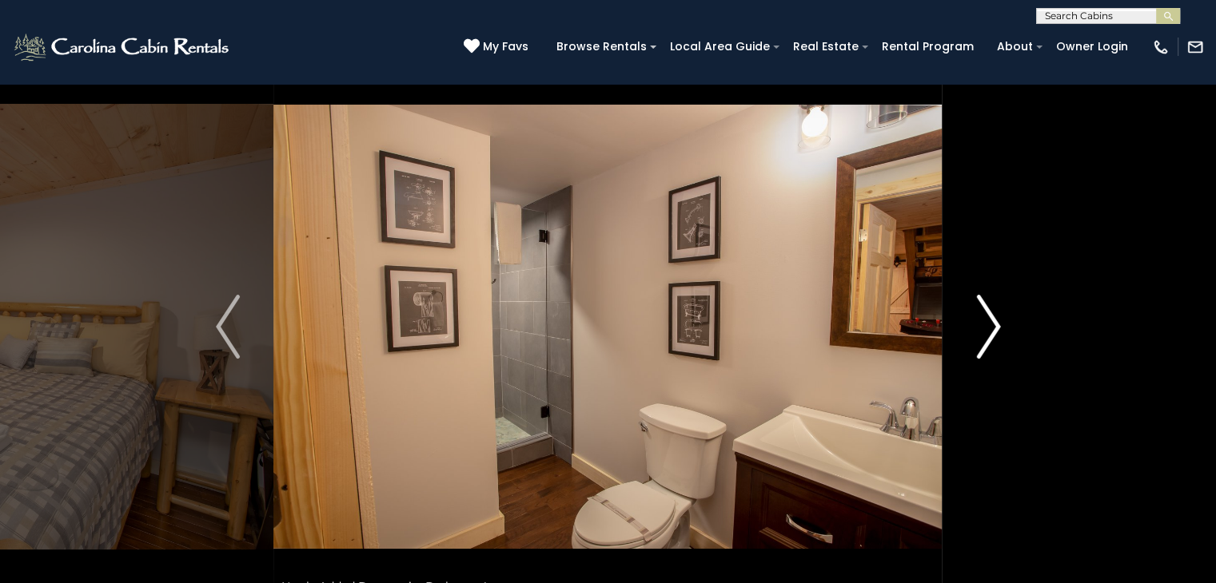
click at [992, 331] on img "Next" at bounding box center [988, 327] width 24 height 64
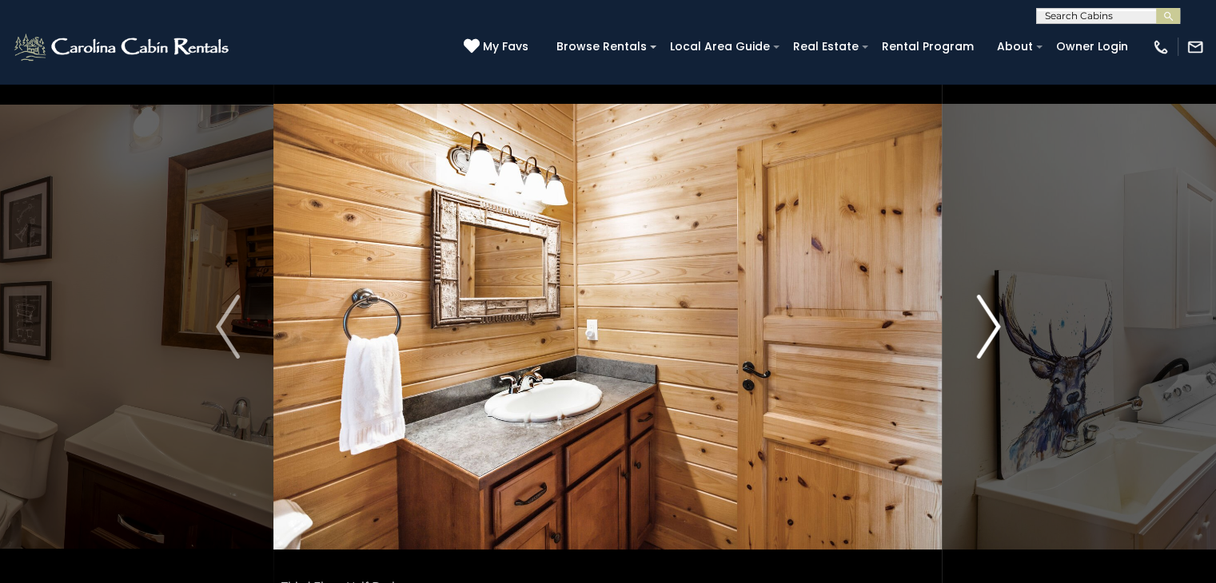
click at [992, 331] on img "Next" at bounding box center [988, 327] width 24 height 64
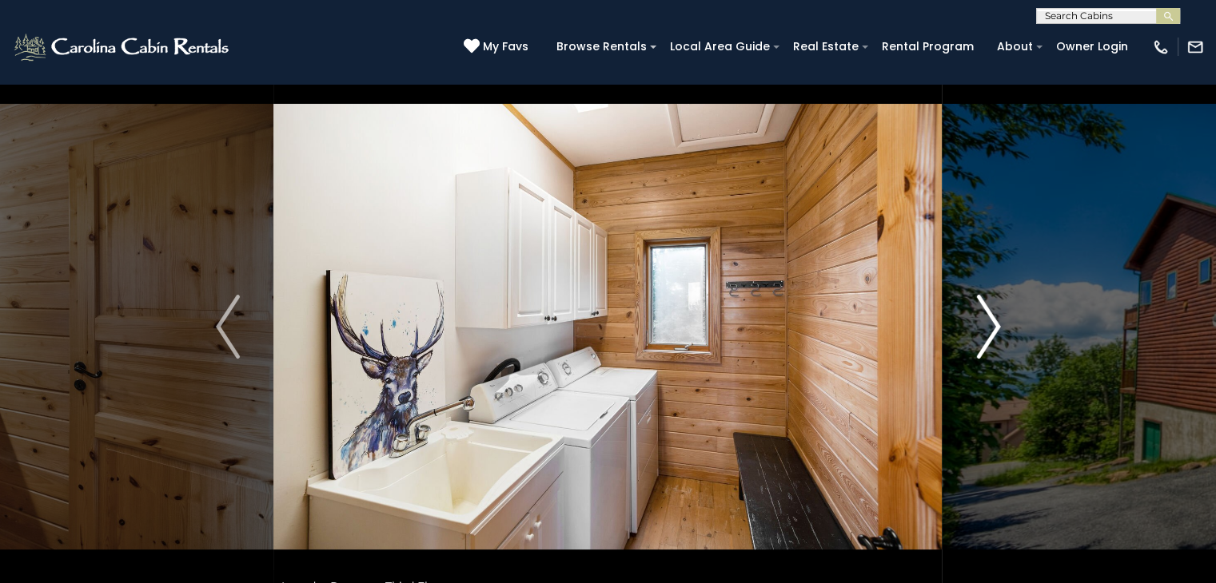
click at [992, 331] on img "Next" at bounding box center [988, 327] width 24 height 64
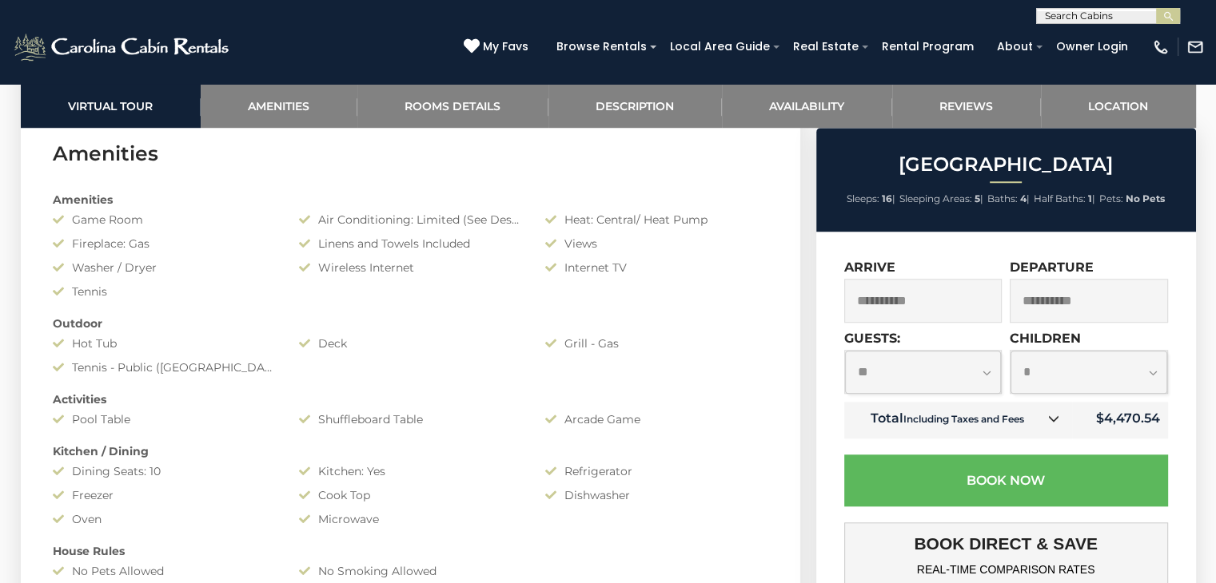
scroll to position [1309, 0]
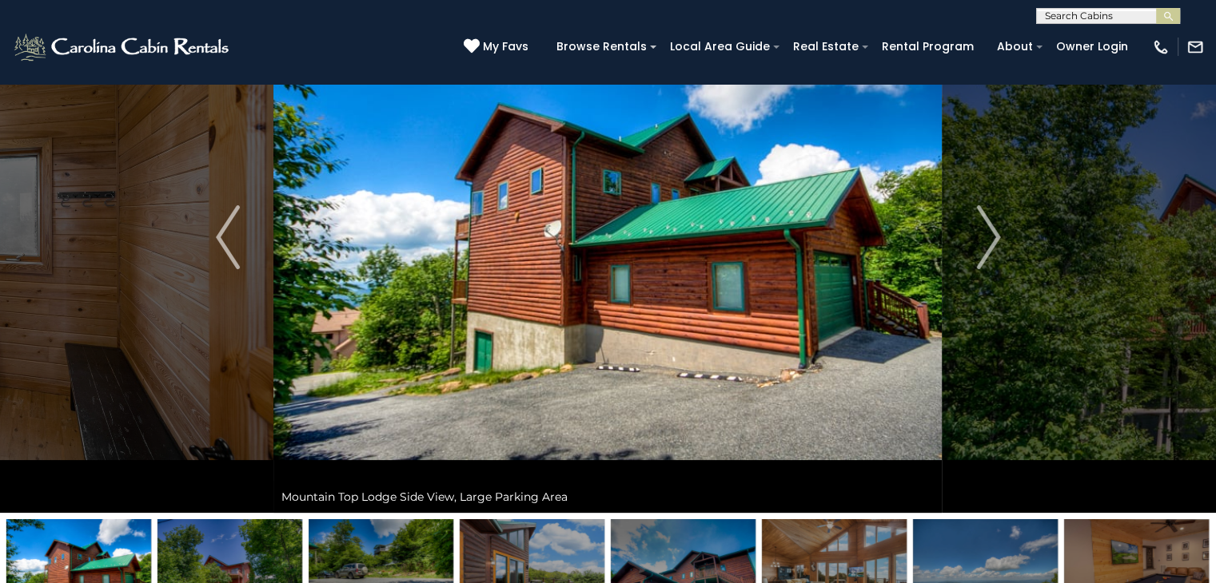
scroll to position [0, 0]
